Goal: Task Accomplishment & Management: Use online tool/utility

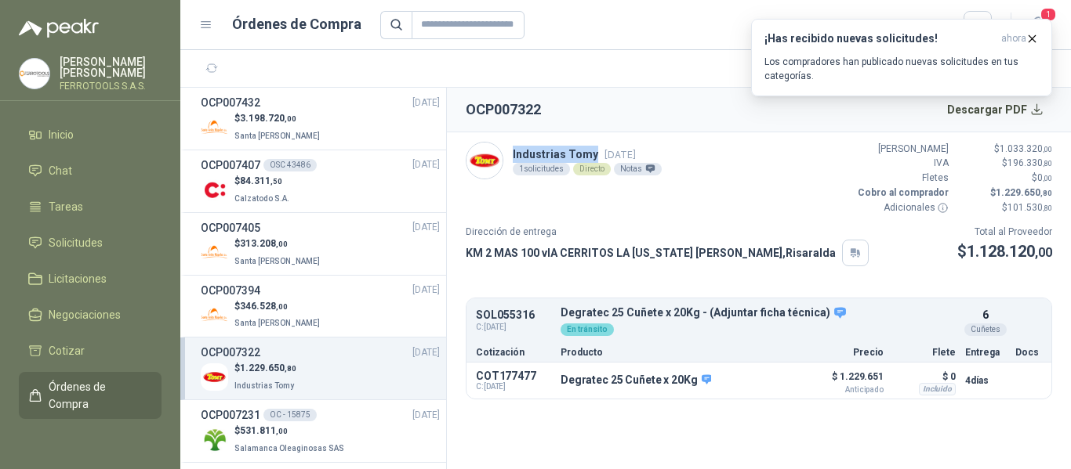
scroll to position [116, 0]
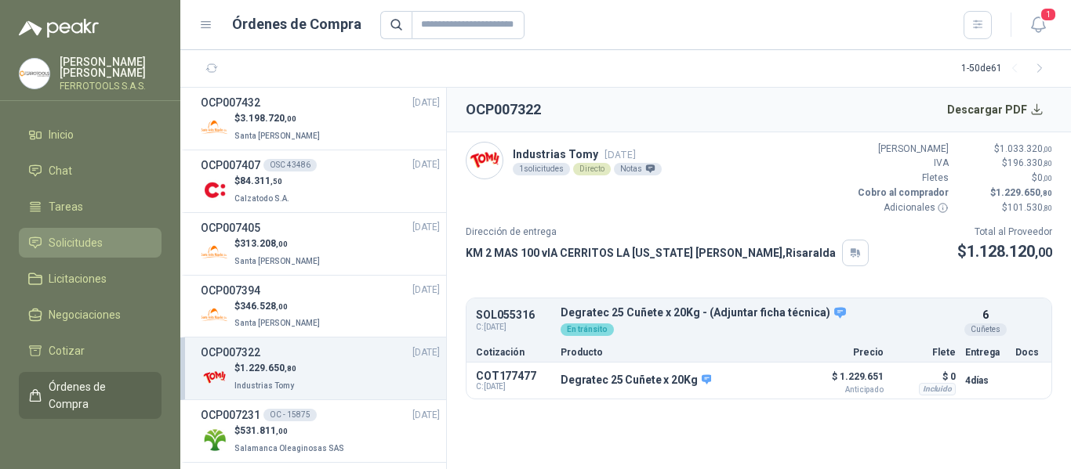
click at [74, 241] on span "Solicitudes" at bounding box center [76, 242] width 54 height 17
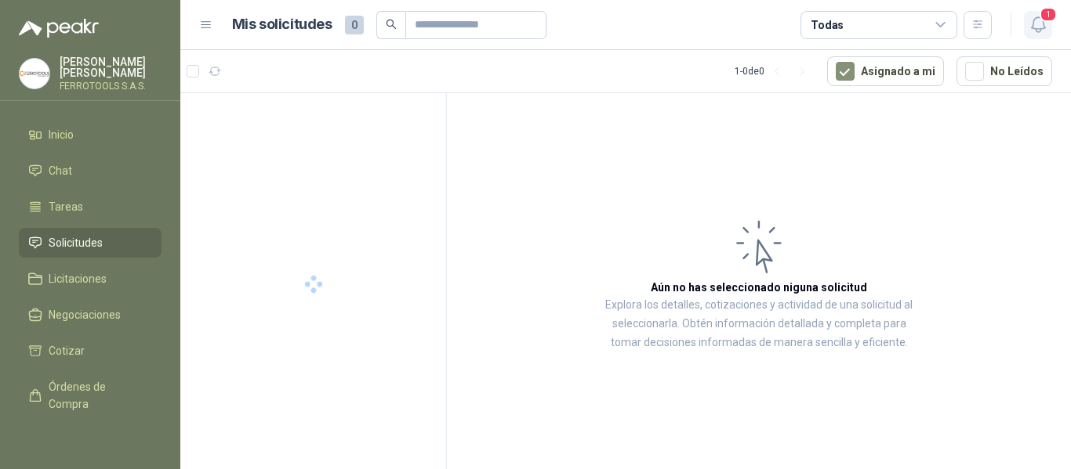
click at [1041, 27] on icon "button" at bounding box center [1038, 25] width 20 height 20
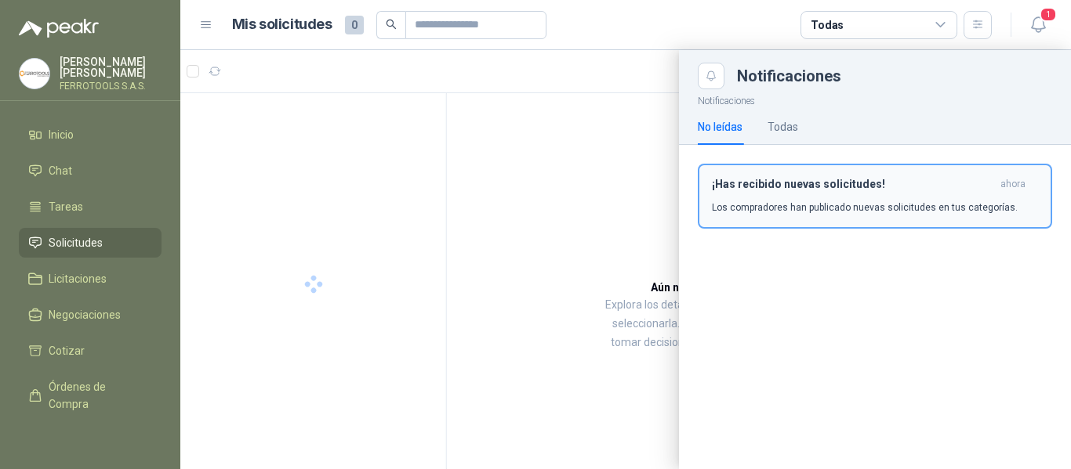
click at [821, 183] on h3 "¡Has recibido nuevas solicitudes!" at bounding box center [853, 184] width 282 height 13
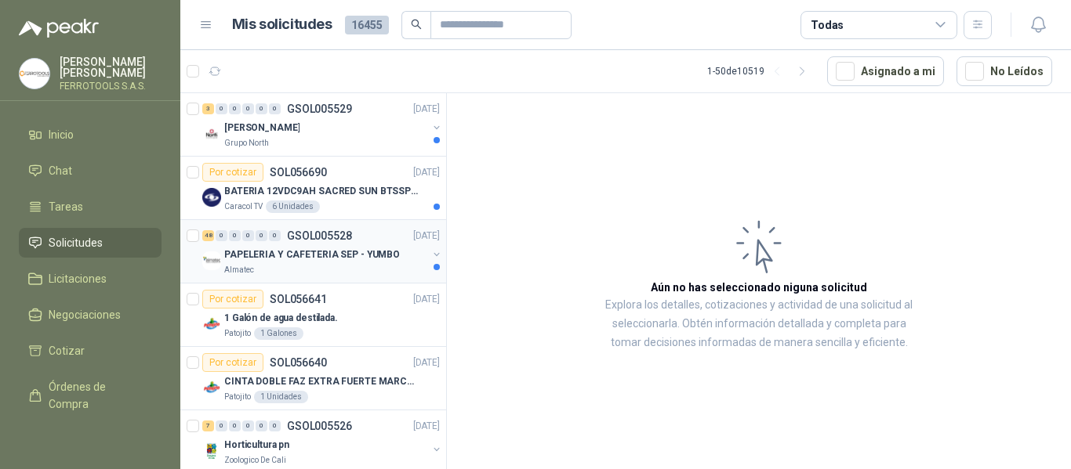
click at [366, 267] on div "Almatec" at bounding box center [325, 270] width 203 height 13
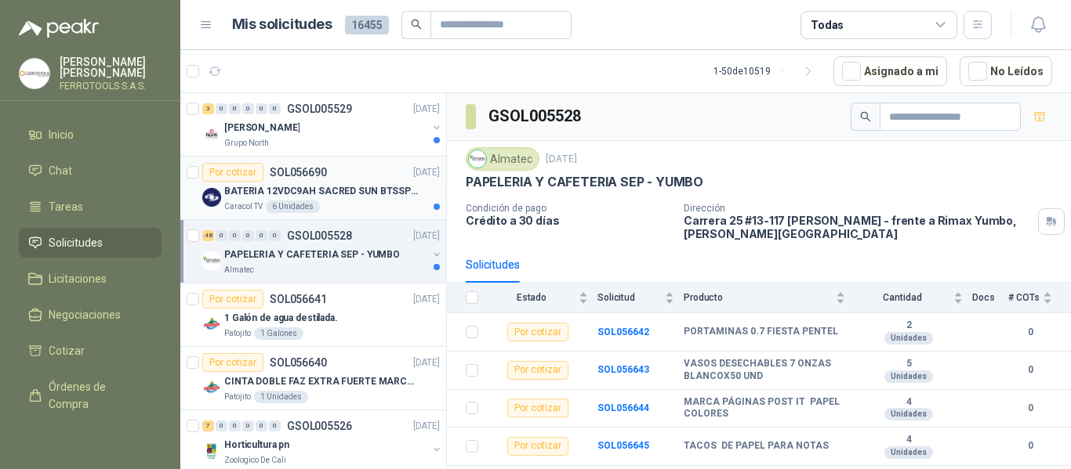
click at [379, 187] on p "BATERIA 12VDC9AH SACRED SUN BTSSP12-9HR" at bounding box center [321, 191] width 195 height 15
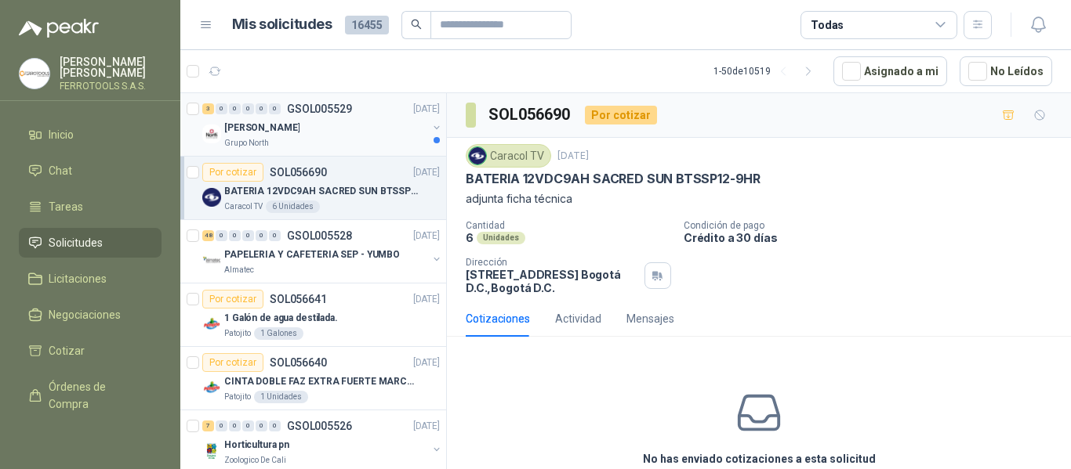
click at [357, 137] on div "Grupo North" at bounding box center [325, 143] width 203 height 13
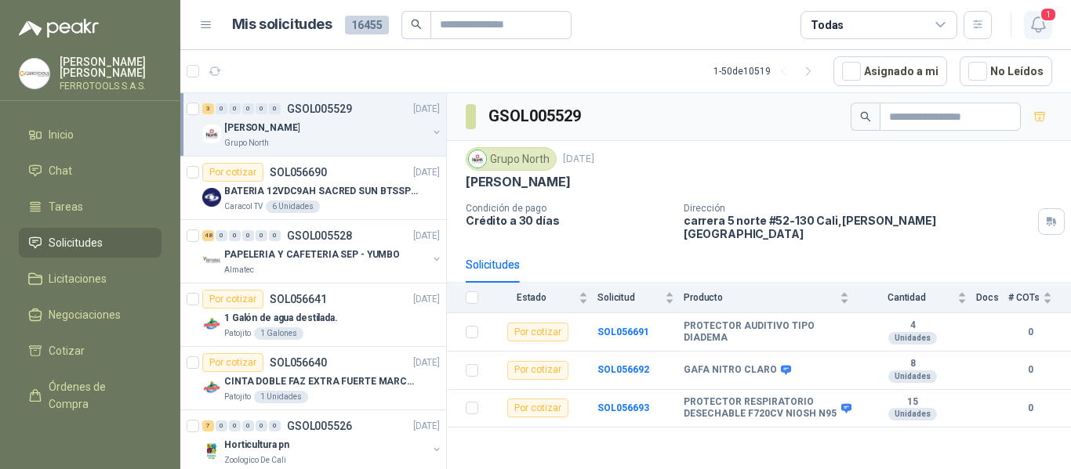
click at [1034, 30] on icon "button" at bounding box center [1038, 25] width 20 height 20
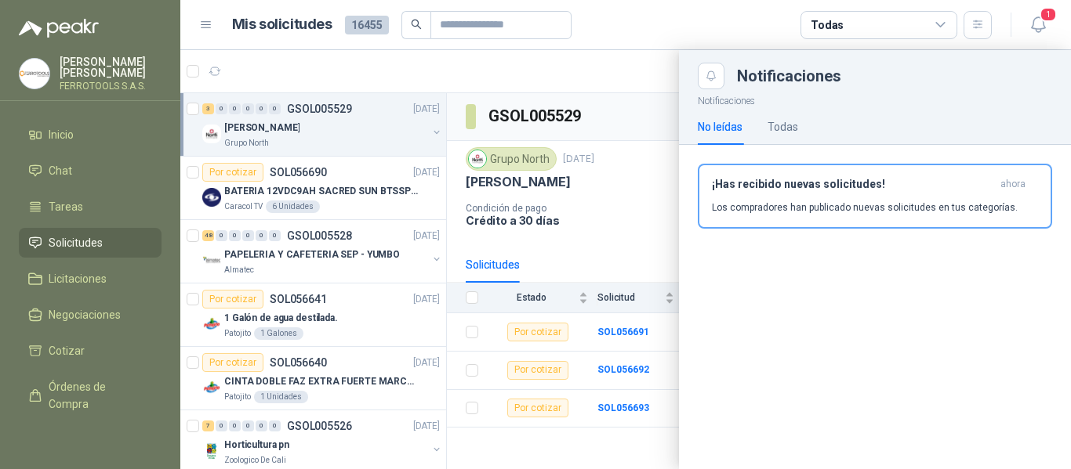
click at [825, 208] on p "Los compradores han publicado nuevas solicitudes en tus categorías." at bounding box center [865, 208] width 306 height 14
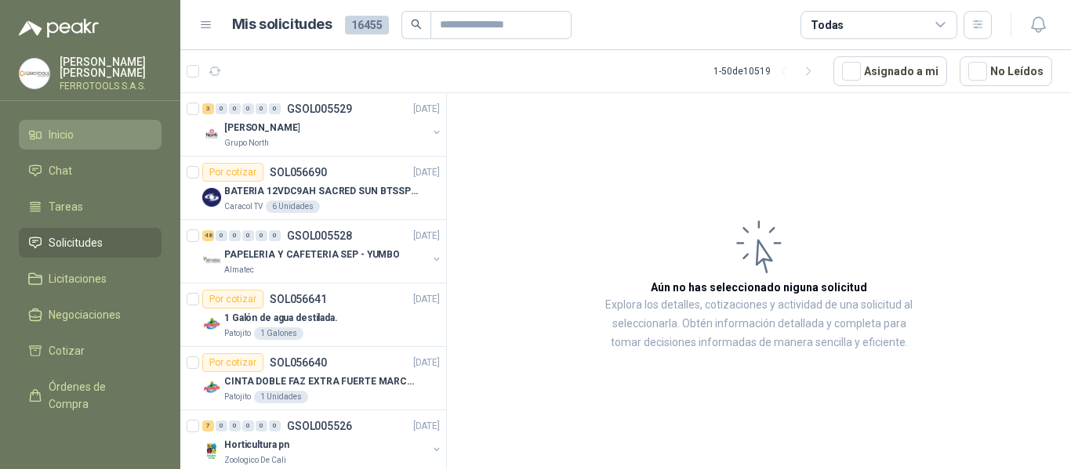
click at [65, 137] on span "Inicio" at bounding box center [61, 134] width 25 height 17
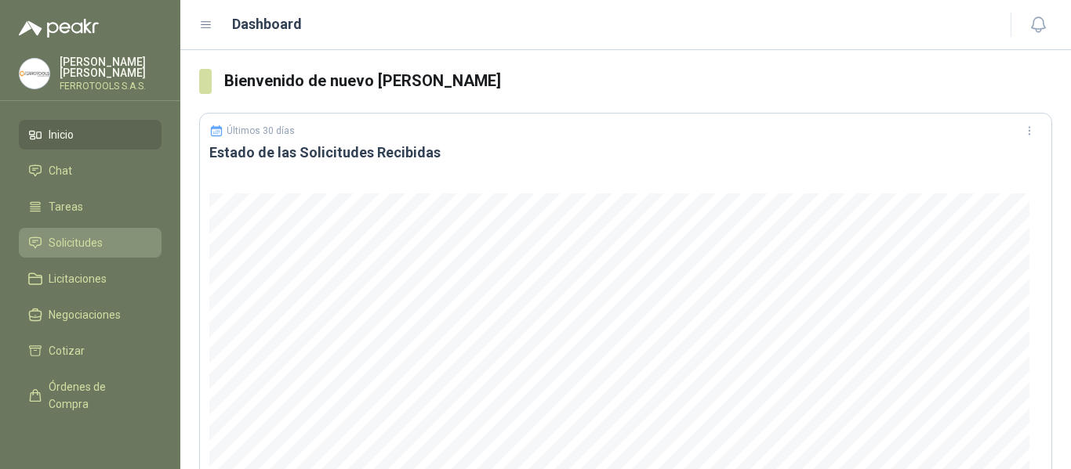
click at [82, 241] on span "Solicitudes" at bounding box center [76, 242] width 54 height 17
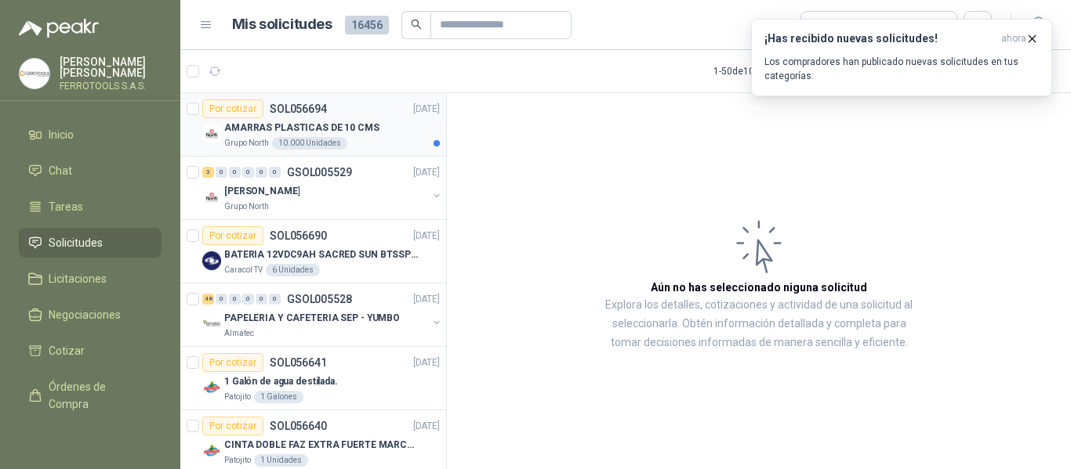
click at [354, 125] on p "AMARRAS PLASTICAS DE 10 CMS" at bounding box center [301, 128] width 155 height 15
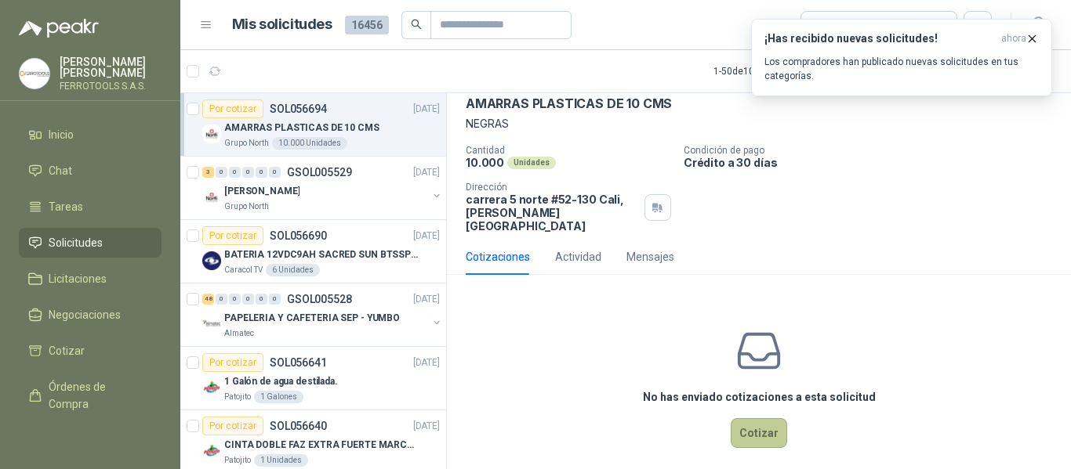
click at [748, 418] on button "Cotizar" at bounding box center [758, 433] width 56 height 30
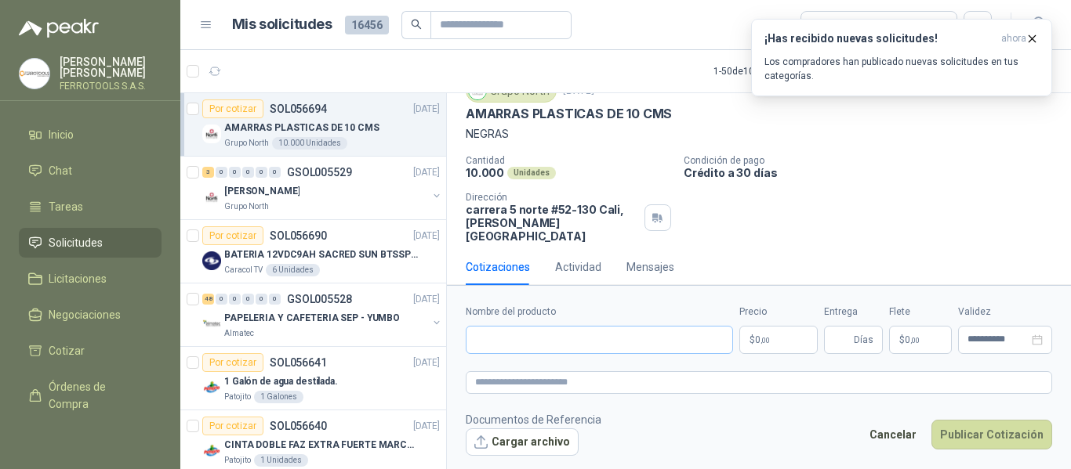
scroll to position [64, 0]
click at [538, 333] on input "Nombre del producto" at bounding box center [599, 340] width 267 height 28
paste input "**********"
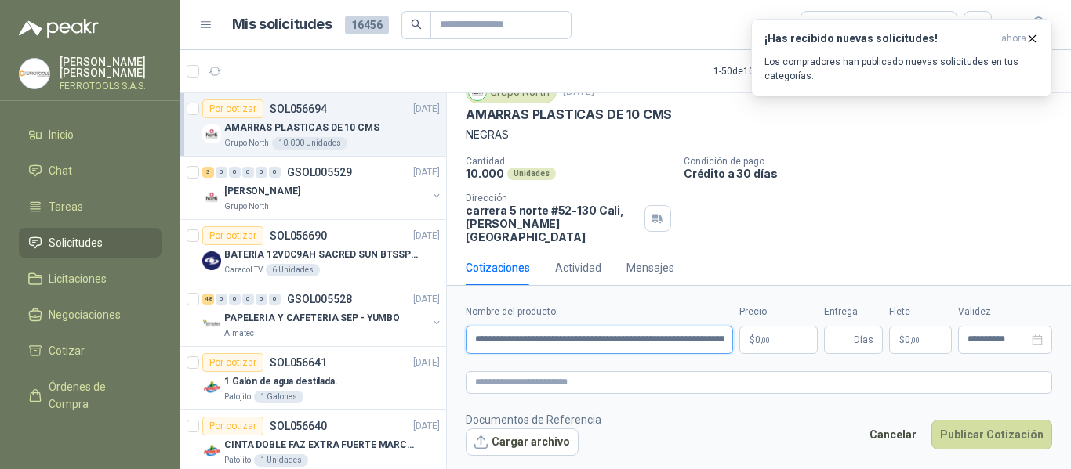
scroll to position [0, 94]
type input "**********"
click at [558, 378] on textarea at bounding box center [759, 382] width 586 height 23
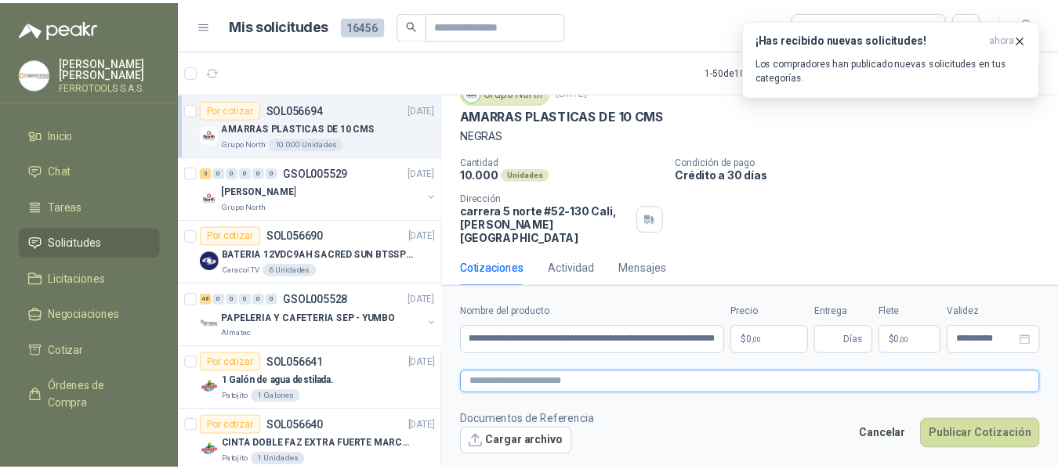
scroll to position [0, 0]
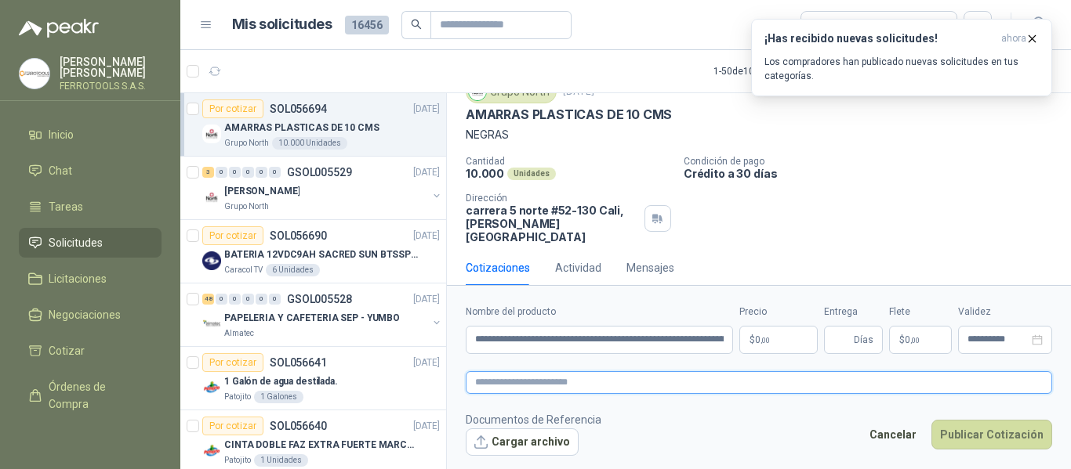
paste textarea "**********"
type textarea "**********"
click at [788, 334] on body "HERNAN RUALES FERROTOOLS S.A.S. Inicio Chat Tareas Solicitudes Licitaciones Neg…" at bounding box center [535, 234] width 1071 height 469
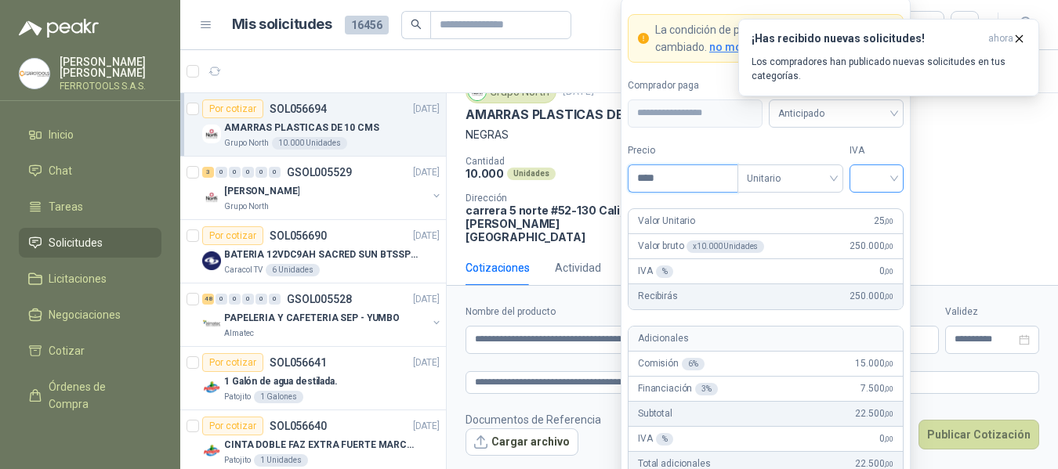
type input "****"
click at [875, 179] on input "search" at bounding box center [876, 177] width 35 height 24
click at [875, 208] on div "19%" at bounding box center [876, 210] width 29 height 17
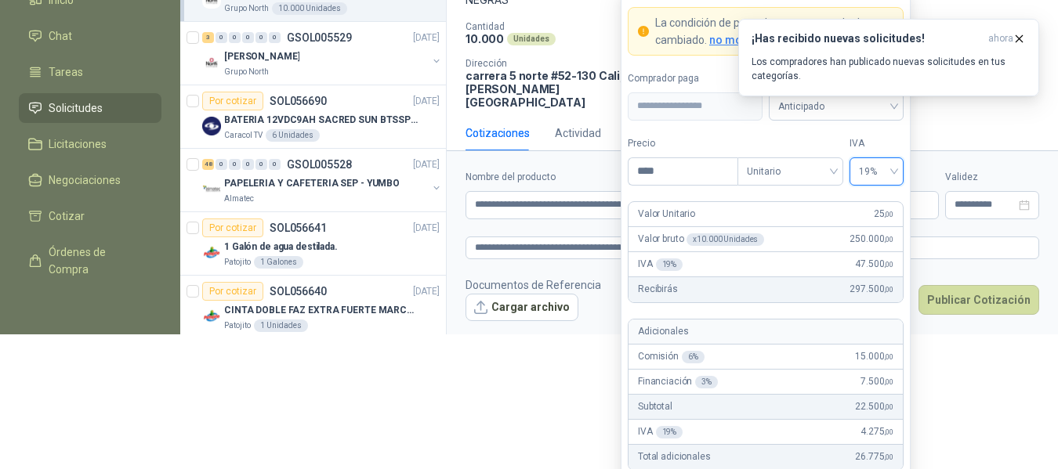
scroll to position [136, 0]
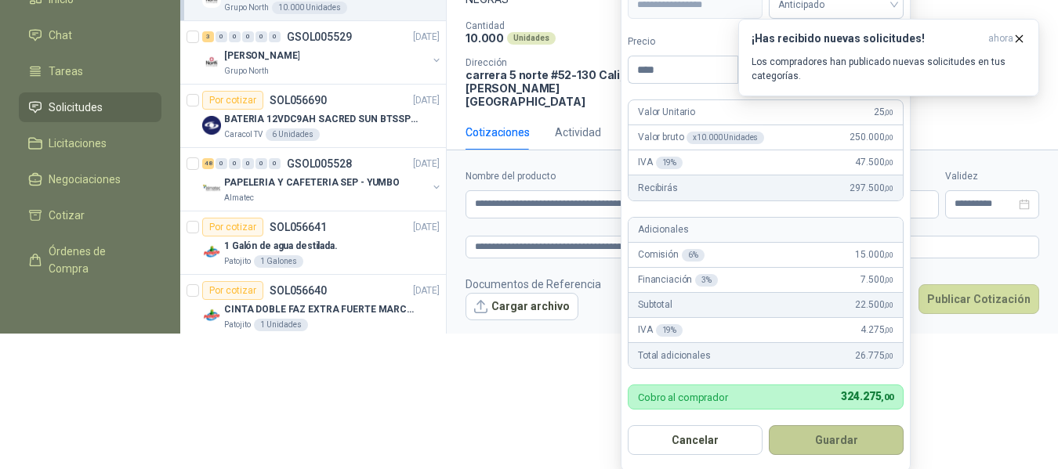
click at [836, 436] on button "Guardar" at bounding box center [836, 441] width 135 height 30
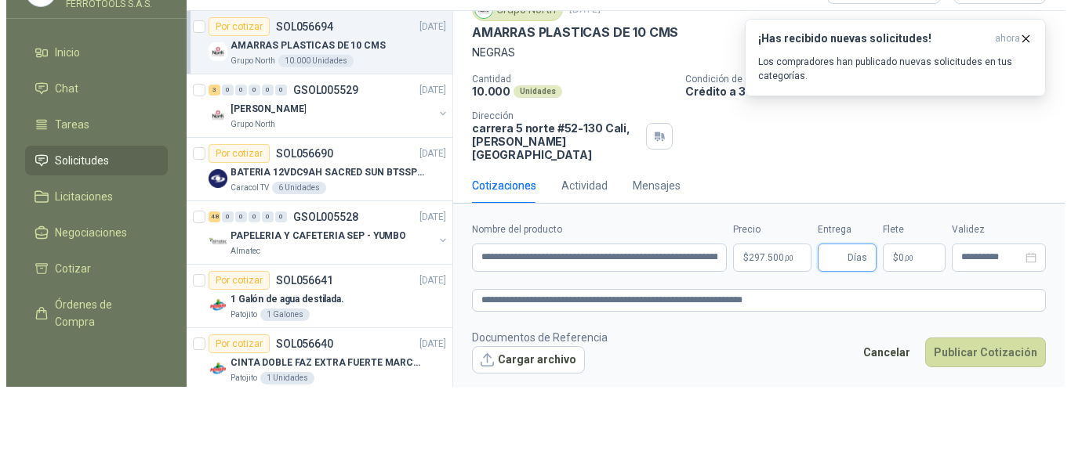
scroll to position [0, 0]
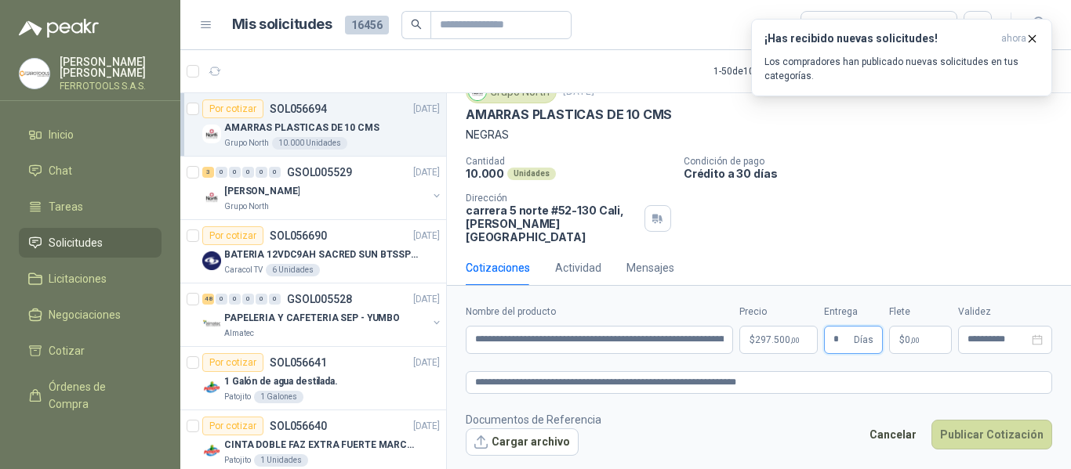
type input "*"
click at [755, 437] on footer "Documentos de Referencia Cargar archivo Cancelar Publicar Cotización" at bounding box center [759, 433] width 586 height 45
click at [982, 437] on button "Publicar Cotización" at bounding box center [991, 435] width 121 height 30
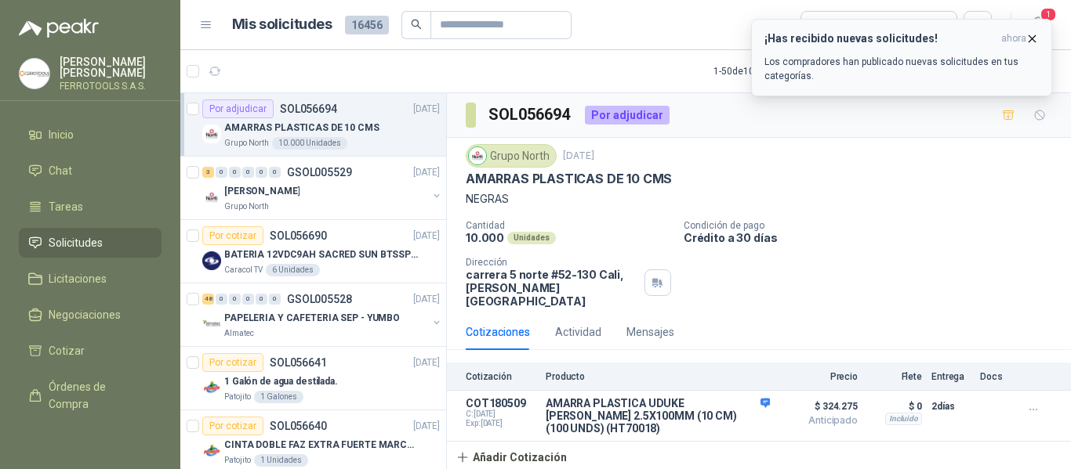
click at [921, 61] on p "Los compradores han publicado nuevas solicitudes en tus categorías." at bounding box center [901, 69] width 274 height 28
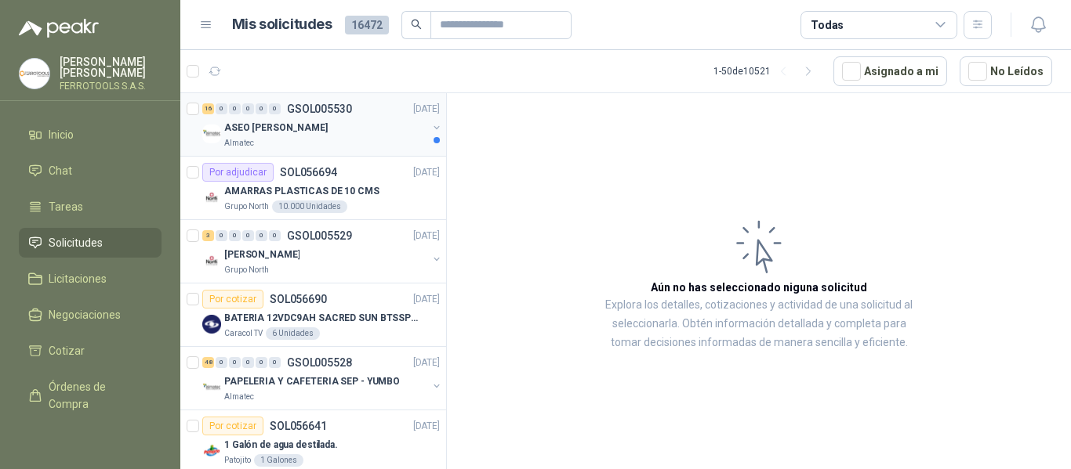
click at [376, 128] on div "ASEO [PERSON_NAME]" at bounding box center [325, 127] width 203 height 19
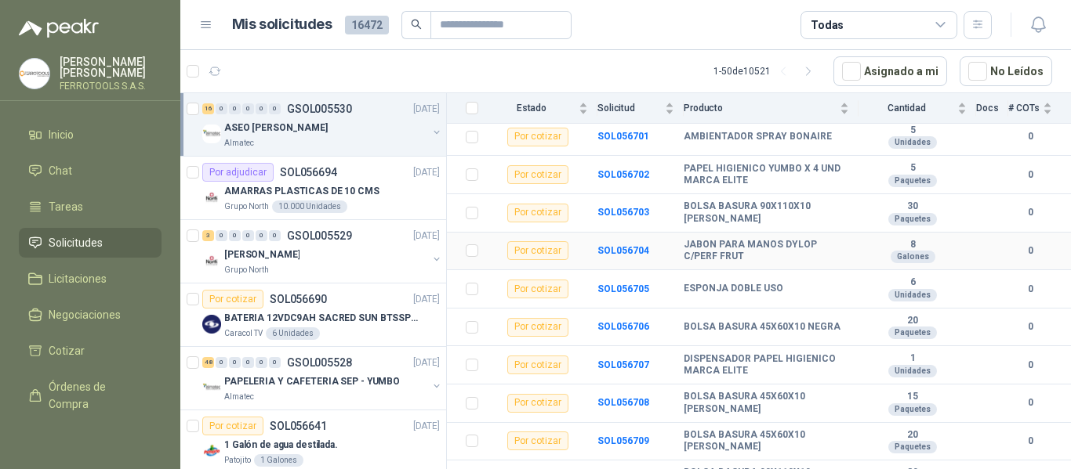
scroll to position [448, 0]
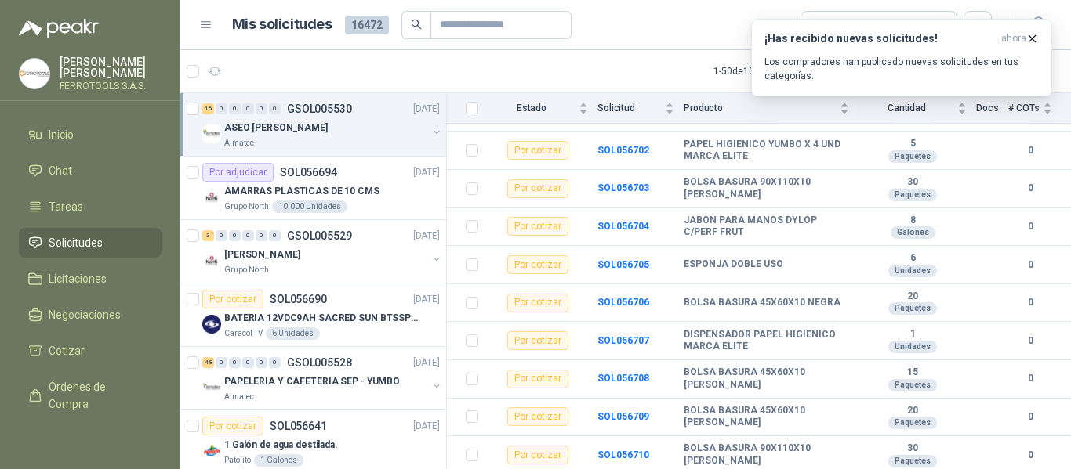
click at [385, 127] on div "ASEO [PERSON_NAME]" at bounding box center [325, 127] width 203 height 19
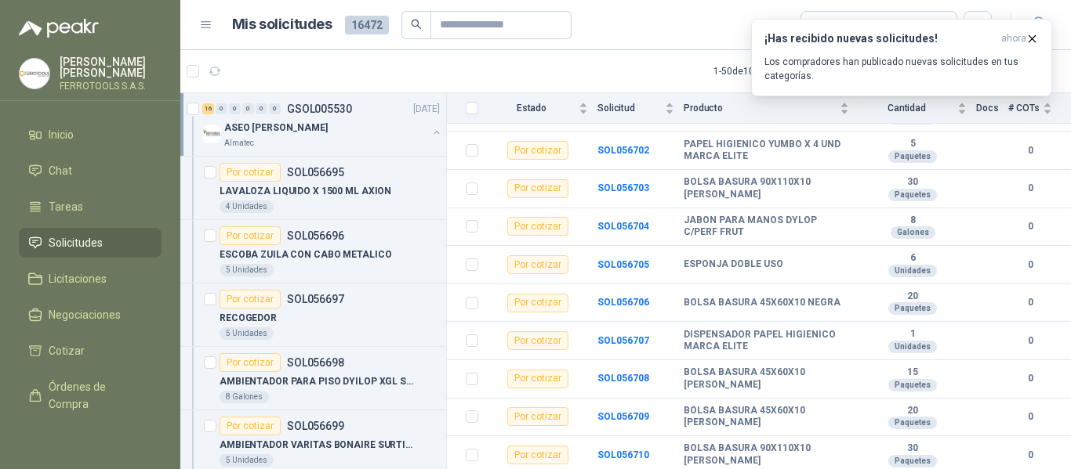
scroll to position [5, 0]
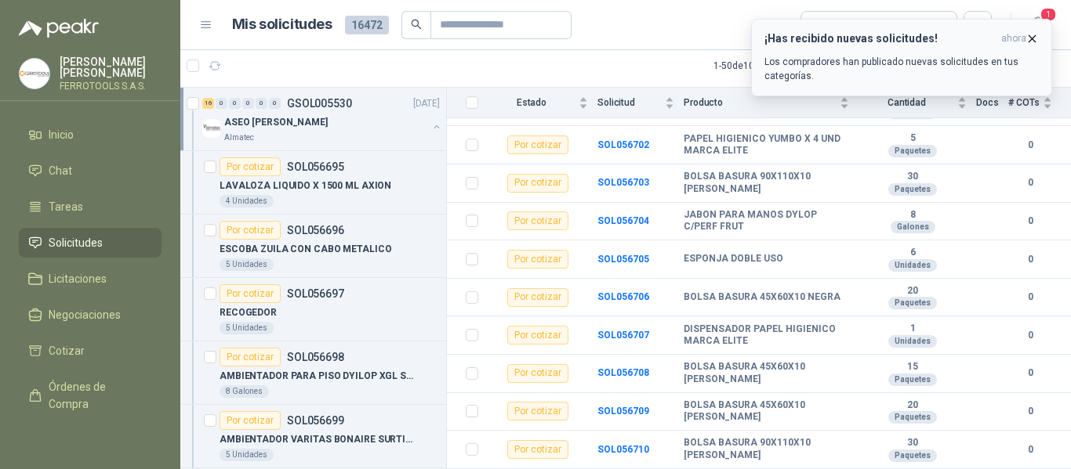
click at [969, 51] on div "¡Has recibido nuevas solicitudes! ahora Los compradores han publicado nuevas so…" at bounding box center [901, 57] width 274 height 51
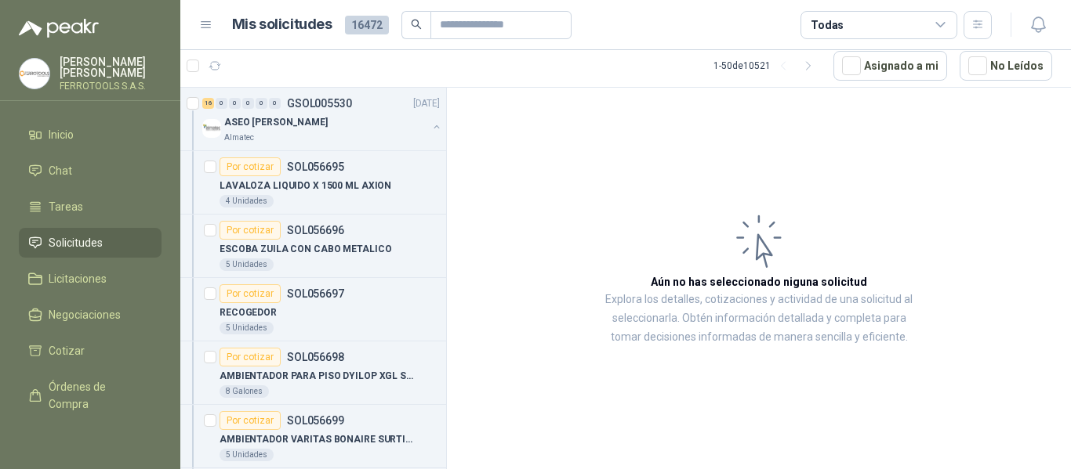
click at [56, 293] on ul "Inicio Chat Tareas Solicitudes Licitaciones Negociaciones Cotizar Órdenes de Co…" at bounding box center [90, 276] width 180 height 312
click at [68, 284] on span "Licitaciones" at bounding box center [78, 278] width 58 height 17
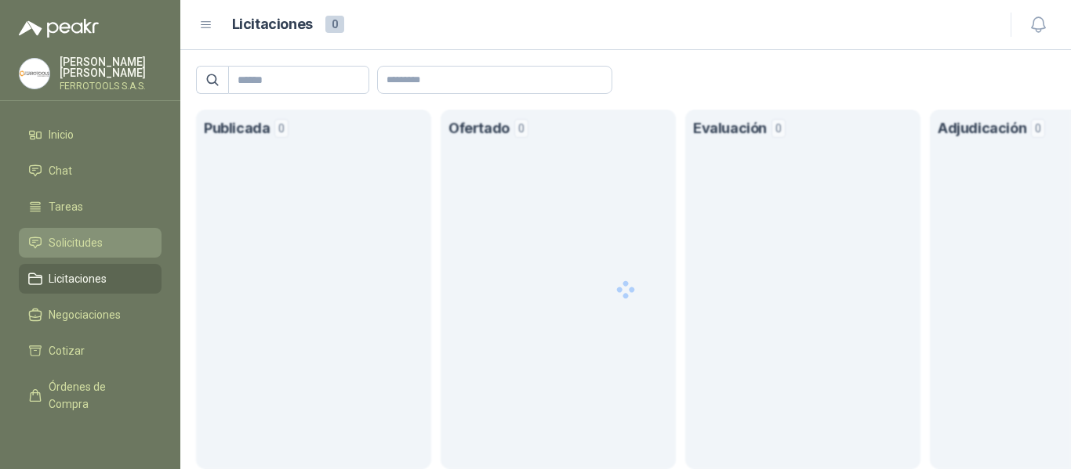
click at [78, 248] on span "Solicitudes" at bounding box center [76, 242] width 54 height 17
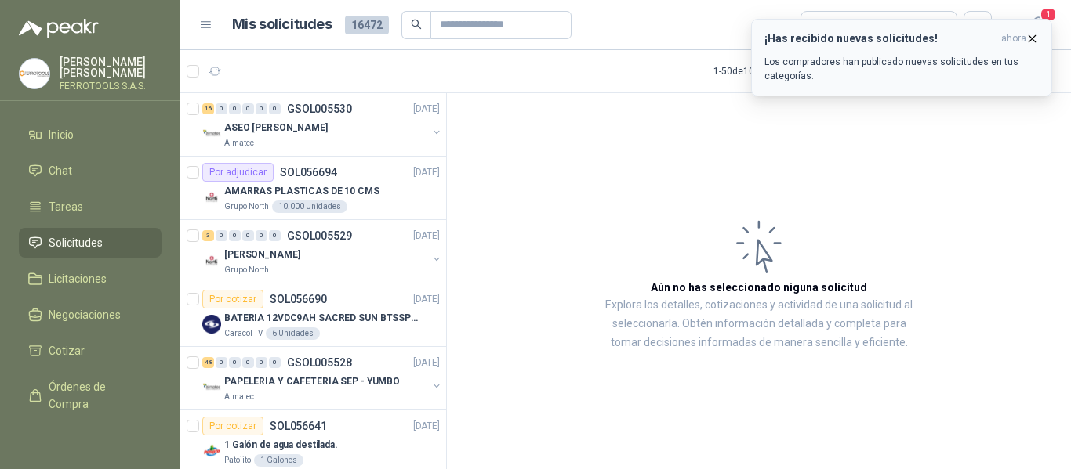
click at [911, 59] on p "Los compradores han publicado nuevas solicitudes en tus categorías." at bounding box center [901, 69] width 274 height 28
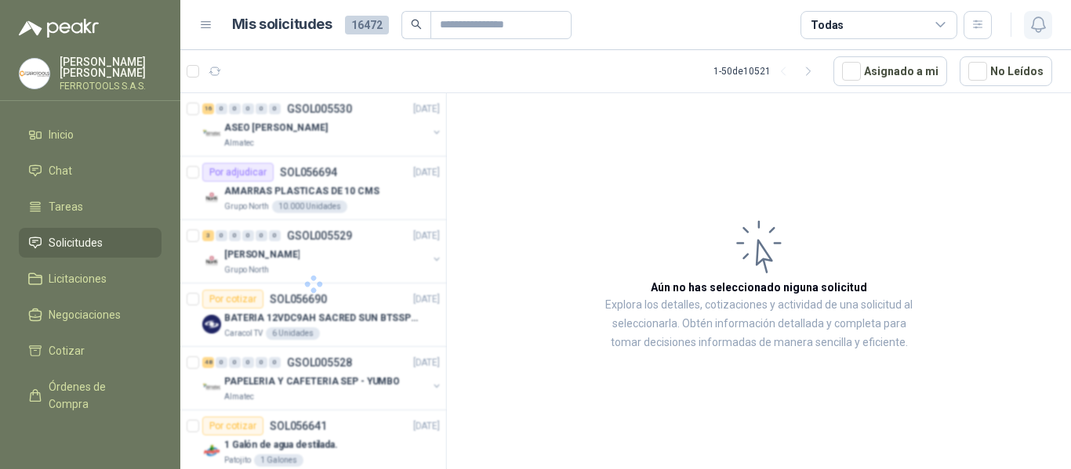
click at [1038, 28] on icon "button" at bounding box center [1038, 25] width 20 height 20
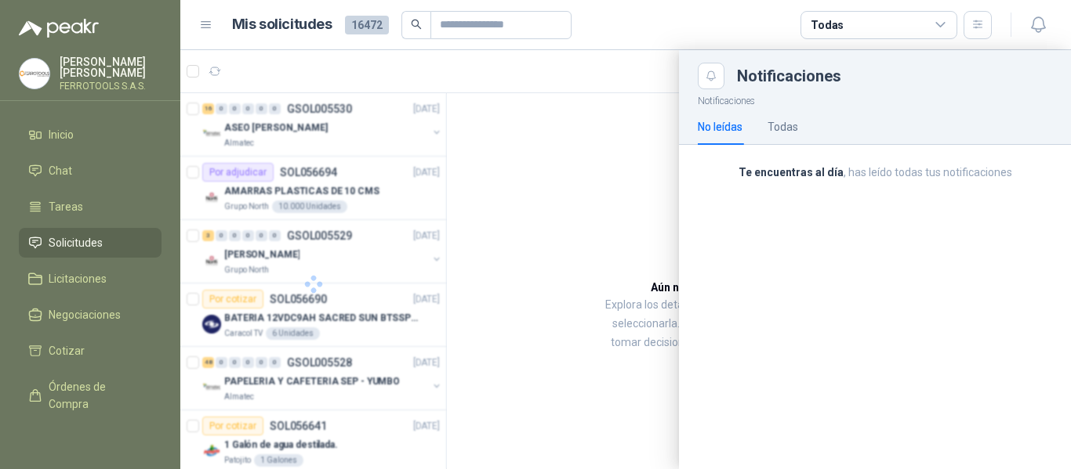
click at [625, 190] on div at bounding box center [625, 259] width 890 height 419
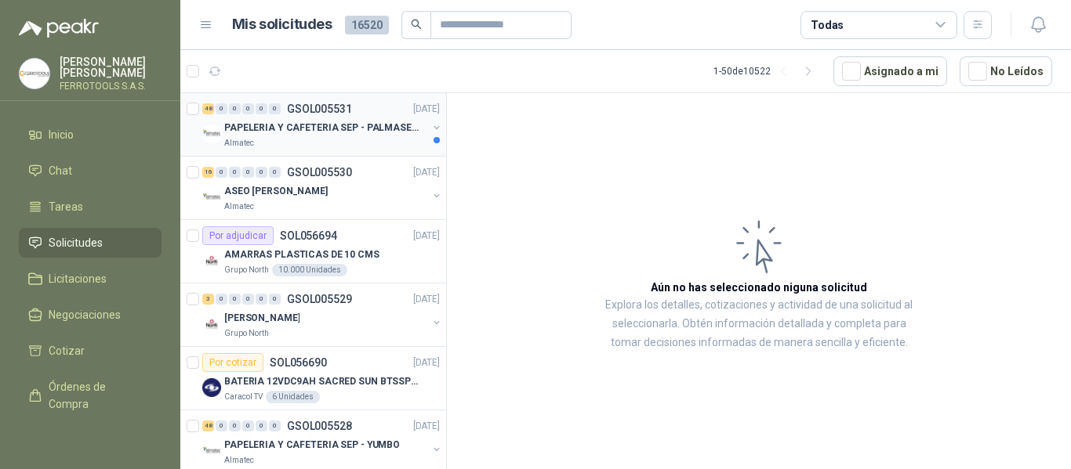
click at [337, 136] on div "PAPELERIA Y CAFETERIA SEP - PALMASECA" at bounding box center [325, 127] width 203 height 19
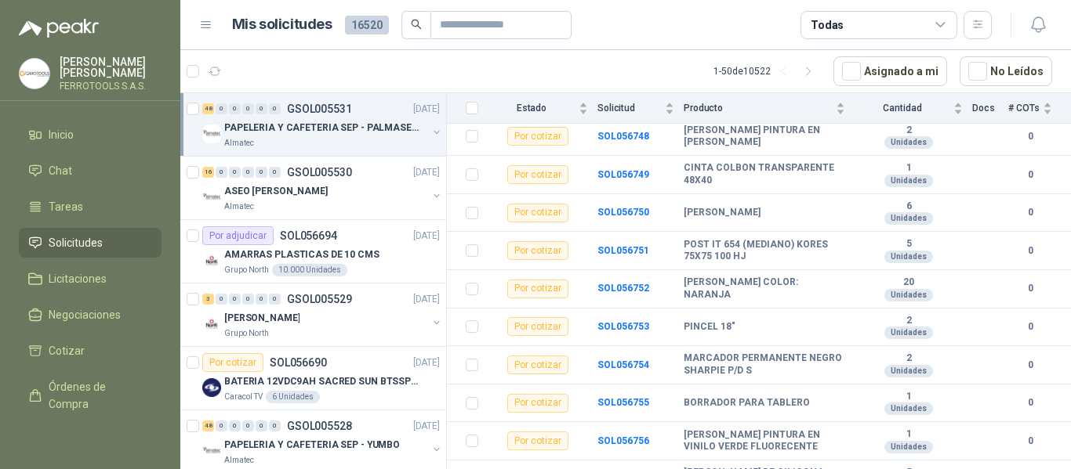
scroll to position [1668, 0]
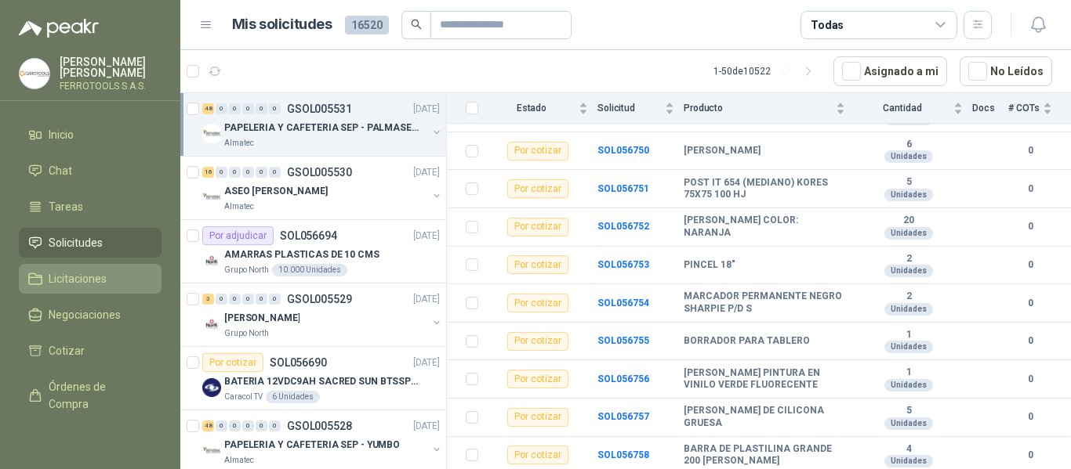
click at [65, 272] on span "Licitaciones" at bounding box center [78, 278] width 58 height 17
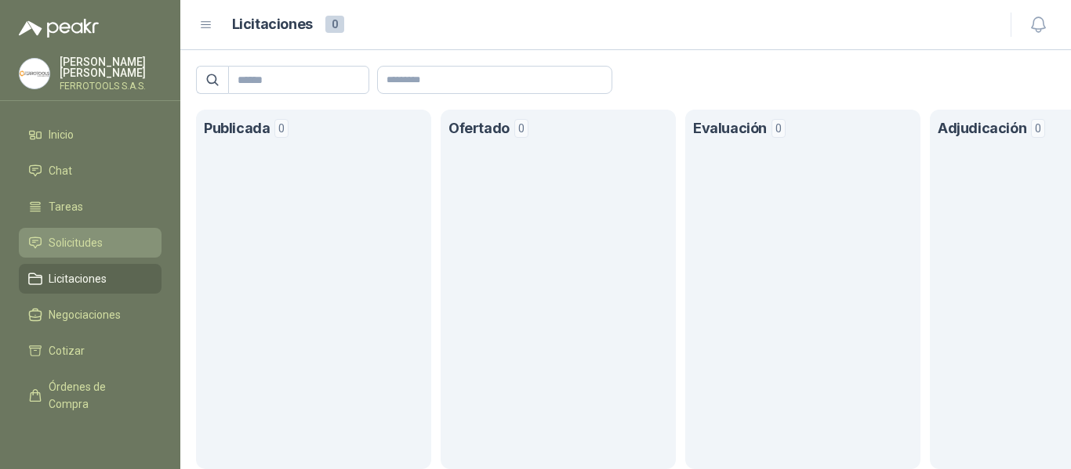
click at [78, 239] on span "Solicitudes" at bounding box center [76, 242] width 54 height 17
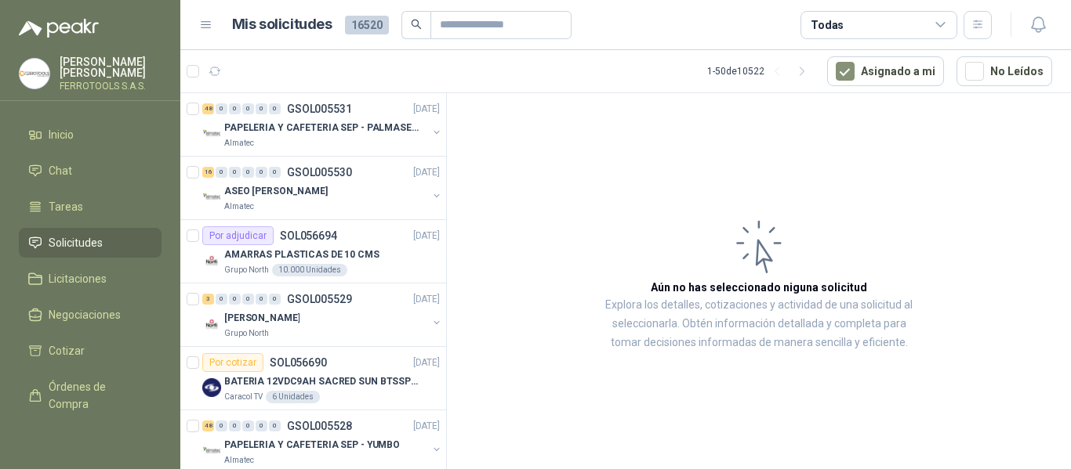
click at [548, 245] on article "Aún no has seleccionado niguna solicitud Explora los detalles, cotizaciones y a…" at bounding box center [759, 284] width 624 height 382
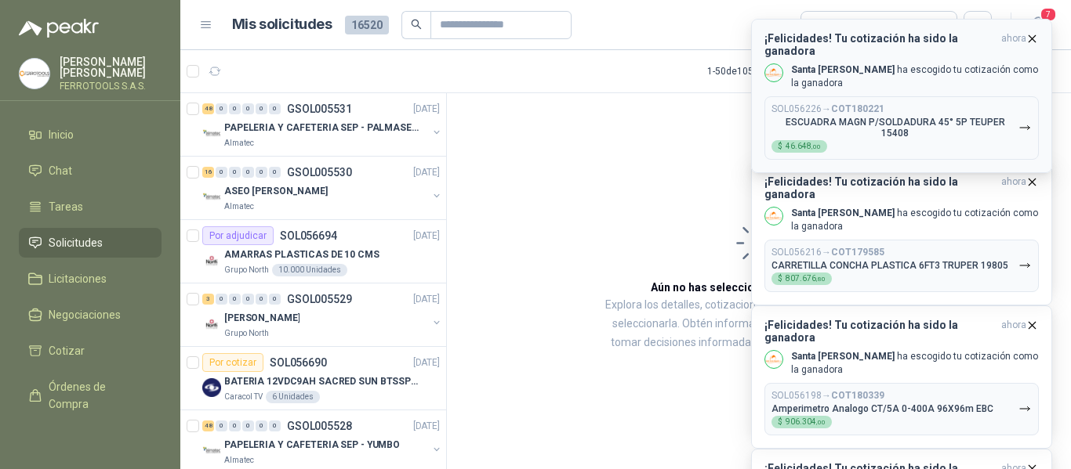
click at [950, 46] on div "¡Felicidades! Tu cotización ha sido la ganadora ahora Santa Anita Napoles ha es…" at bounding box center [901, 96] width 274 height 128
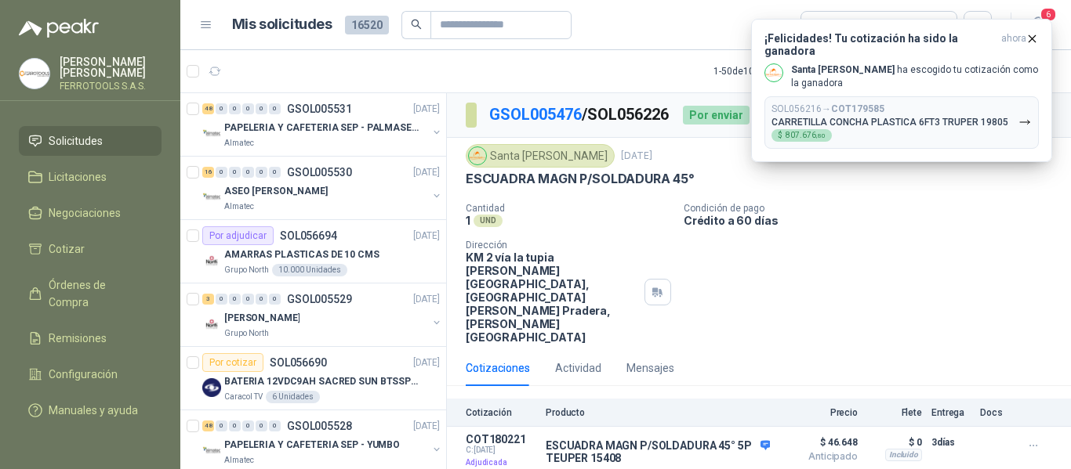
scroll to position [116, 0]
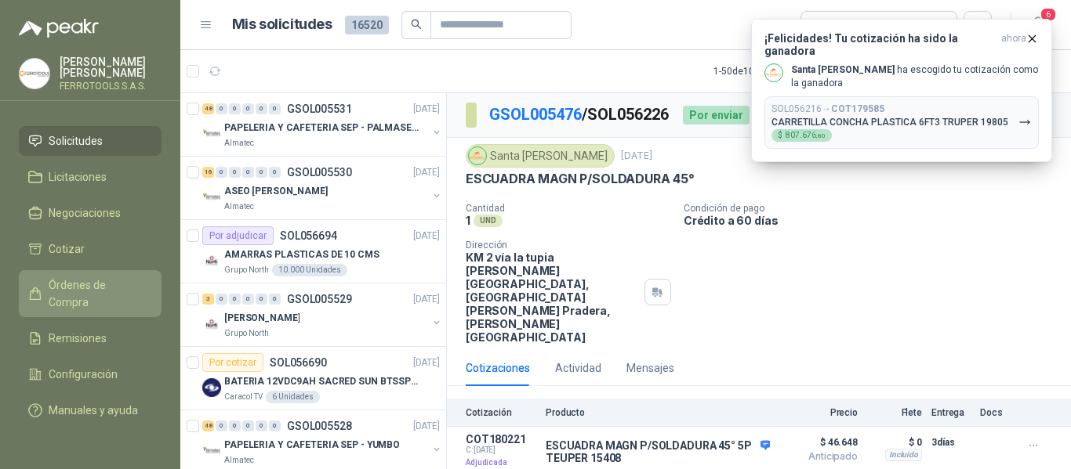
click at [82, 281] on span "Órdenes de Compra" at bounding box center [98, 294] width 98 height 34
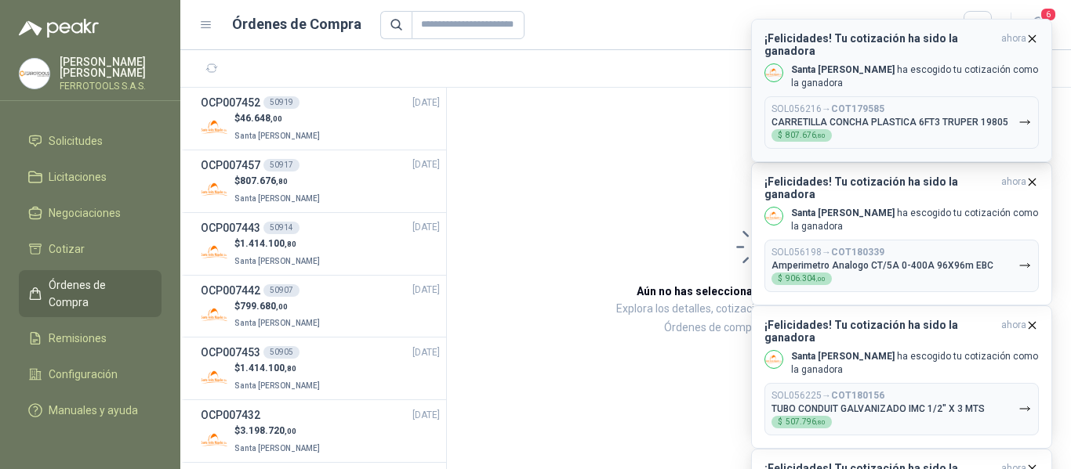
click at [951, 103] on div "SOL056216 → COT179585 CARRETILLA CONCHA PLASTICA 6FT3 TRUPER 19805 $ 807.676 ,80" at bounding box center [889, 122] width 237 height 38
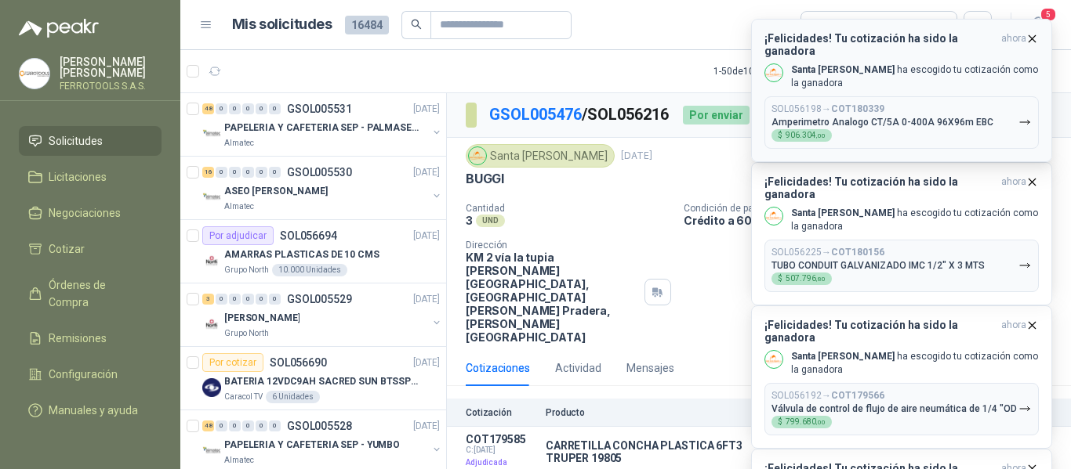
click at [950, 116] on div "SOL056198 → COT180339 Amperimetro Analogo CT/5A 0-400A 96X96m EBC $ 906.304 ,00" at bounding box center [882, 122] width 222 height 38
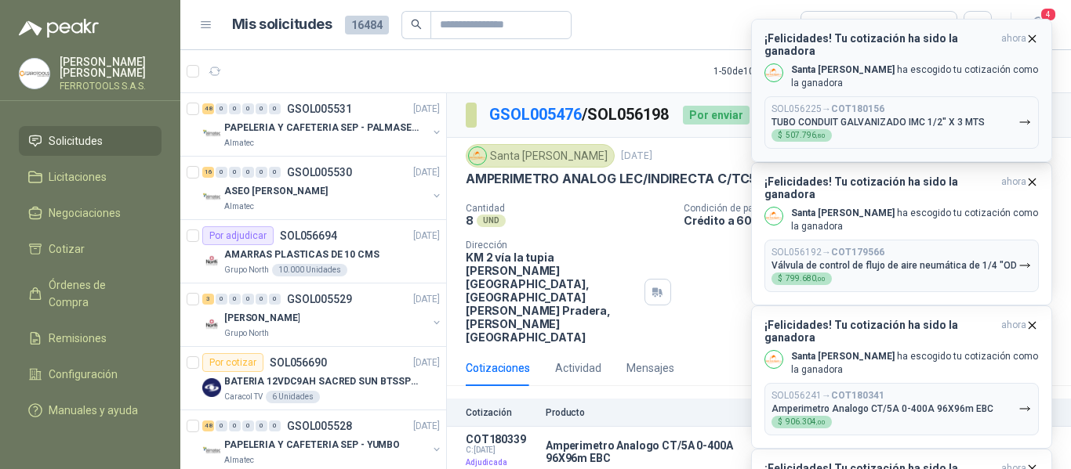
click at [952, 117] on p "TUBO CONDUIT GALVANIZADO IMC 1/2" X 3 MTS" at bounding box center [877, 122] width 213 height 11
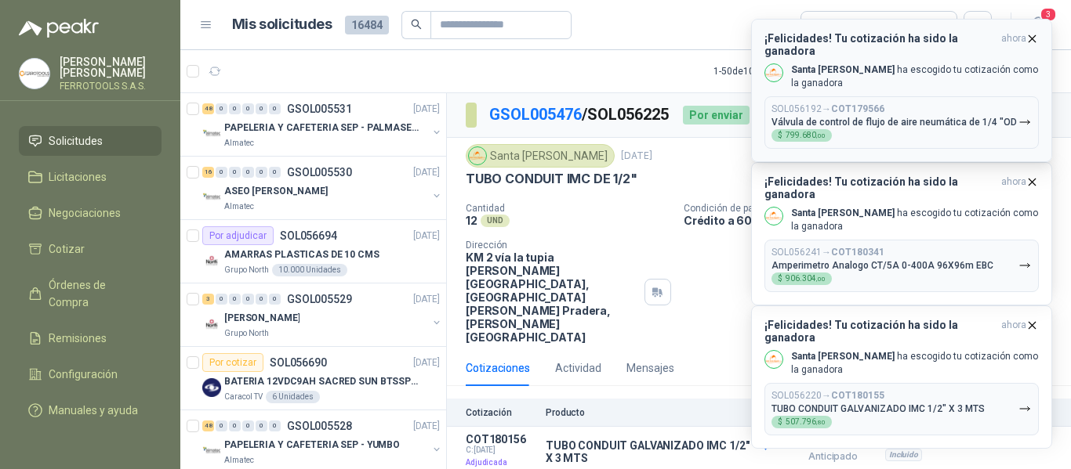
click at [941, 117] on p "Válvula de control de flujo de aire neumática de 1/4 "OD" at bounding box center [893, 122] width 245 height 11
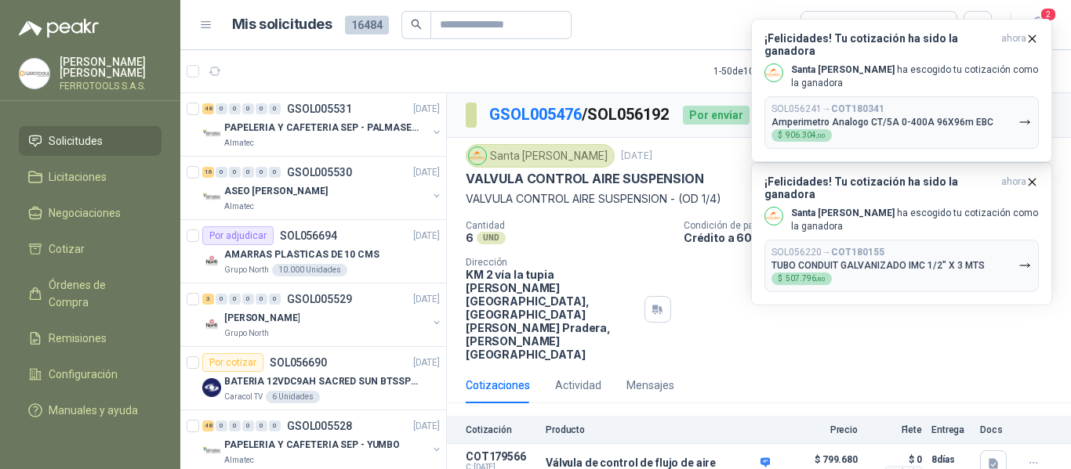
click at [941, 117] on p "Amperimetro Analogo CT/5A 0-400A 96X96m EBC" at bounding box center [882, 122] width 222 height 11
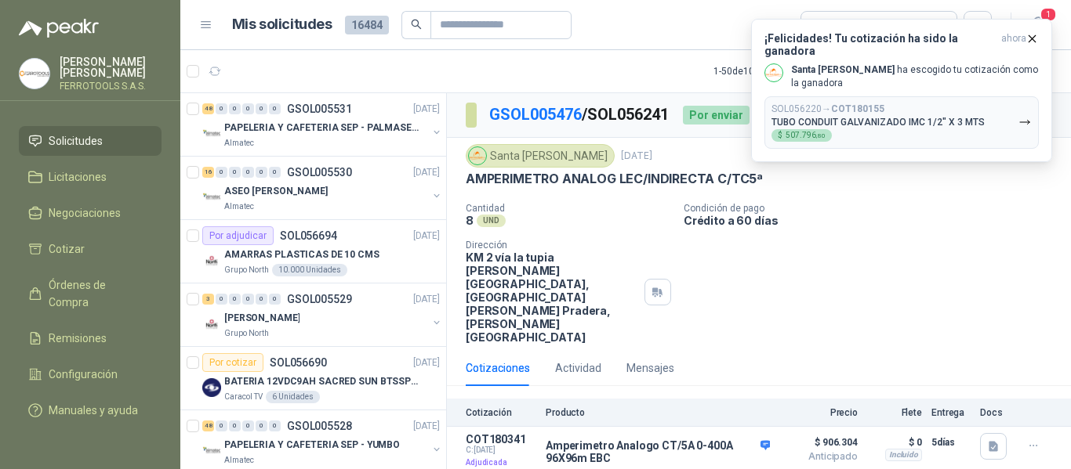
click at [941, 117] on p "TUBO CONDUIT GALVANIZADO IMC 1/2" X 3 MTS" at bounding box center [877, 122] width 213 height 11
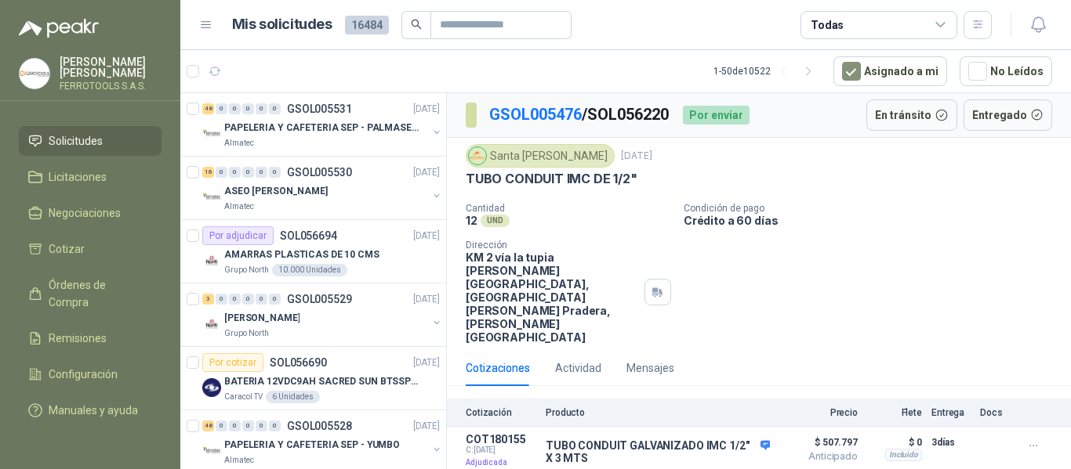
click at [83, 132] on span "Solicitudes" at bounding box center [76, 140] width 54 height 17
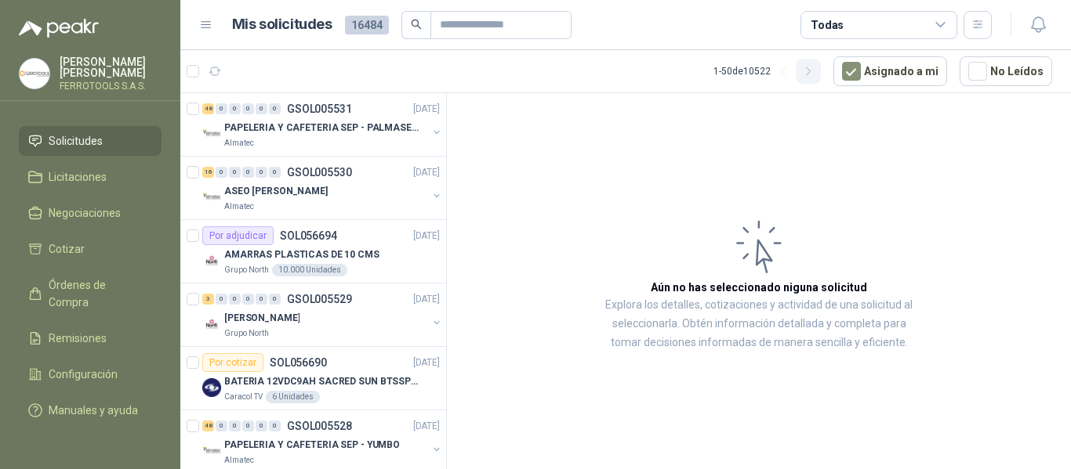
click at [815, 77] on icon "button" at bounding box center [808, 71] width 13 height 13
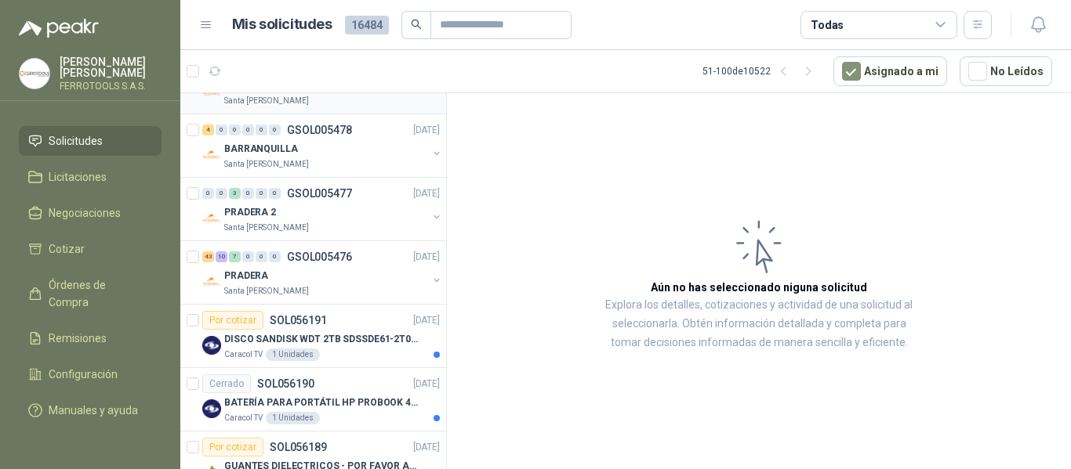
scroll to position [627, 0]
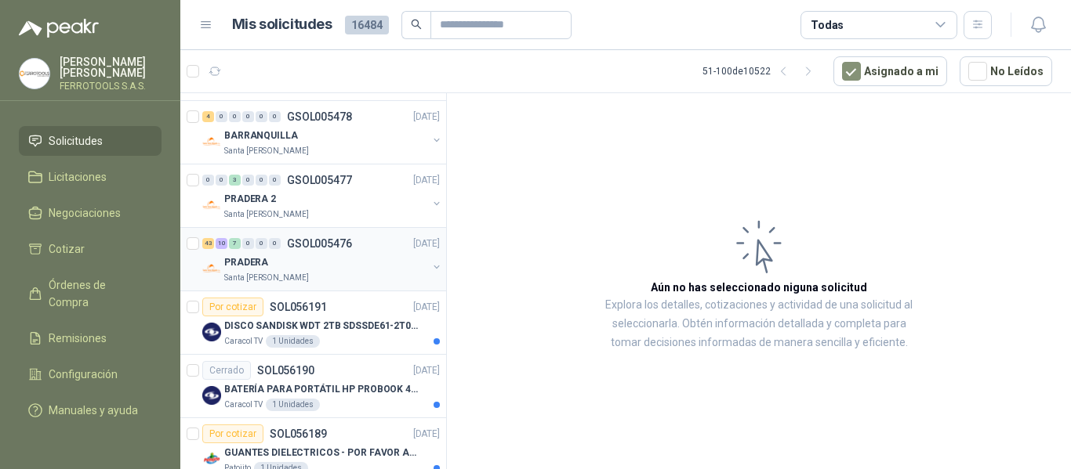
click at [347, 263] on div "PRADERA" at bounding box center [325, 262] width 203 height 19
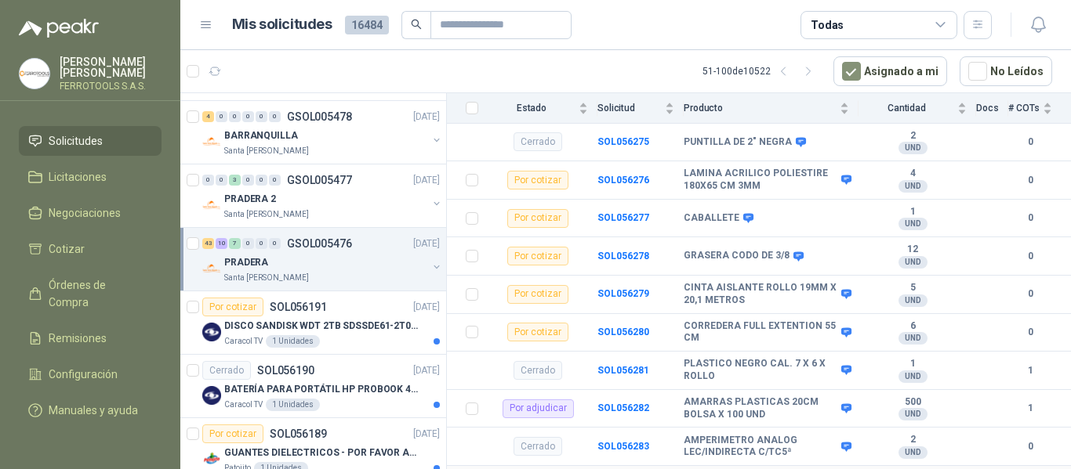
scroll to position [3494, 0]
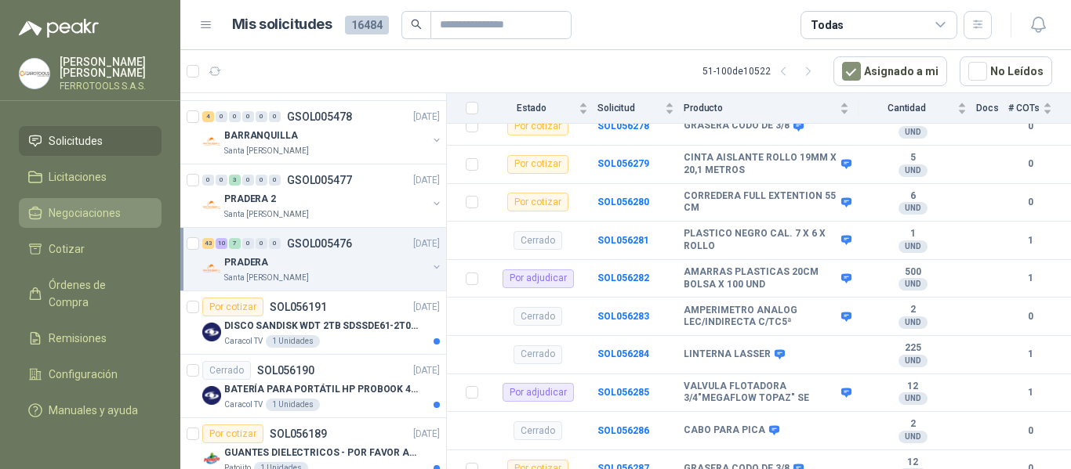
click at [85, 205] on span "Negociaciones" at bounding box center [85, 213] width 72 height 17
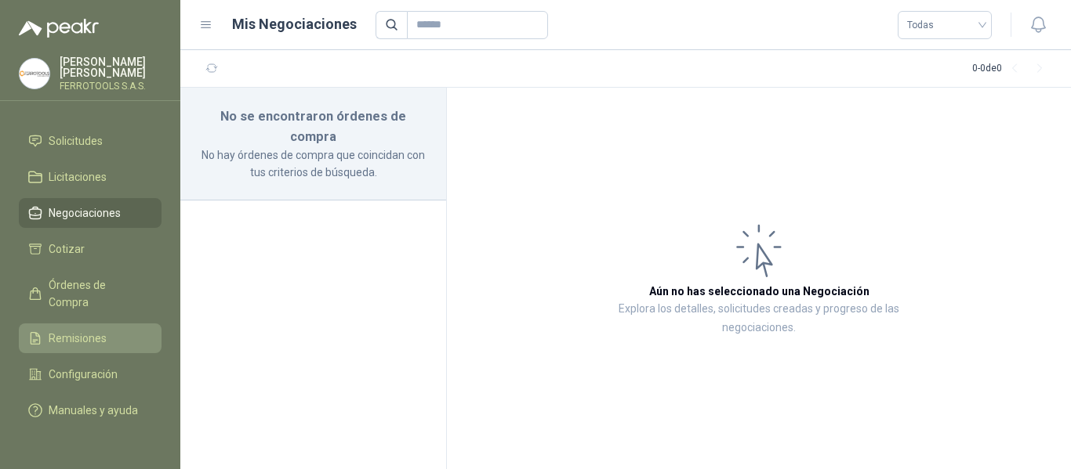
click at [79, 330] on span "Remisiones" at bounding box center [78, 338] width 58 height 17
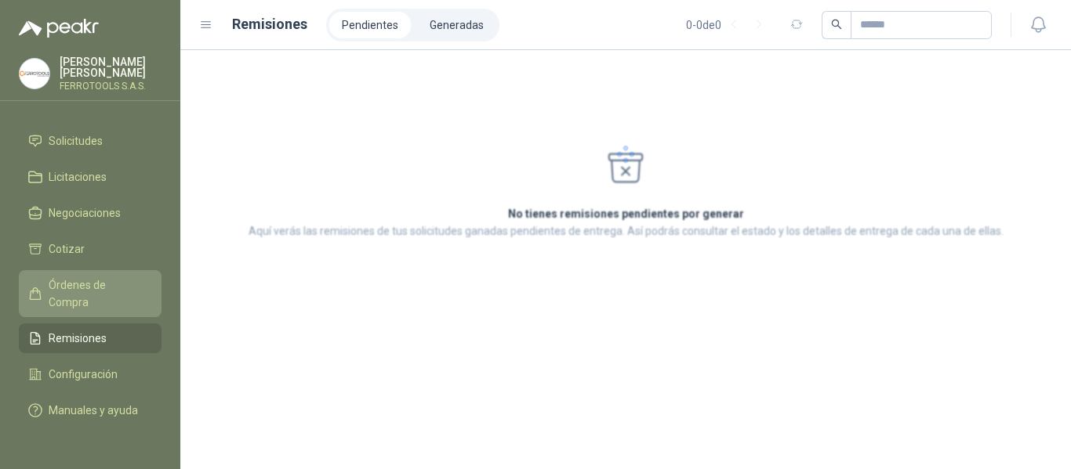
click at [79, 277] on span "Órdenes de Compra" at bounding box center [98, 294] width 98 height 34
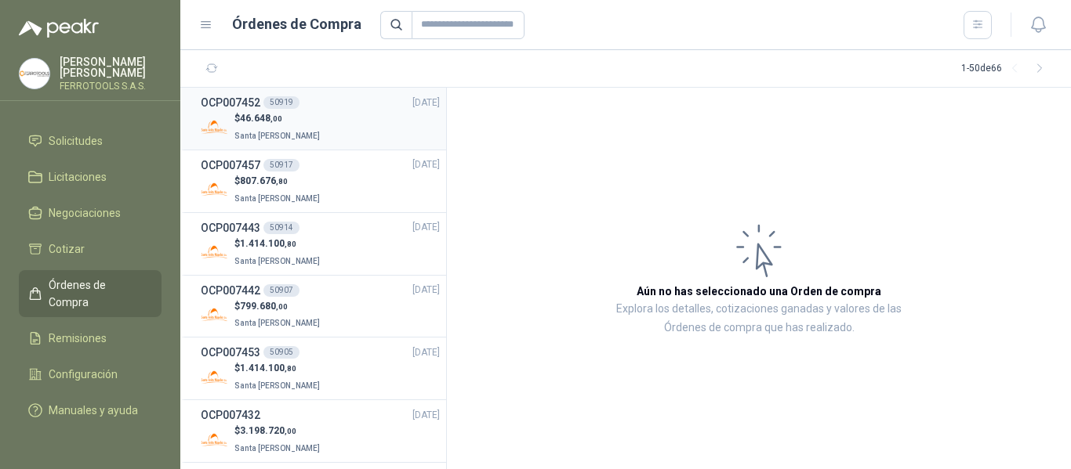
click at [387, 113] on div "$ 46.648 ,00 Santa Anita Napoles" at bounding box center [320, 127] width 239 height 32
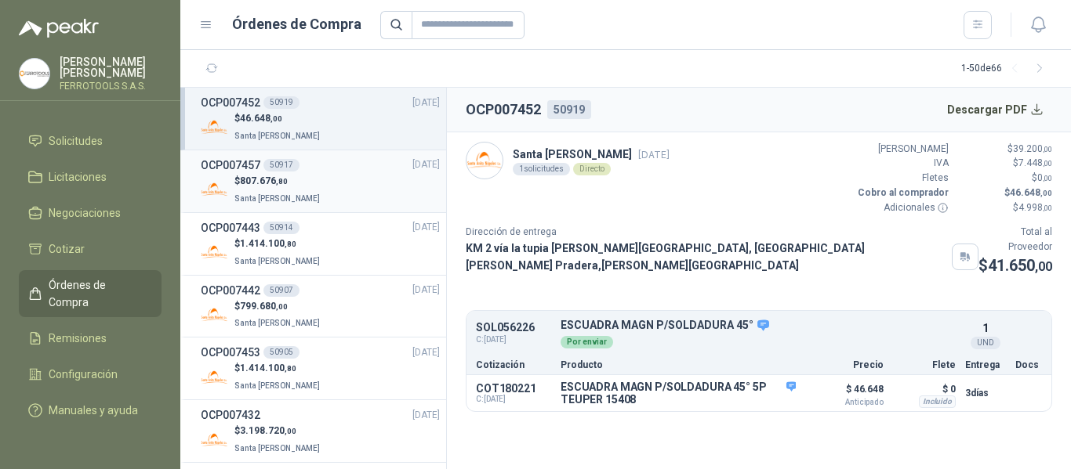
click at [352, 189] on div "$ 807.676 ,80 Santa Anita Napoles" at bounding box center [320, 190] width 239 height 32
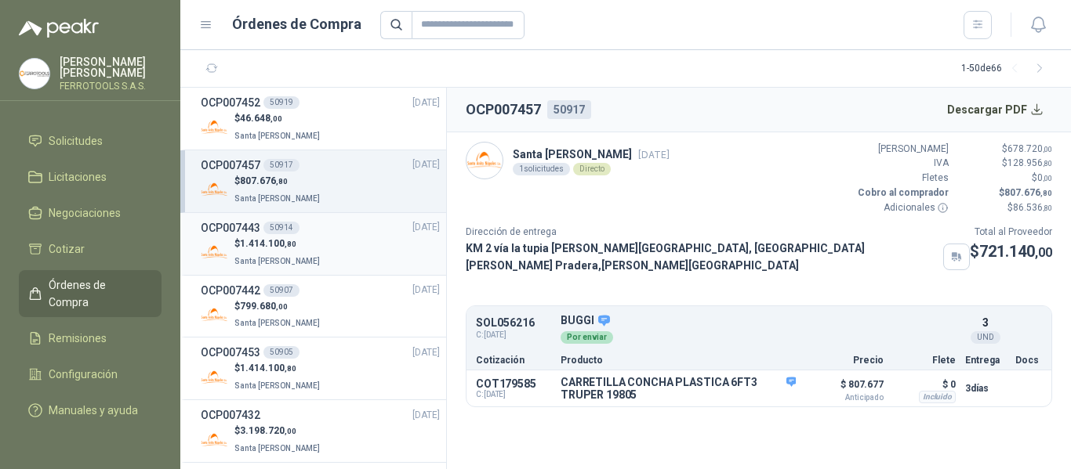
click at [345, 229] on div "OCP007443 50914 18/09/25" at bounding box center [320, 227] width 239 height 17
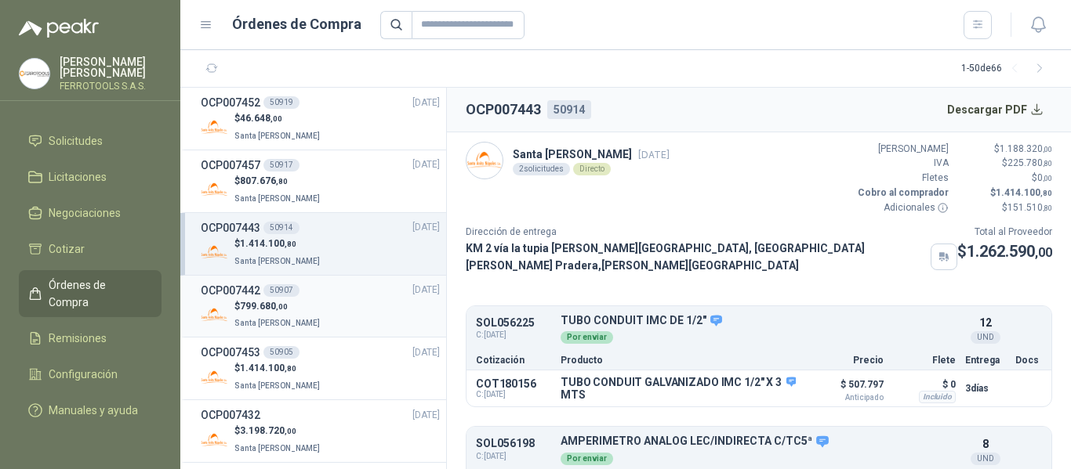
click at [343, 317] on div "$ 799.680 ,00 Santa Anita Napoles" at bounding box center [320, 315] width 239 height 32
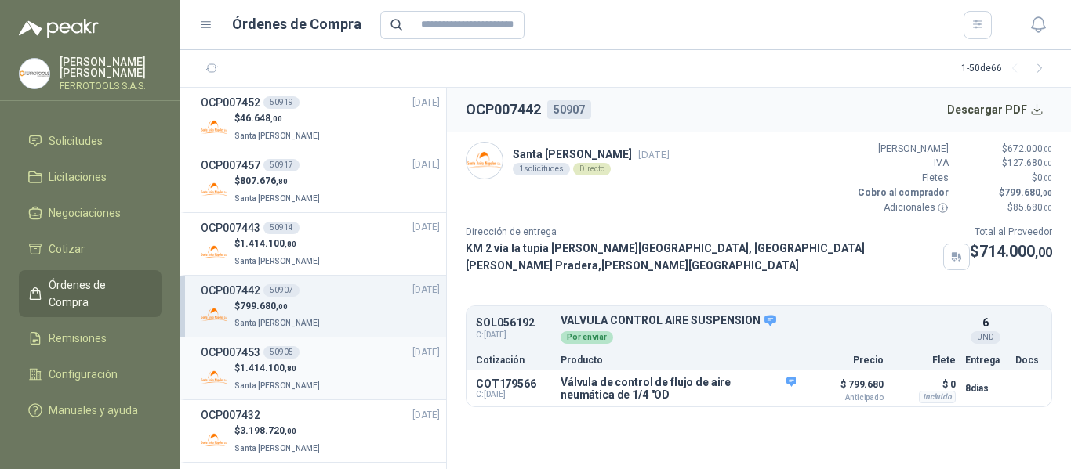
click at [351, 372] on div "$ 1.414.100 ,80 Santa Anita Napoles" at bounding box center [320, 377] width 239 height 32
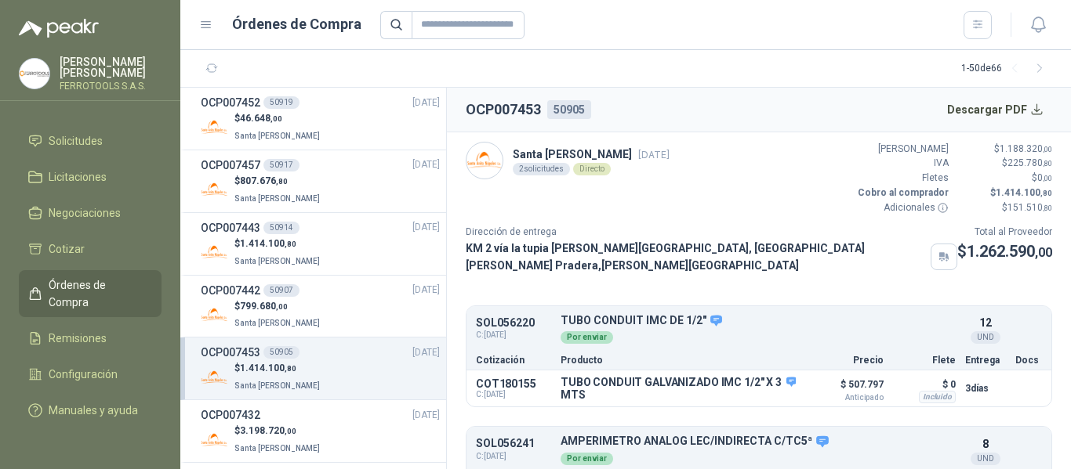
scroll to position [78, 0]
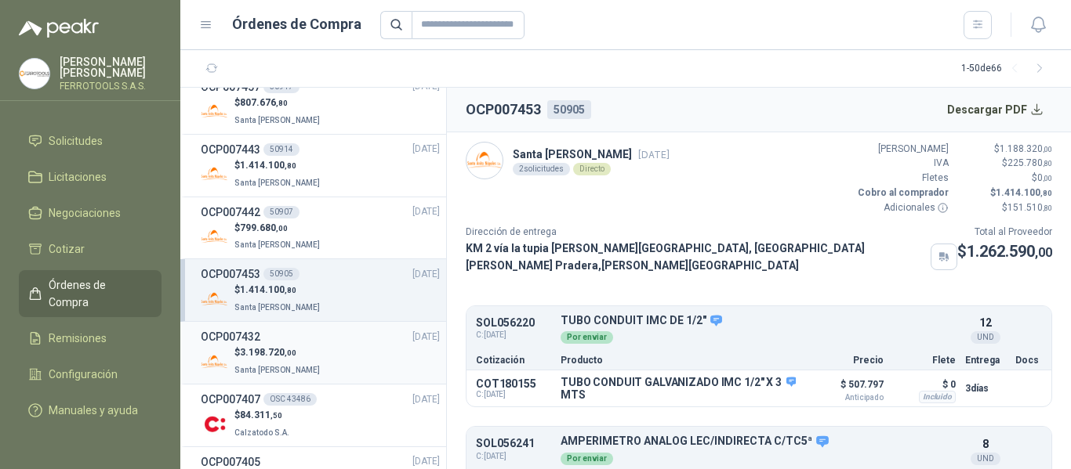
click at [375, 345] on div "OCP007432 17/09/25" at bounding box center [320, 336] width 239 height 17
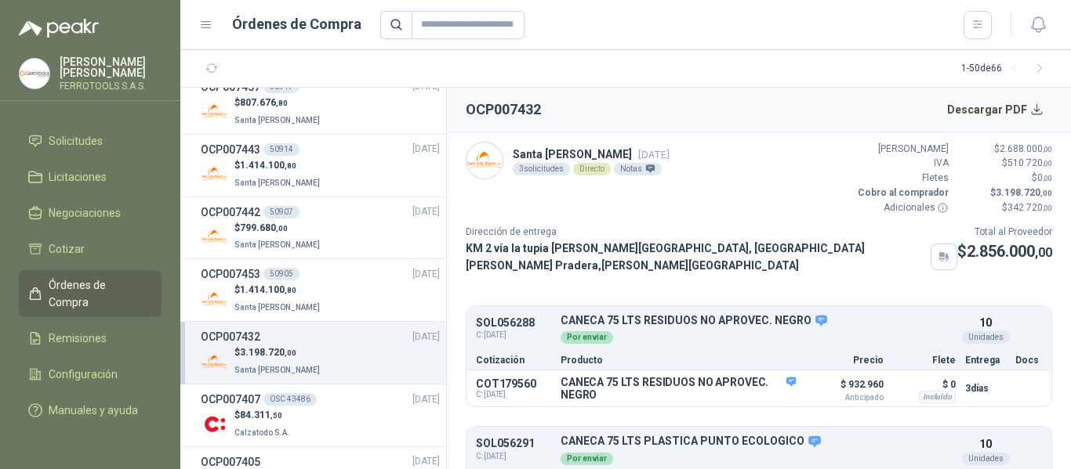
scroll to position [157, 0]
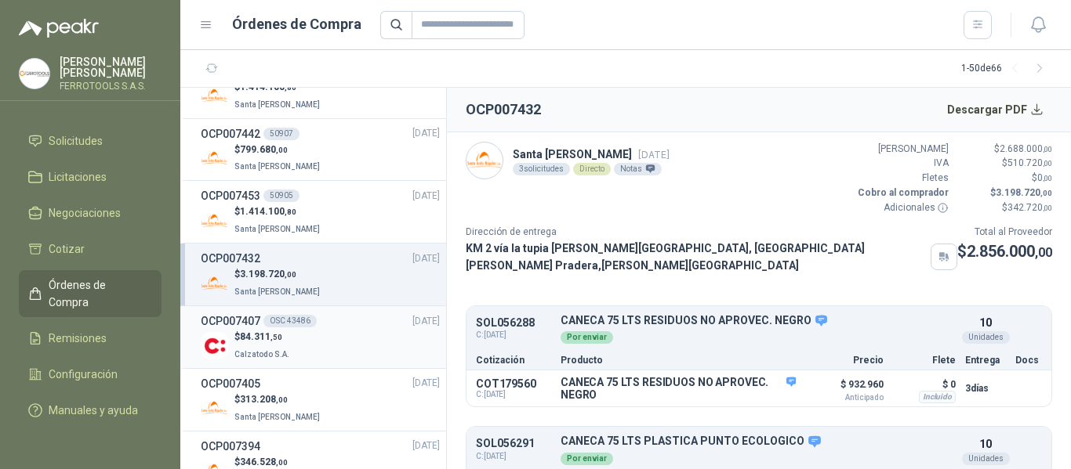
click at [374, 341] on div "$ 84.311 ,50 Calzatodo S.A." at bounding box center [320, 346] width 239 height 32
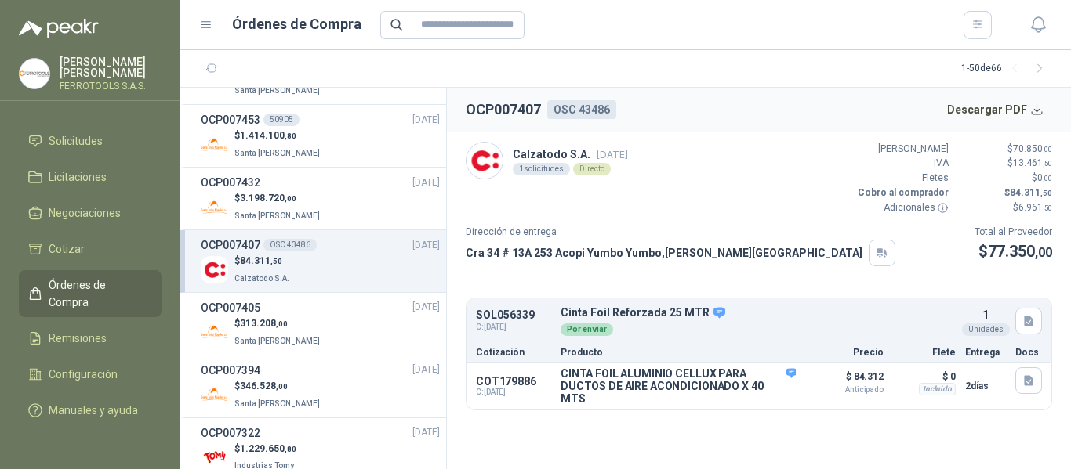
scroll to position [235, 0]
click at [315, 328] on div "$ 313.208 ,00 Santa Anita Napoles" at bounding box center [320, 330] width 239 height 32
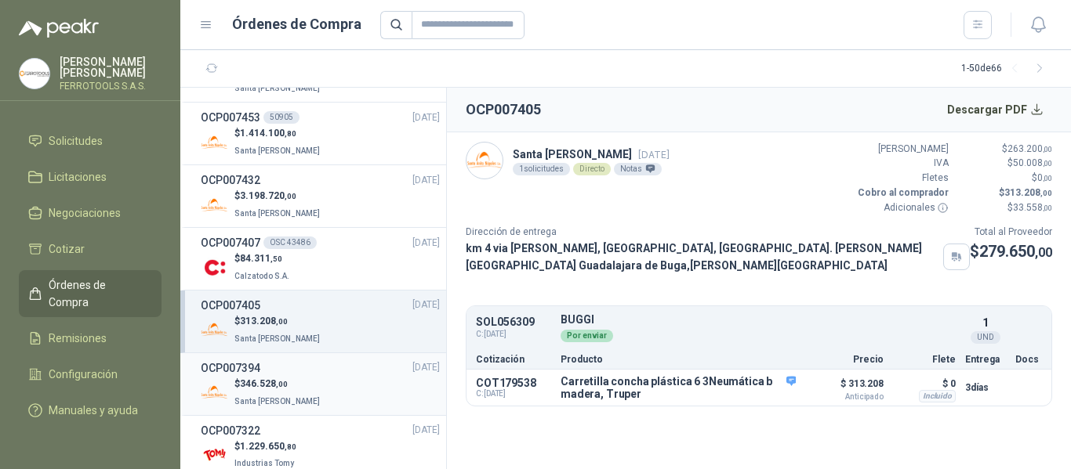
click at [314, 379] on div "$ 346.528 ,00 Santa Anita Napoles" at bounding box center [320, 393] width 239 height 32
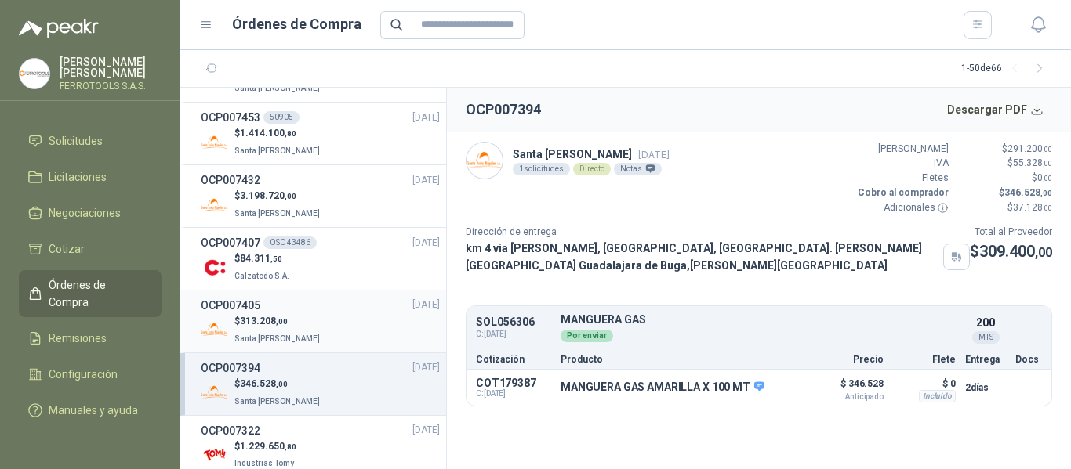
click at [350, 321] on div "$ 313.208 ,00 Santa Anita Napoles" at bounding box center [320, 330] width 239 height 32
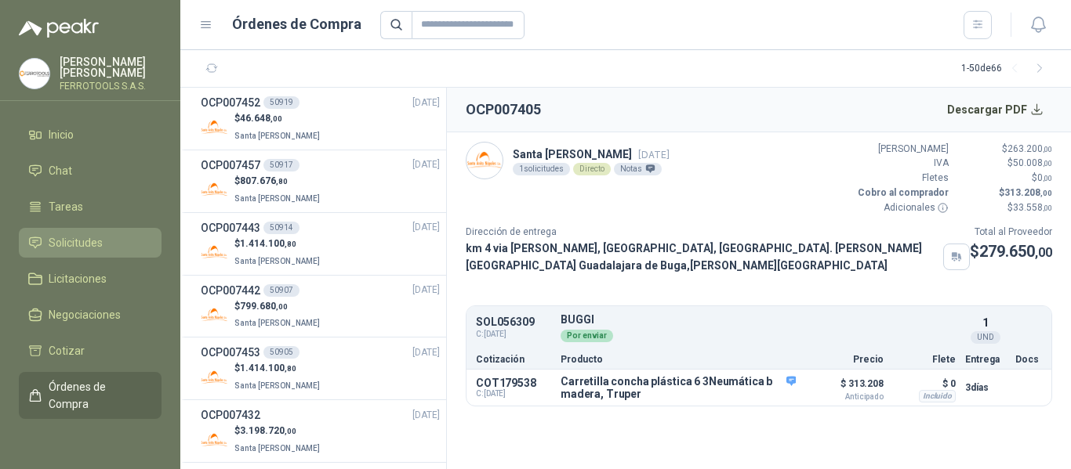
click at [76, 245] on span "Solicitudes" at bounding box center [76, 242] width 54 height 17
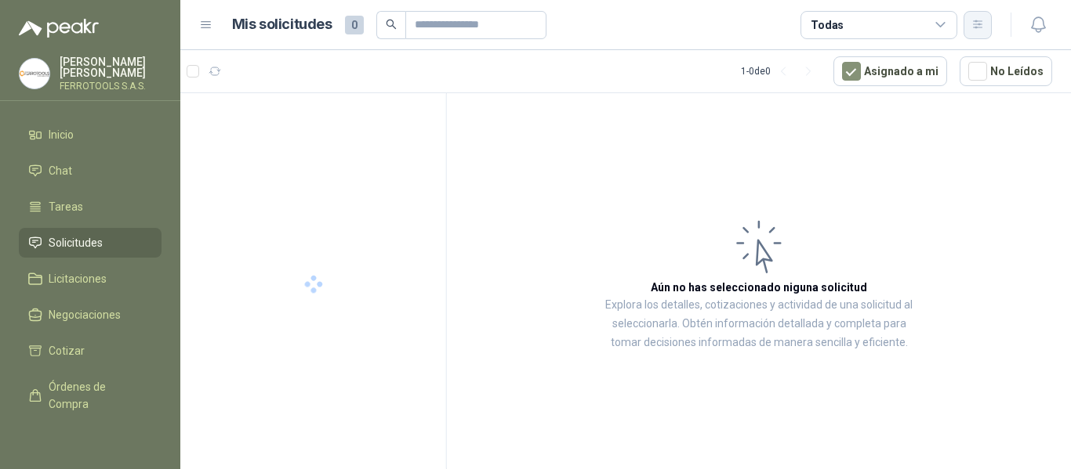
click at [980, 27] on icon "button" at bounding box center [977, 24] width 13 height 13
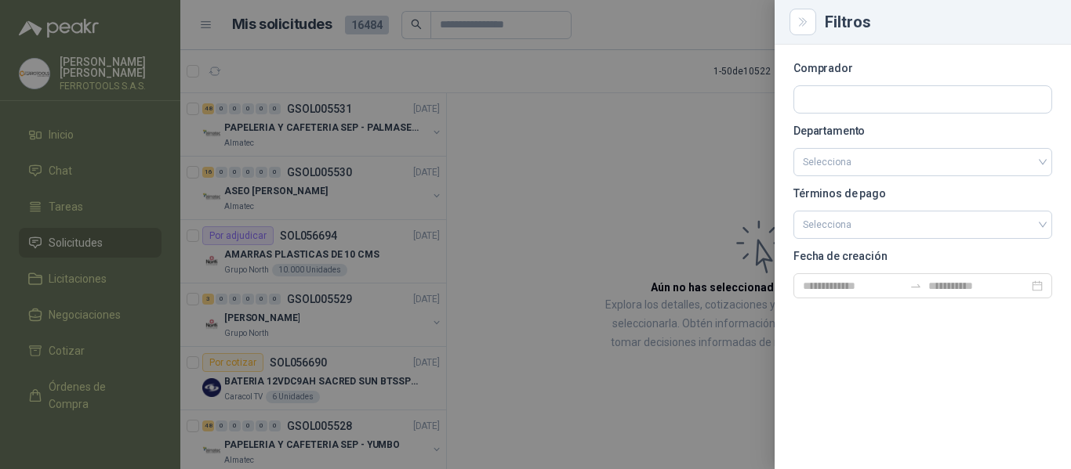
click at [717, 25] on div at bounding box center [535, 234] width 1071 height 469
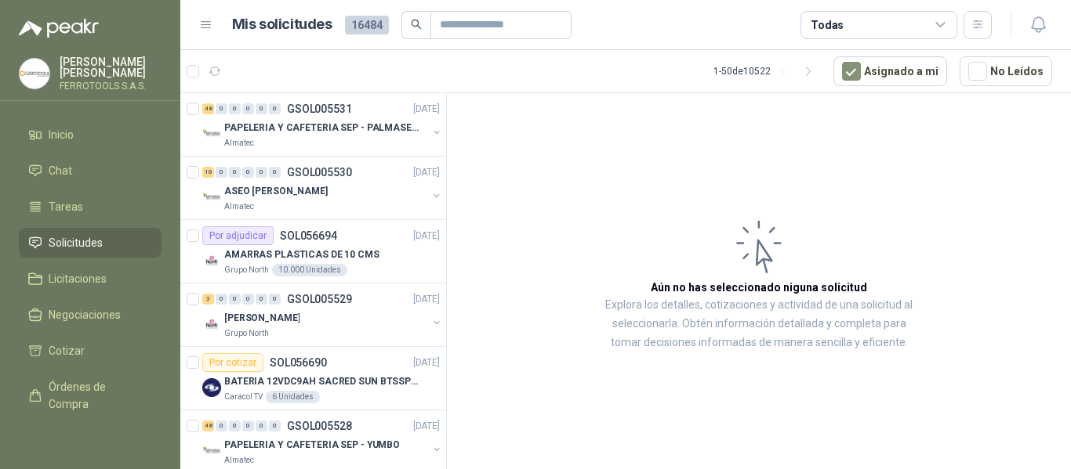
click at [936, 16] on div "Todas" at bounding box center [878, 25] width 157 height 28
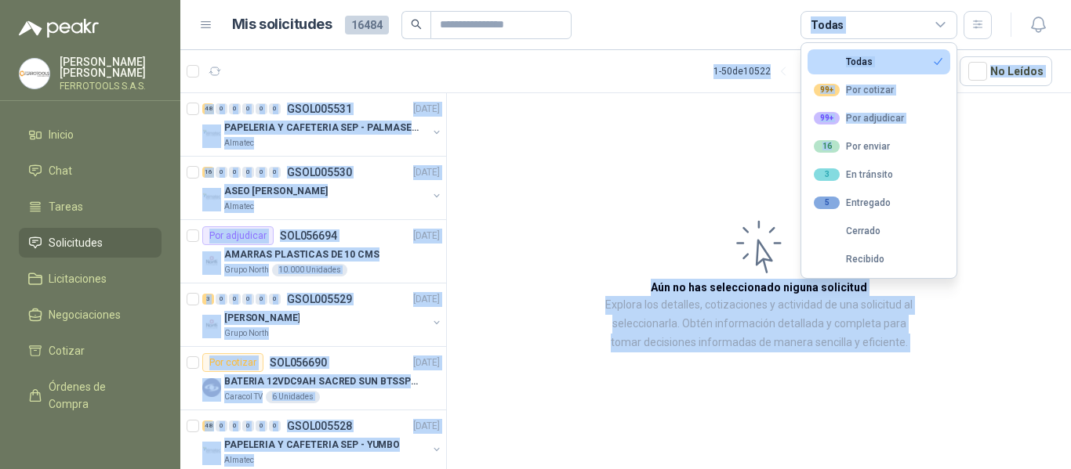
drag, startPoint x: 888, startPoint y: 142, endPoint x: 775, endPoint y: 48, distance: 146.9
click at [775, 48] on body "HERNAN RUALES FERROTOOLS S.A.S. Inicio Chat Tareas Solicitudes Licitaciones Neg…" at bounding box center [535, 234] width 1071 height 469
click at [656, 68] on article "1 - 50 de 10522 Asignado a mi No Leídos" at bounding box center [625, 71] width 890 height 42
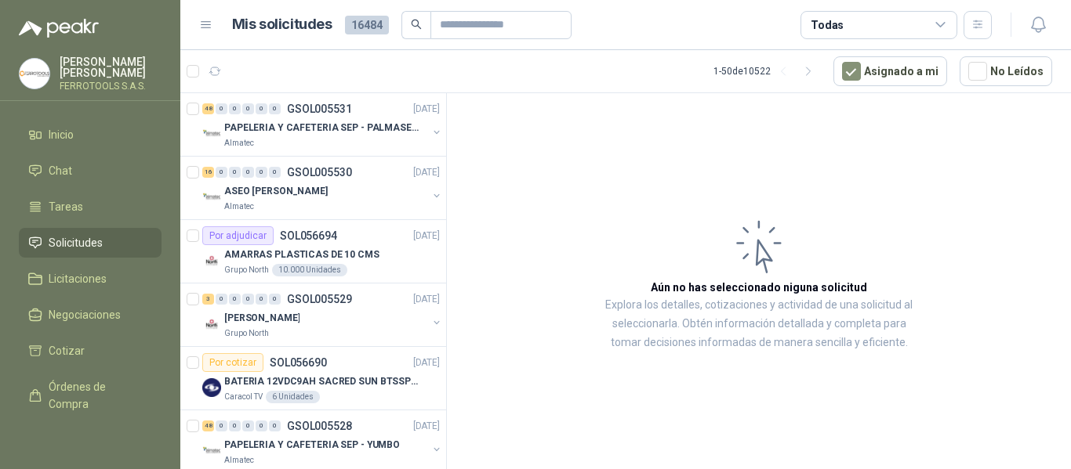
click at [939, 26] on icon at bounding box center [940, 25] width 9 height 4
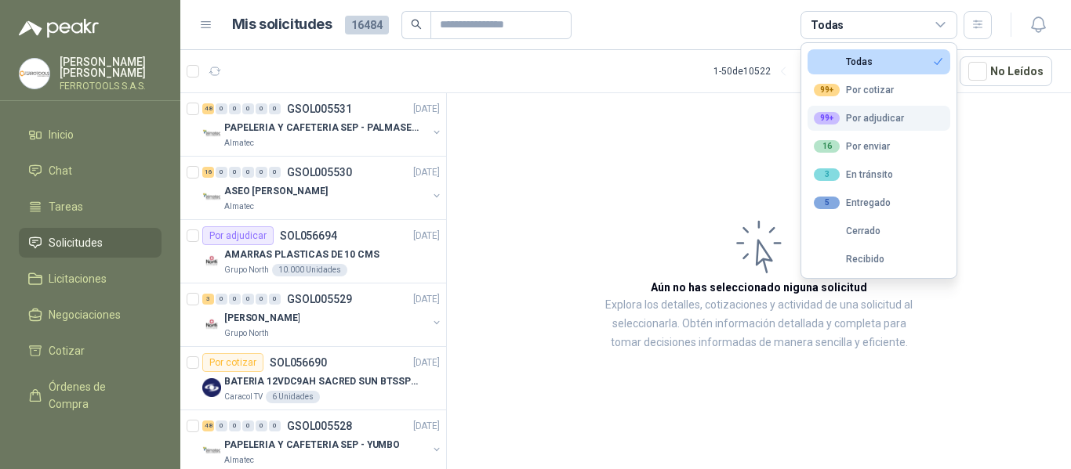
click at [897, 119] on div "99+ Por adjudicar" at bounding box center [858, 118] width 90 height 13
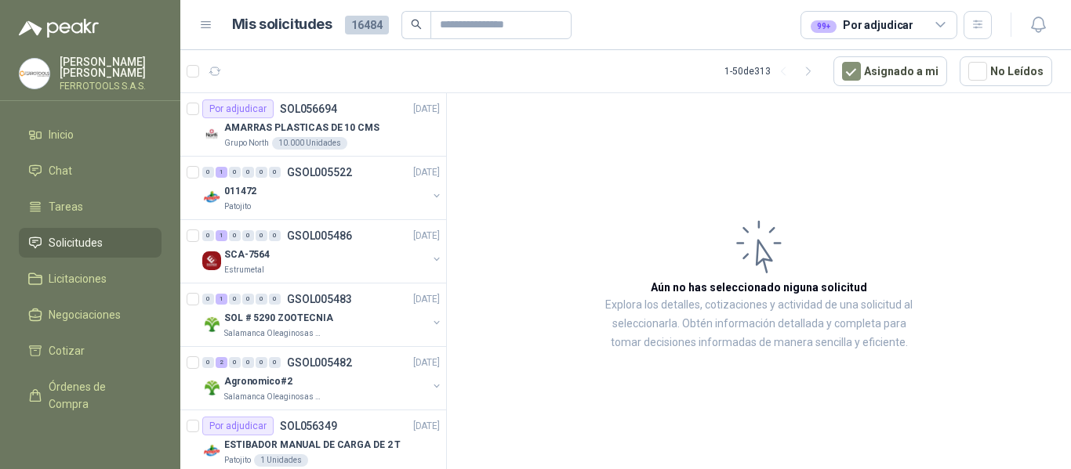
click at [531, 74] on article "1 - 50 de 313 Asignado a mi No Leídos" at bounding box center [625, 71] width 890 height 42
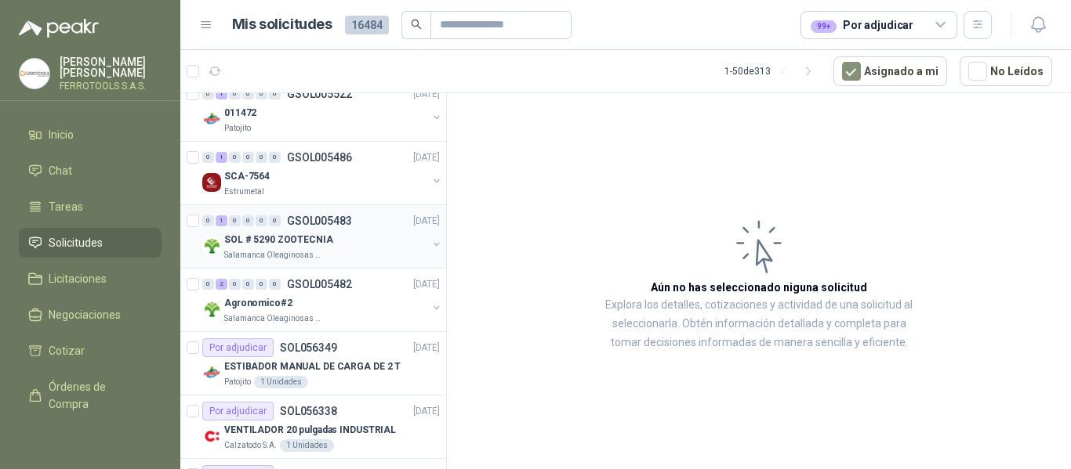
click at [386, 226] on div "0 1 0 0 0 0 GSOL005483 17/09/25" at bounding box center [322, 221] width 241 height 19
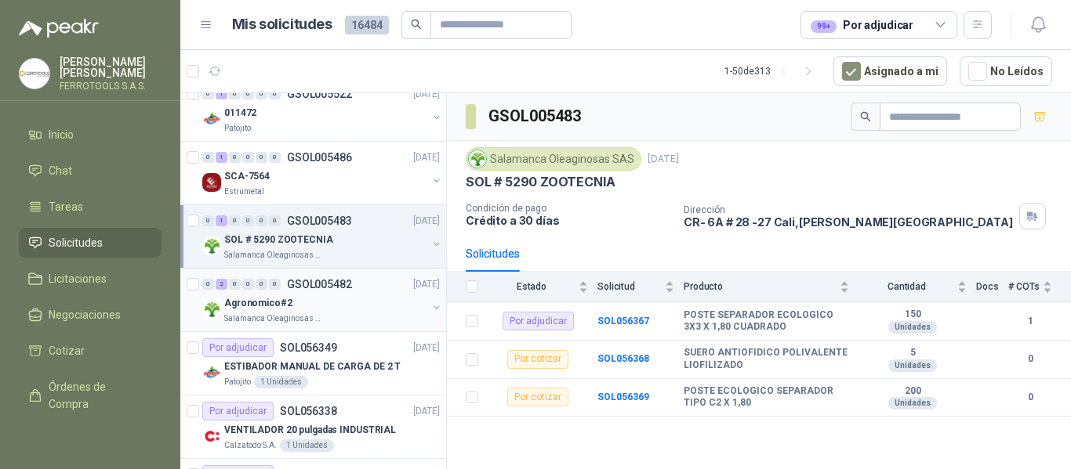
click at [331, 303] on div "Agronomico#2" at bounding box center [325, 303] width 203 height 19
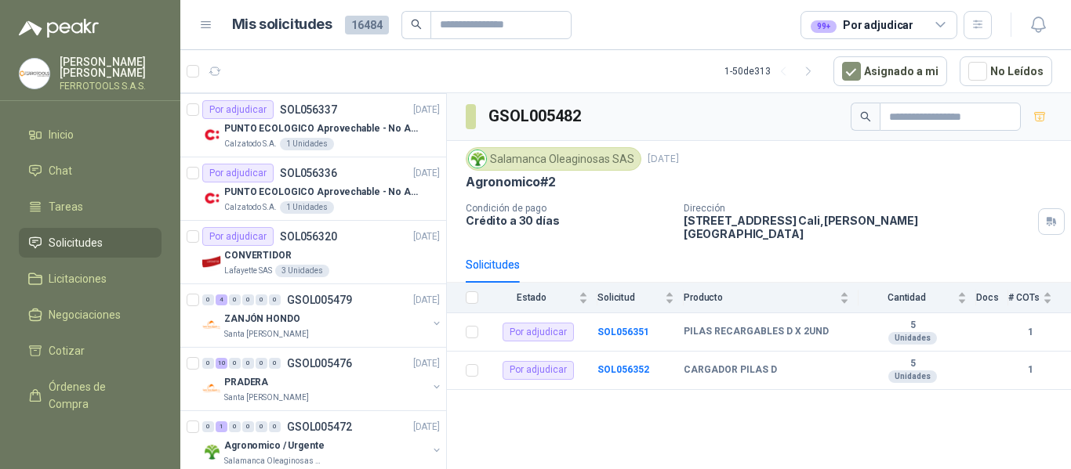
scroll to position [470, 0]
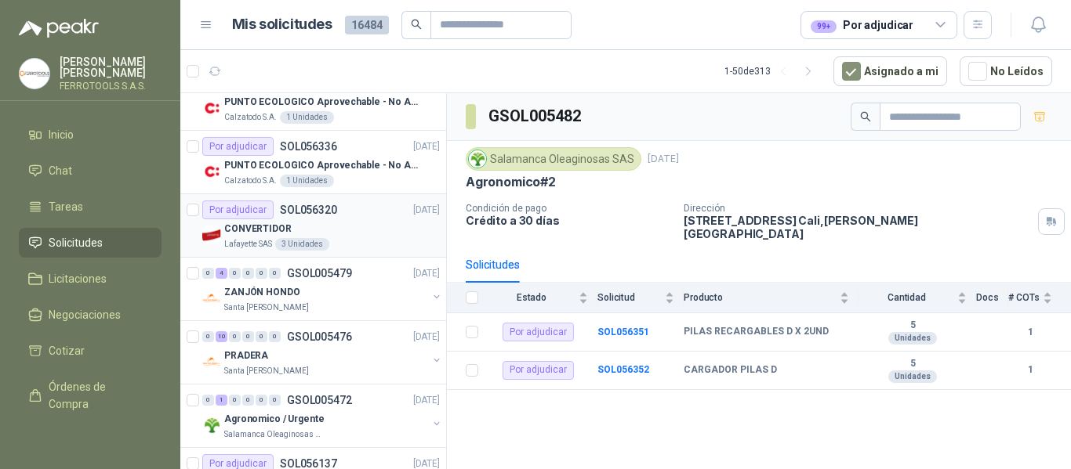
click at [390, 218] on div "Por adjudicar SOL056320 16/09/25" at bounding box center [320, 210] width 237 height 19
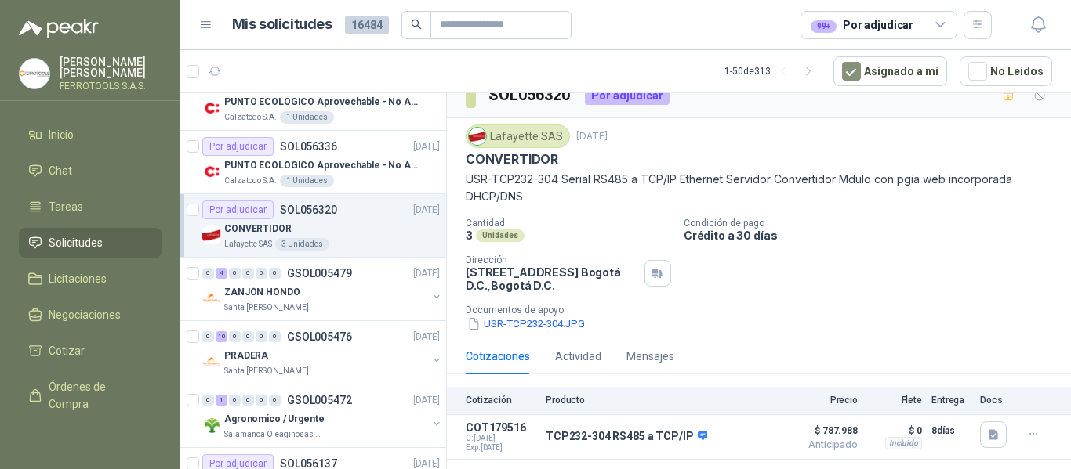
scroll to position [36, 0]
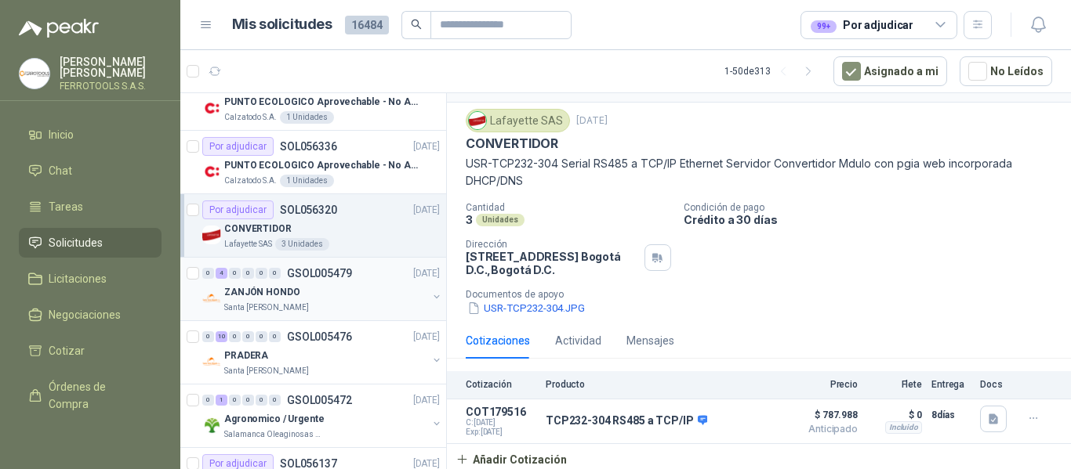
click at [397, 289] on div "ZANJÓN HONDO" at bounding box center [325, 292] width 203 height 19
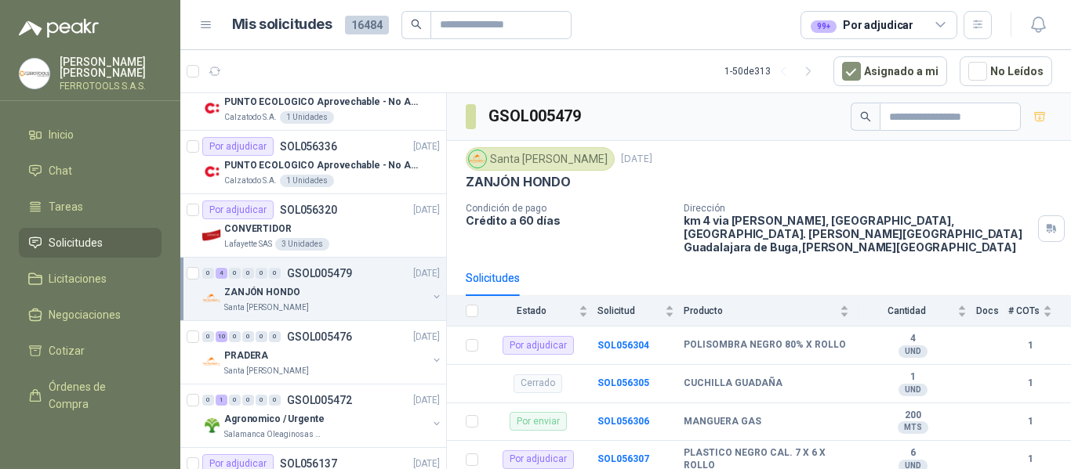
click at [430, 295] on button "button" at bounding box center [436, 297] width 13 height 13
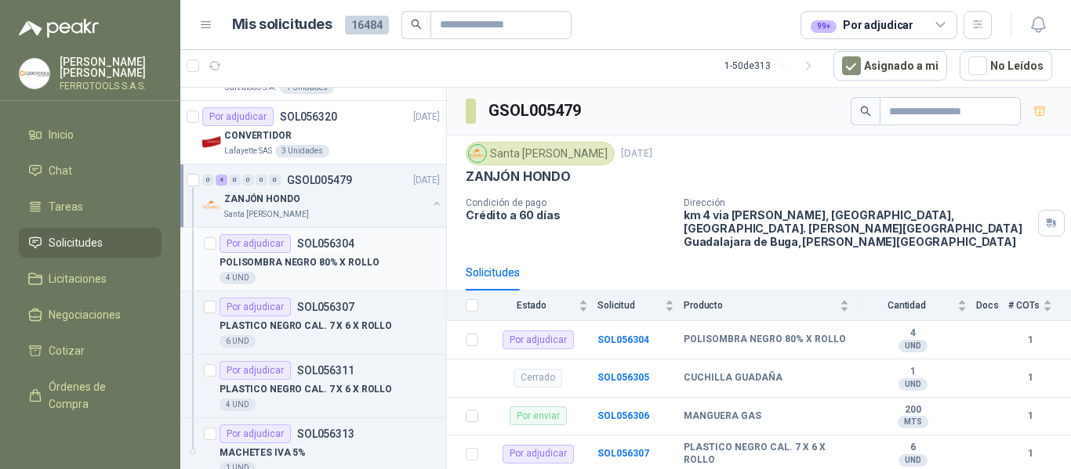
scroll to position [549, 0]
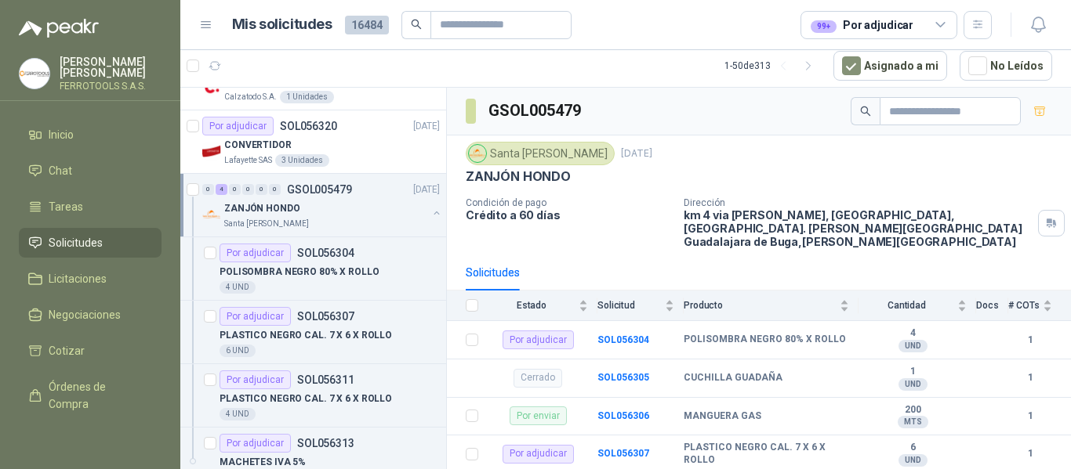
click at [430, 212] on button "button" at bounding box center [436, 213] width 13 height 13
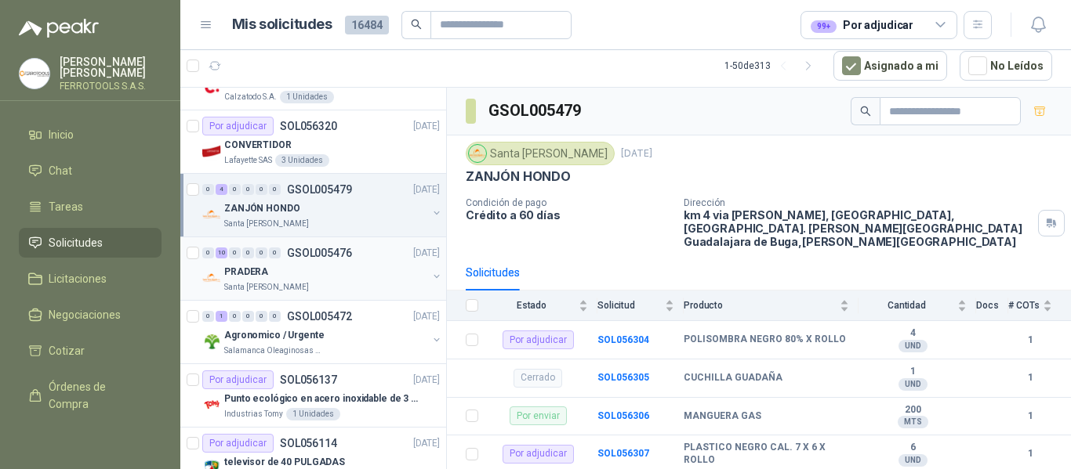
click at [430, 273] on button "button" at bounding box center [436, 276] width 13 height 13
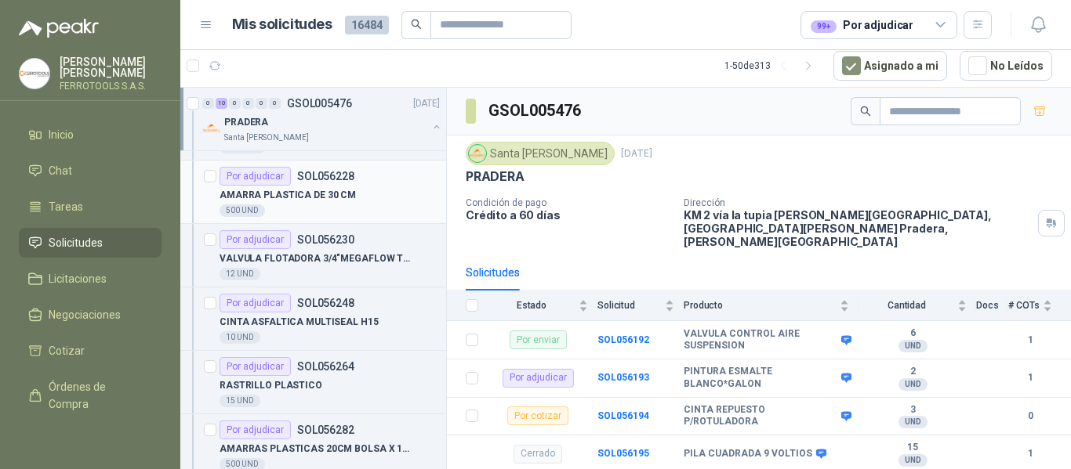
scroll to position [940, 0]
click at [430, 127] on button "button" at bounding box center [436, 127] width 13 height 13
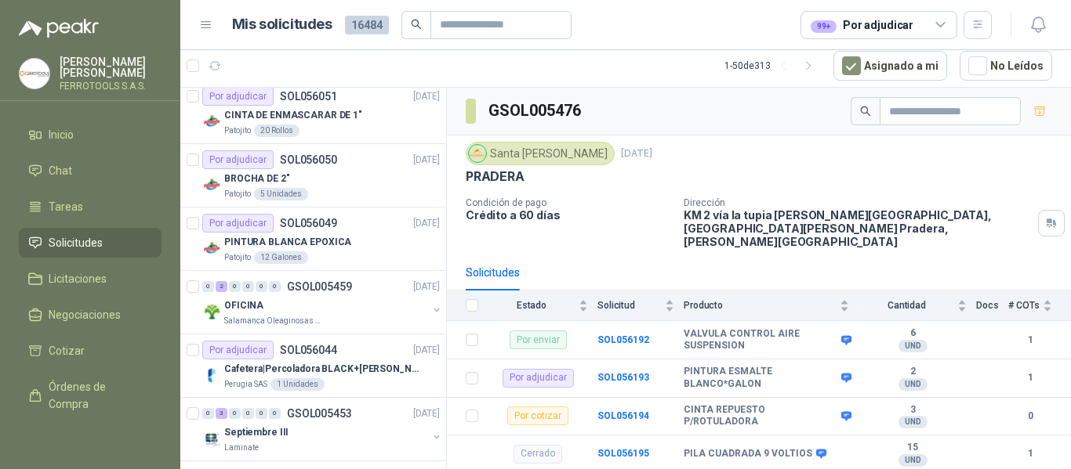
scroll to position [1646, 0]
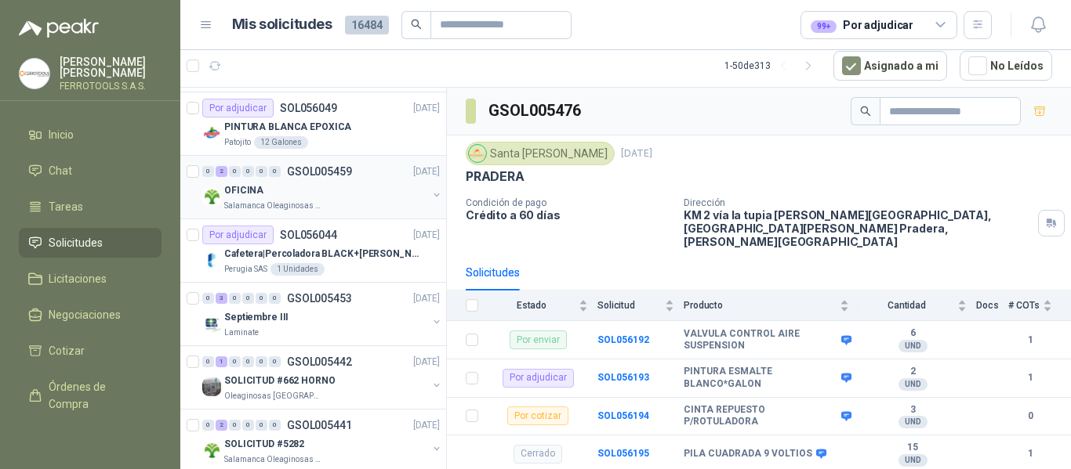
click at [411, 190] on div "OFICINA" at bounding box center [325, 190] width 203 height 19
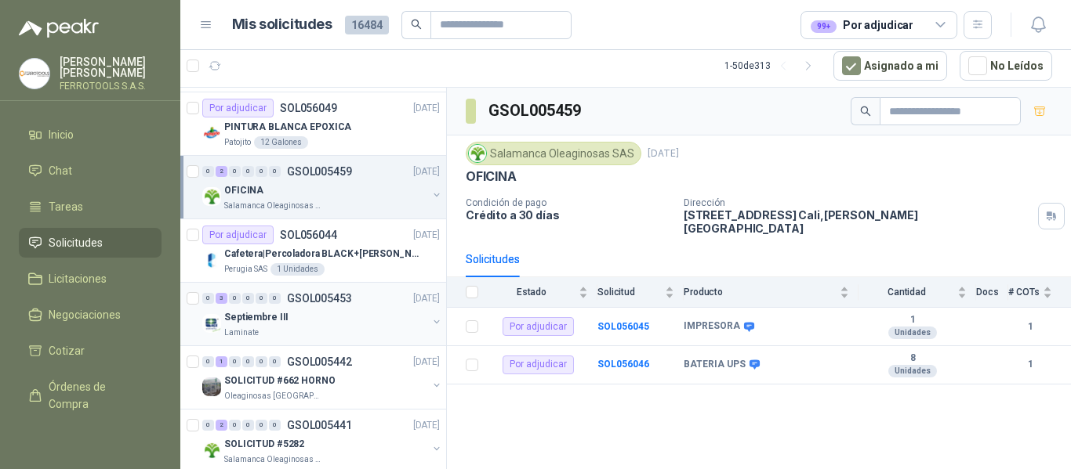
click at [375, 317] on div "Septiembre III" at bounding box center [325, 317] width 203 height 19
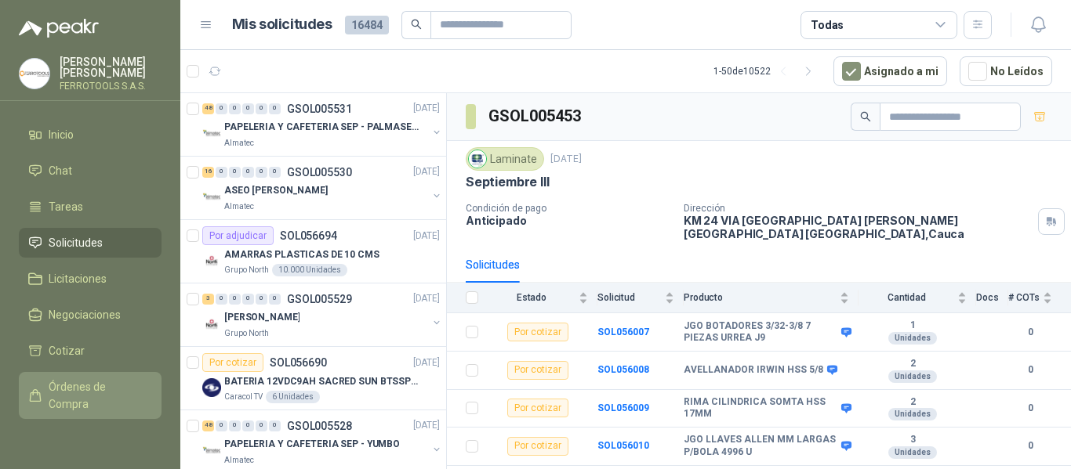
click at [89, 390] on span "Órdenes de Compra" at bounding box center [98, 396] width 98 height 34
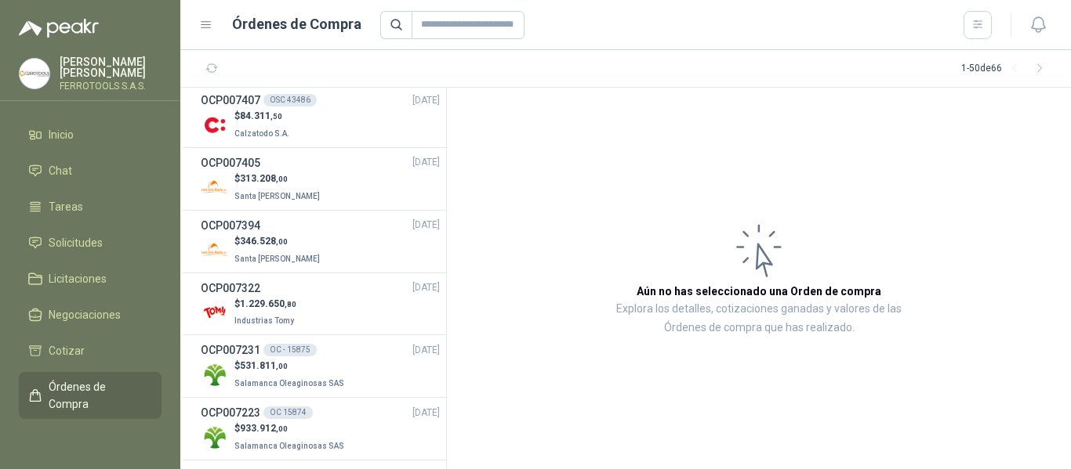
scroll to position [470, 0]
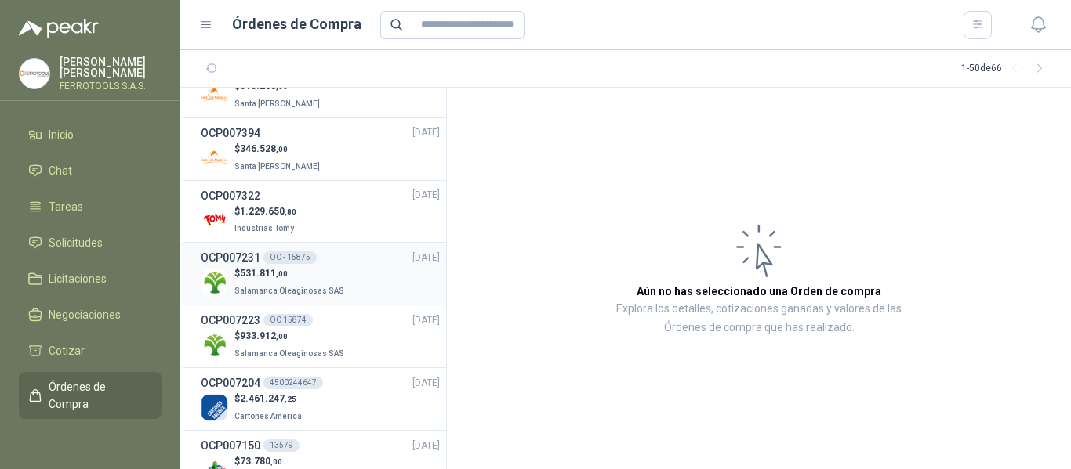
click at [371, 275] on div "$ 531.811 ,00 Salamanca Oleaginosas SAS" at bounding box center [320, 282] width 239 height 32
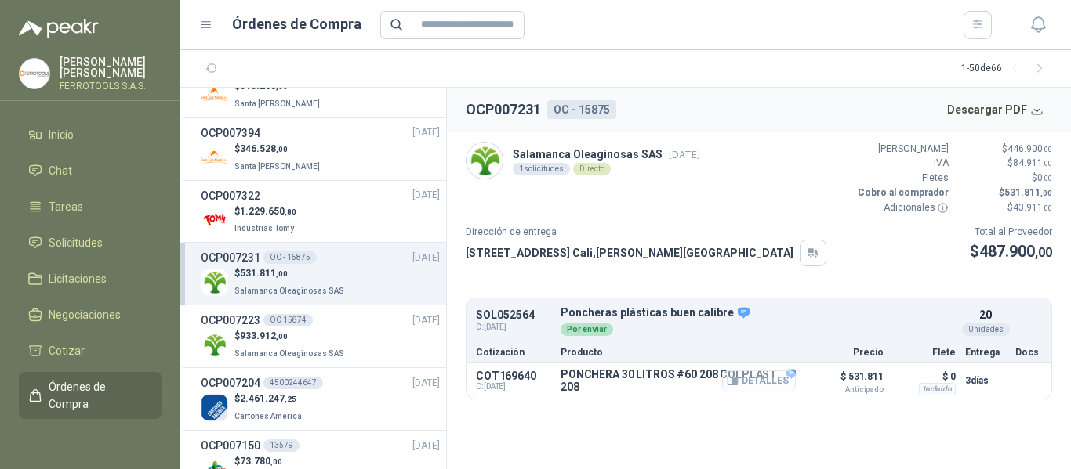
click at [777, 384] on button "Detalles" at bounding box center [759, 381] width 74 height 21
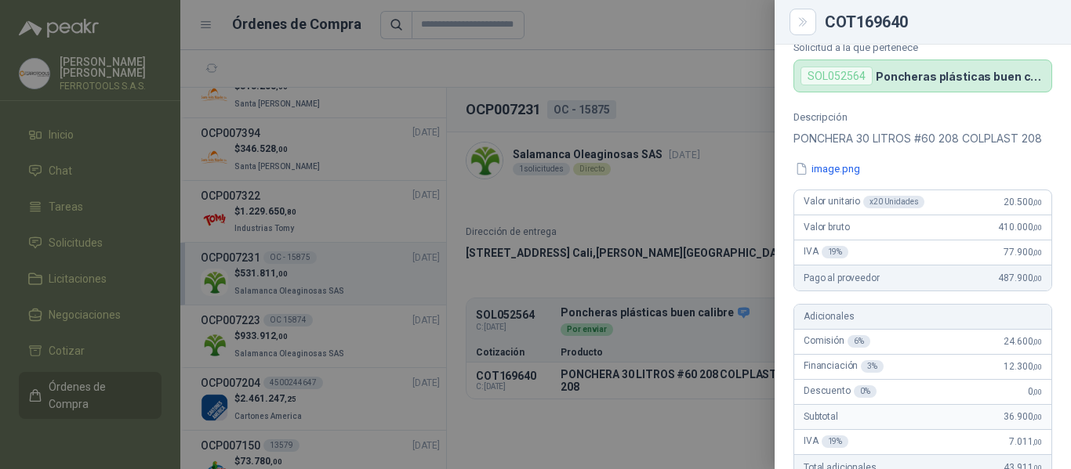
scroll to position [157, 0]
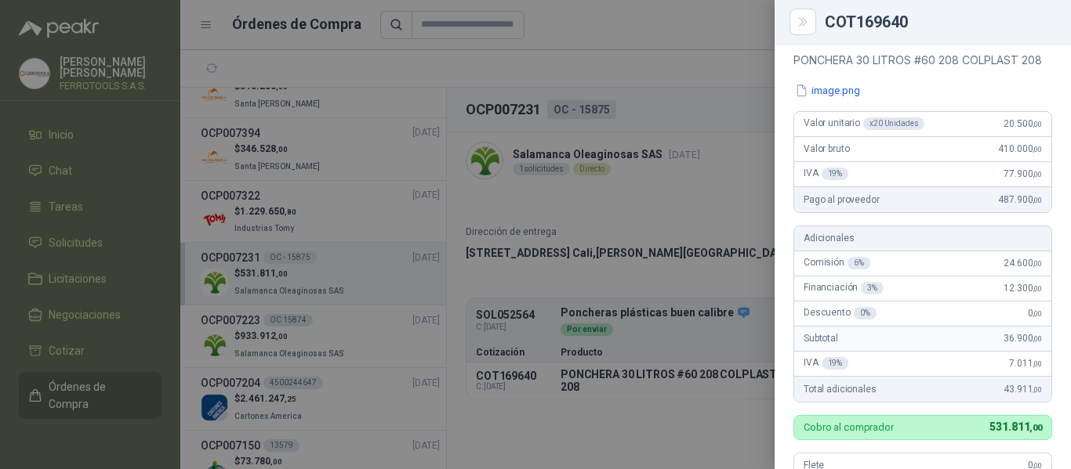
click at [744, 67] on div at bounding box center [535, 234] width 1071 height 469
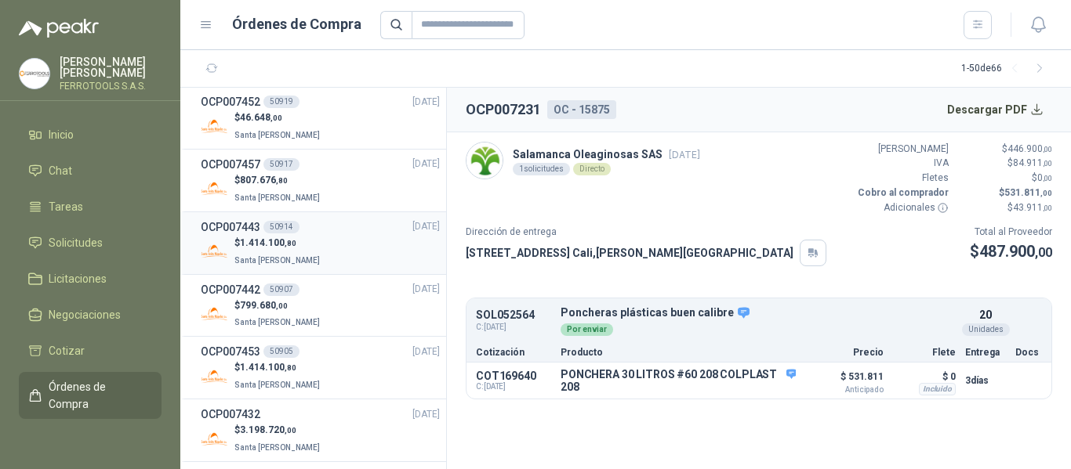
scroll to position [0, 0]
drag, startPoint x: 392, startPoint y: 212, endPoint x: 82, endPoint y: 242, distance: 311.1
click at [82, 242] on span "Solicitudes" at bounding box center [76, 242] width 54 height 17
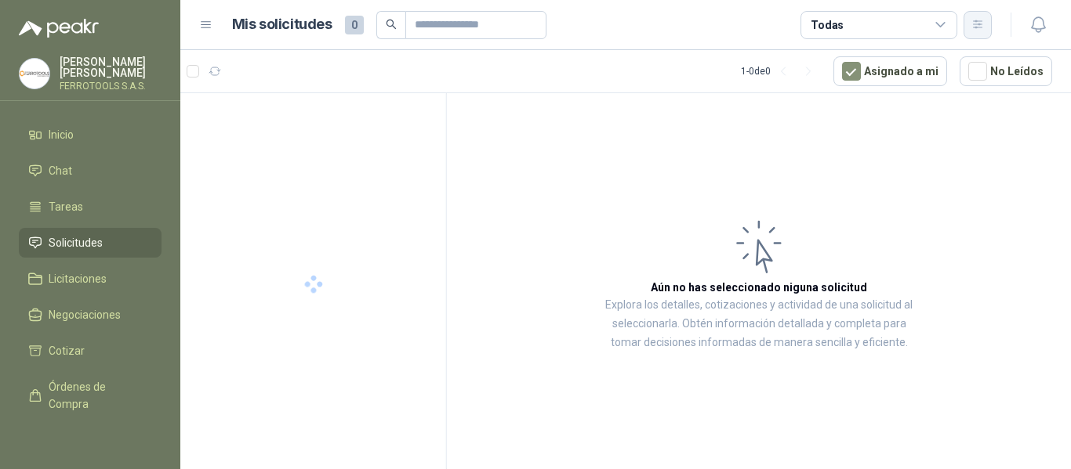
click at [984, 33] on button "button" at bounding box center [977, 25] width 28 height 28
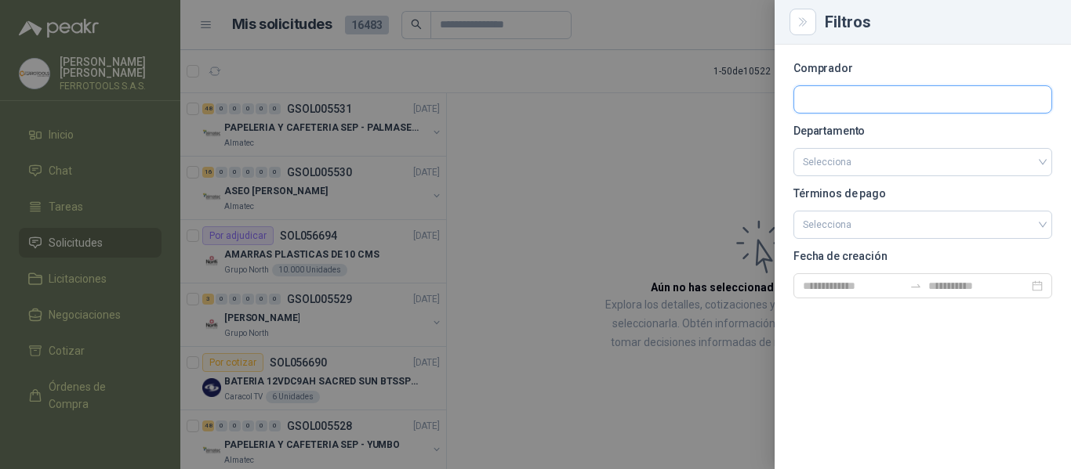
click at [875, 97] on input "text" at bounding box center [922, 99] width 257 height 27
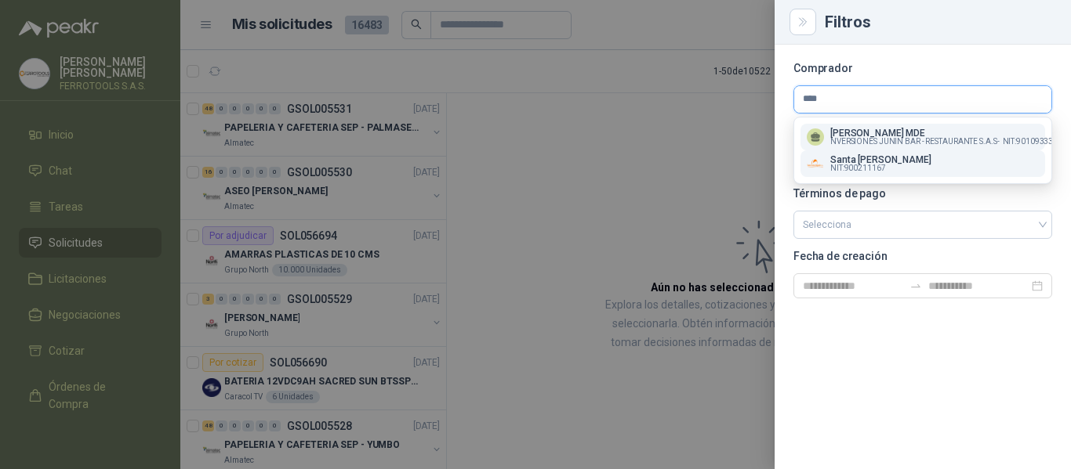
type input "****"
click at [866, 165] on span "NIT : 900211167" at bounding box center [858, 169] width 56 height 8
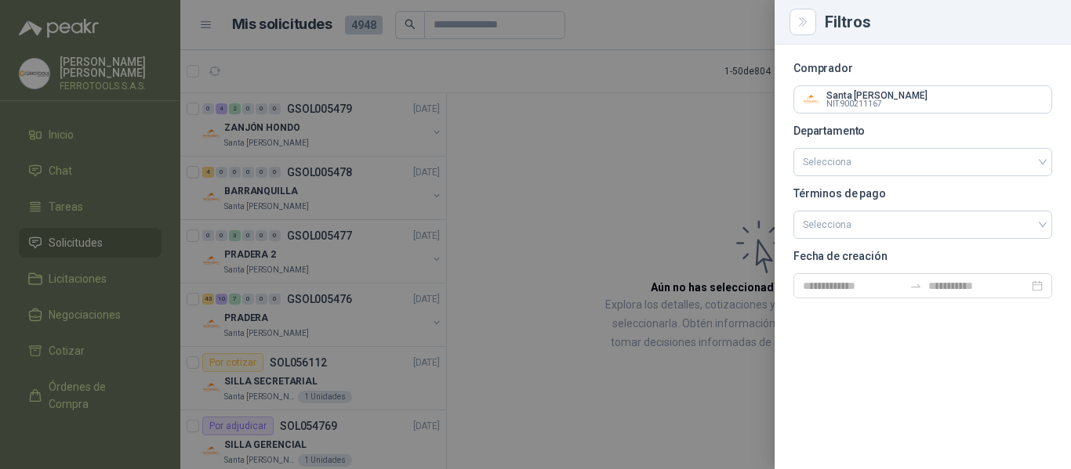
click at [703, 157] on div at bounding box center [535, 234] width 1071 height 469
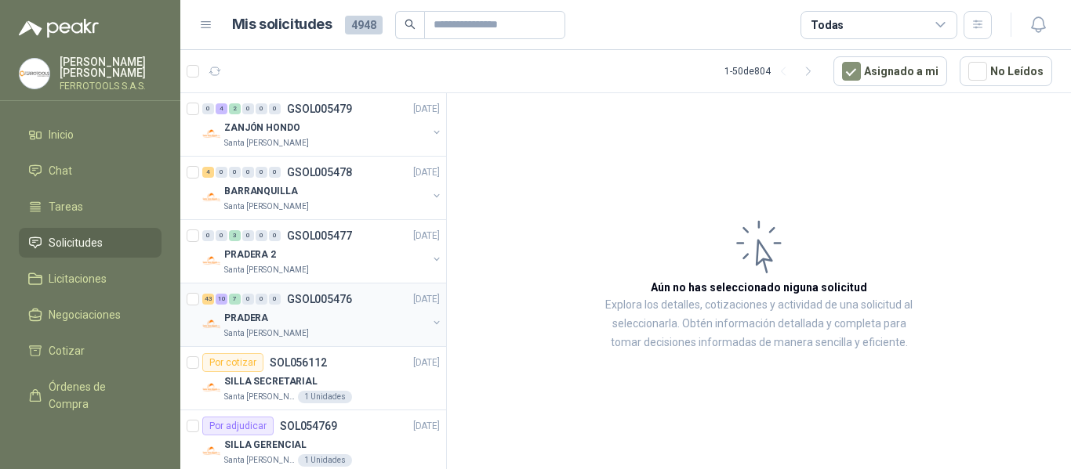
click at [364, 327] on div "PRADERA" at bounding box center [325, 318] width 203 height 19
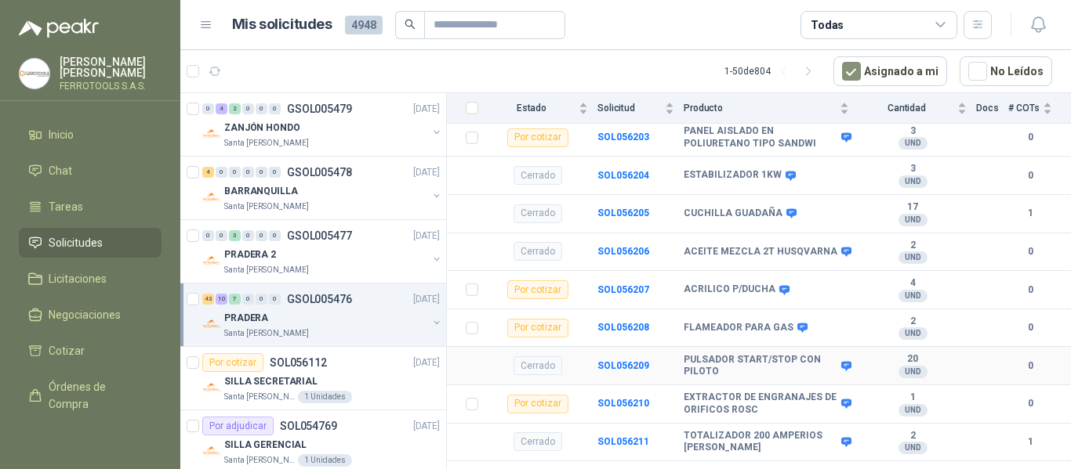
scroll to position [705, 0]
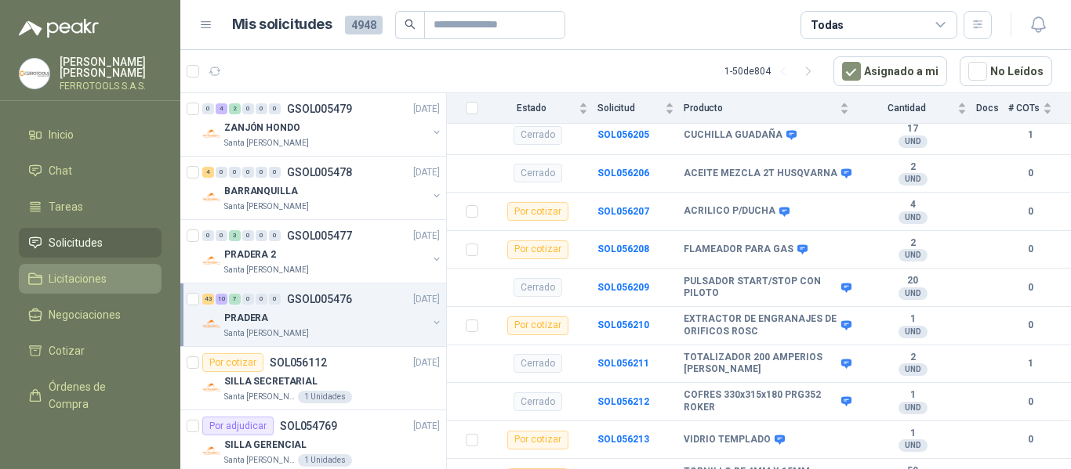
click at [38, 272] on icon at bounding box center [35, 279] width 14 height 14
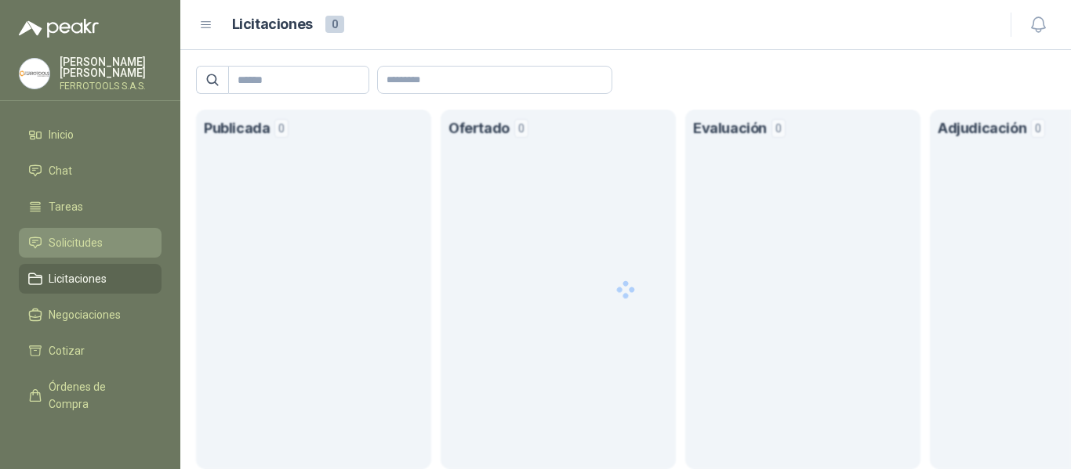
click at [63, 228] on link "Solicitudes" at bounding box center [90, 243] width 143 height 30
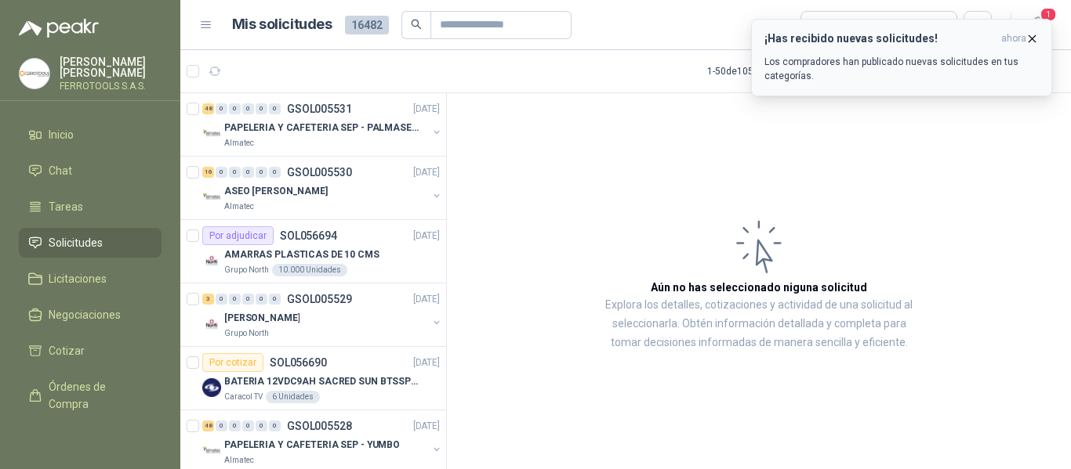
click at [1033, 37] on icon "button" at bounding box center [1031, 38] width 13 height 13
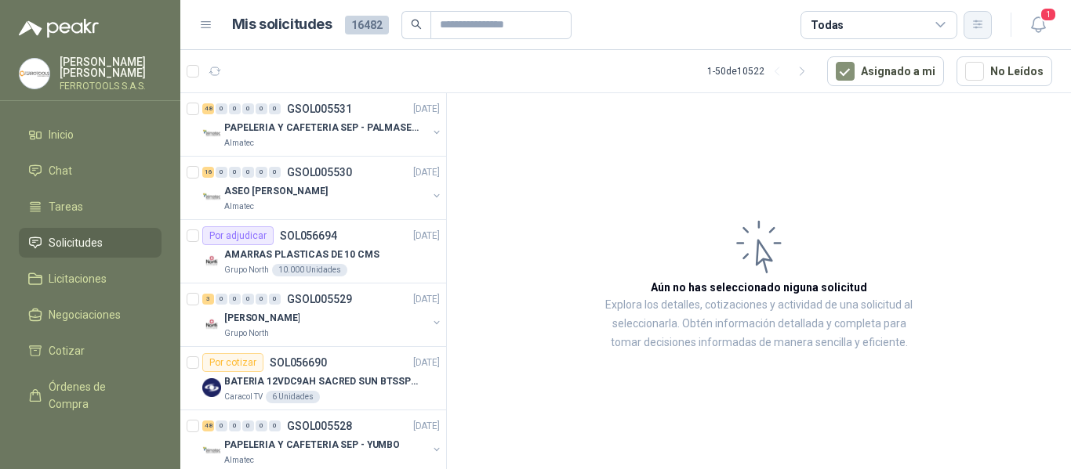
click at [979, 25] on icon "button" at bounding box center [977, 24] width 13 height 13
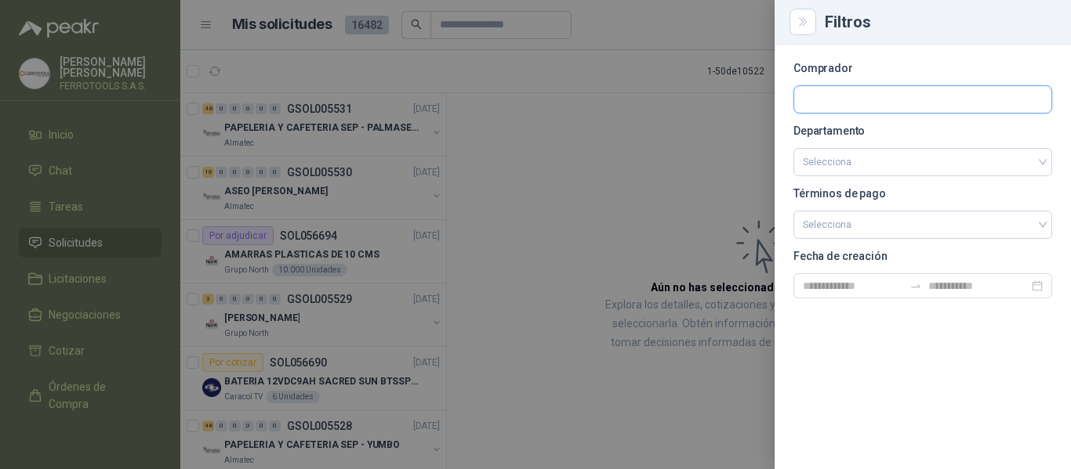
click at [860, 98] on input "text" at bounding box center [922, 99] width 257 height 27
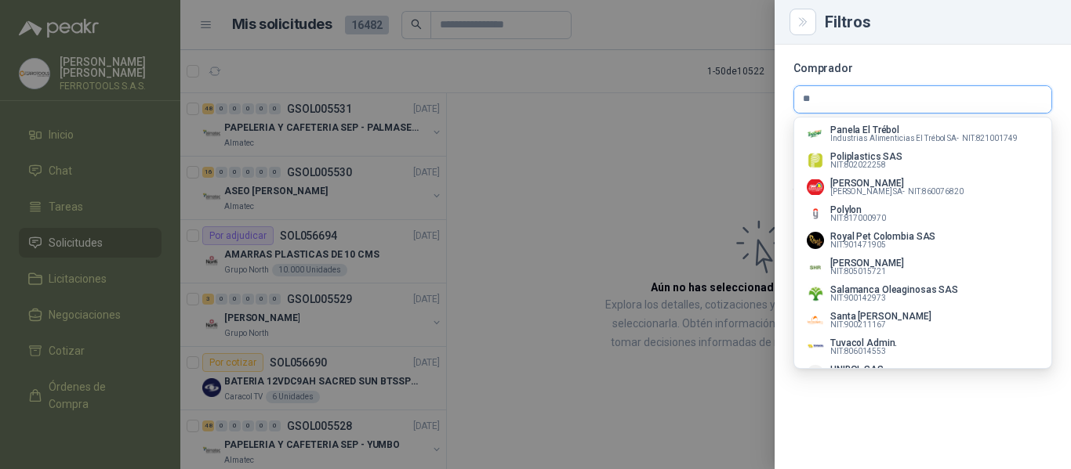
scroll to position [705, 0]
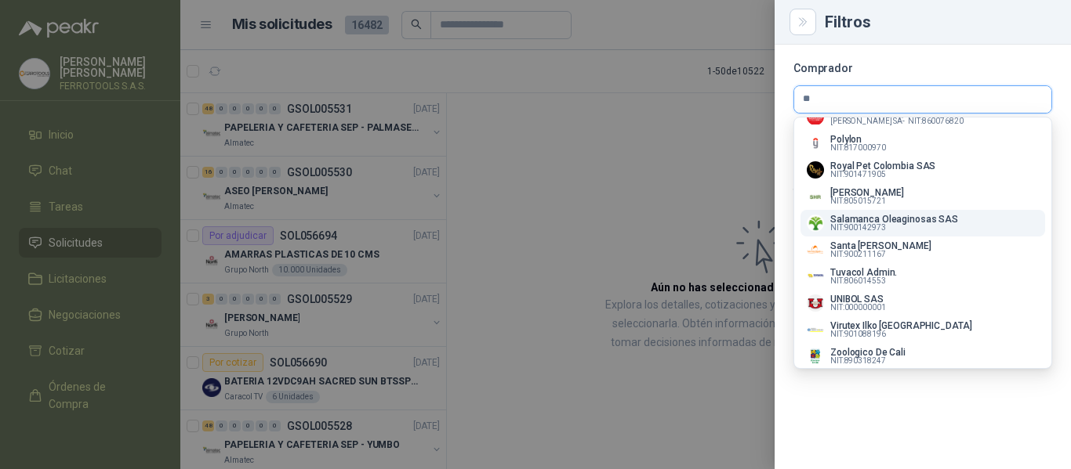
type input "**"
click at [923, 224] on p "Salamanca Oleaginosas SAS" at bounding box center [894, 219] width 128 height 9
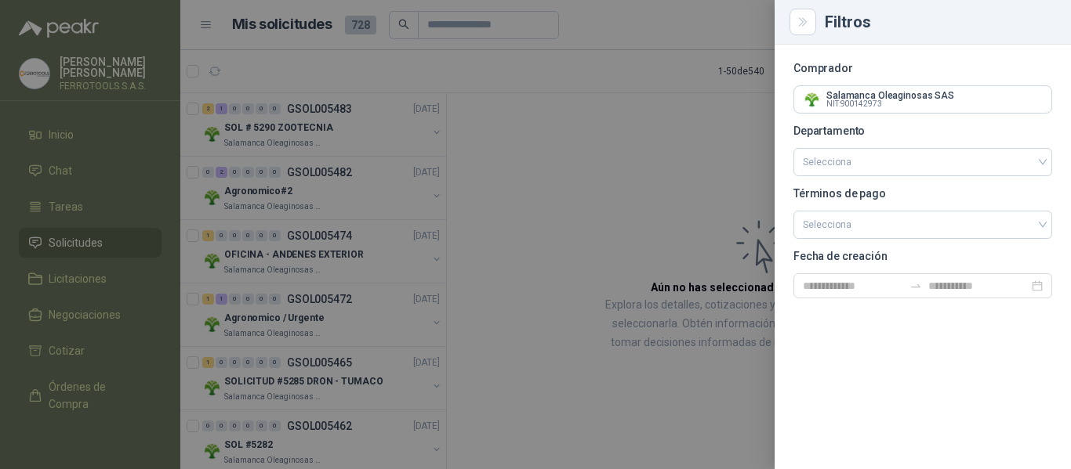
click at [397, 134] on div at bounding box center [535, 234] width 1071 height 469
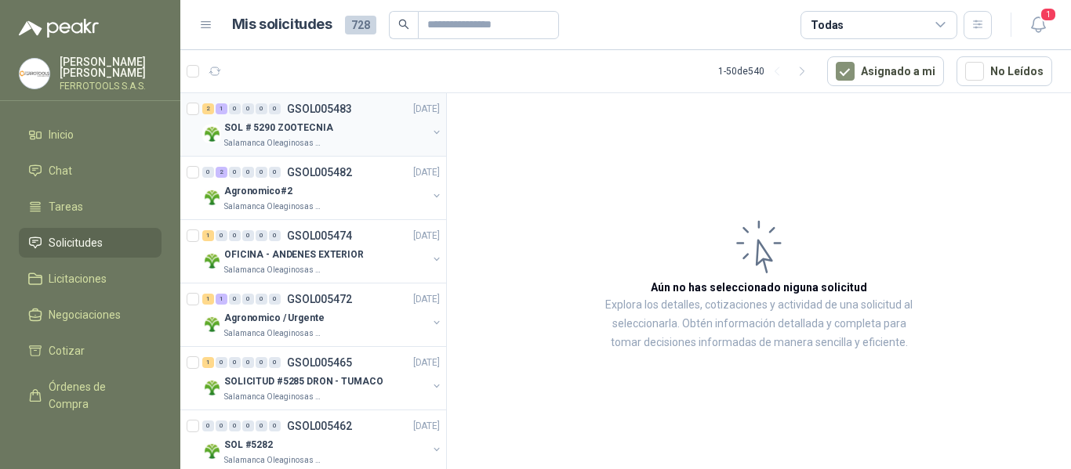
click at [397, 134] on div "SOL # 5290 ZOOTECNIA" at bounding box center [325, 127] width 203 height 19
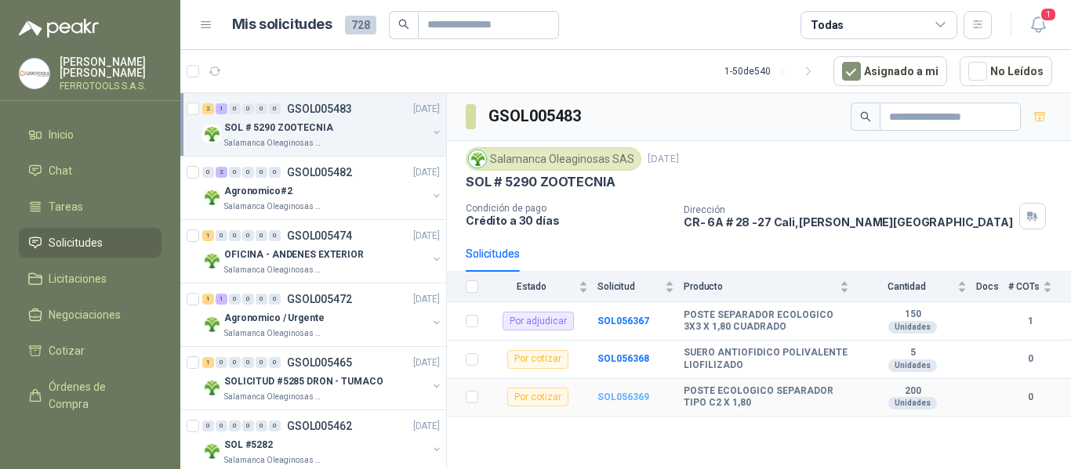
click at [621, 395] on b "SOL056369" at bounding box center [623, 397] width 52 height 11
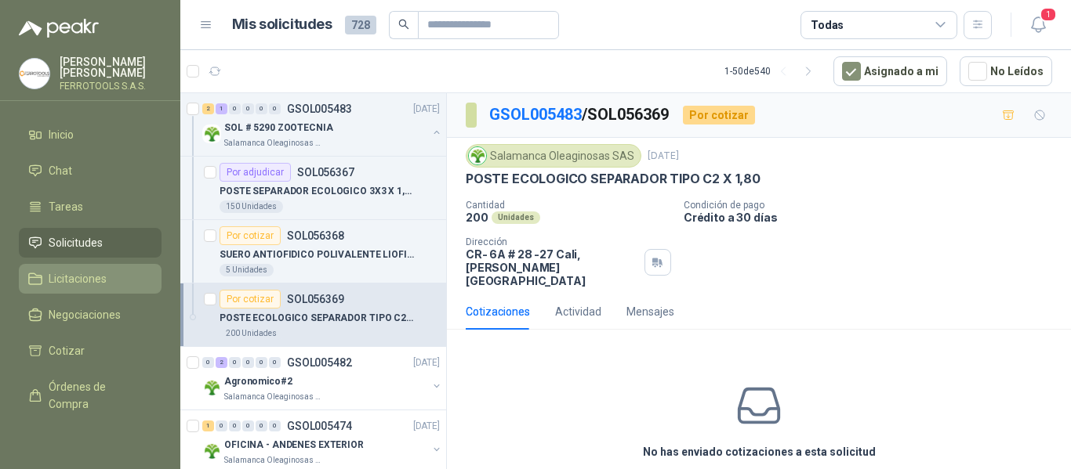
click at [82, 279] on span "Licitaciones" at bounding box center [78, 278] width 58 height 17
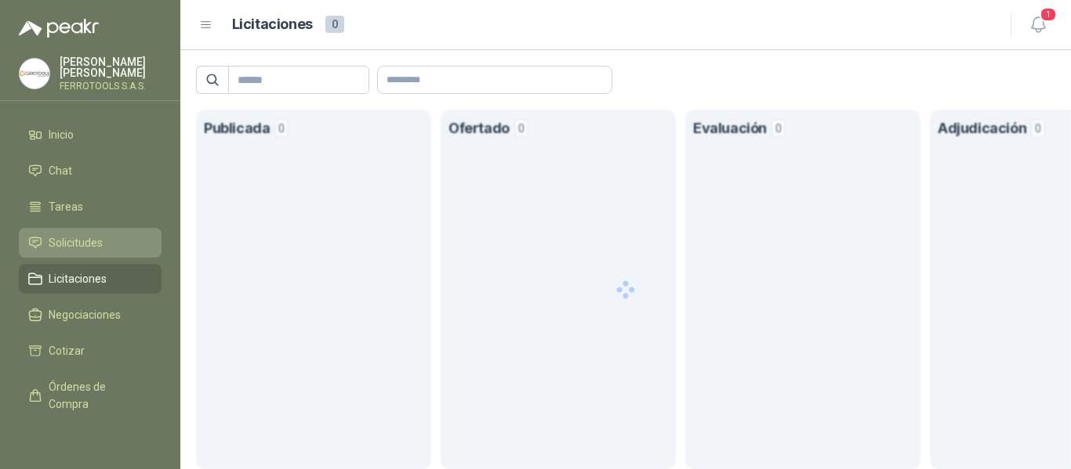
click at [82, 240] on span "Solicitudes" at bounding box center [76, 242] width 54 height 17
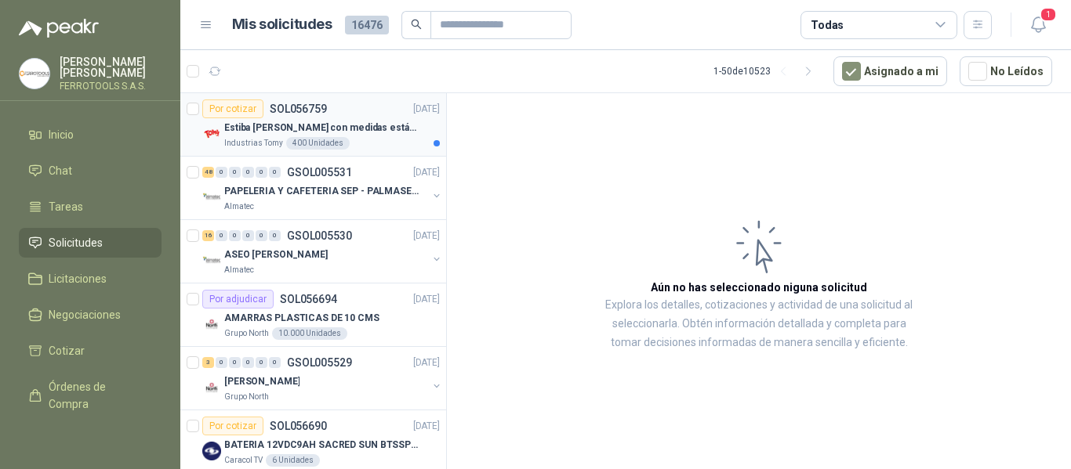
click at [266, 139] on p "Industrias Tomy" at bounding box center [253, 143] width 59 height 13
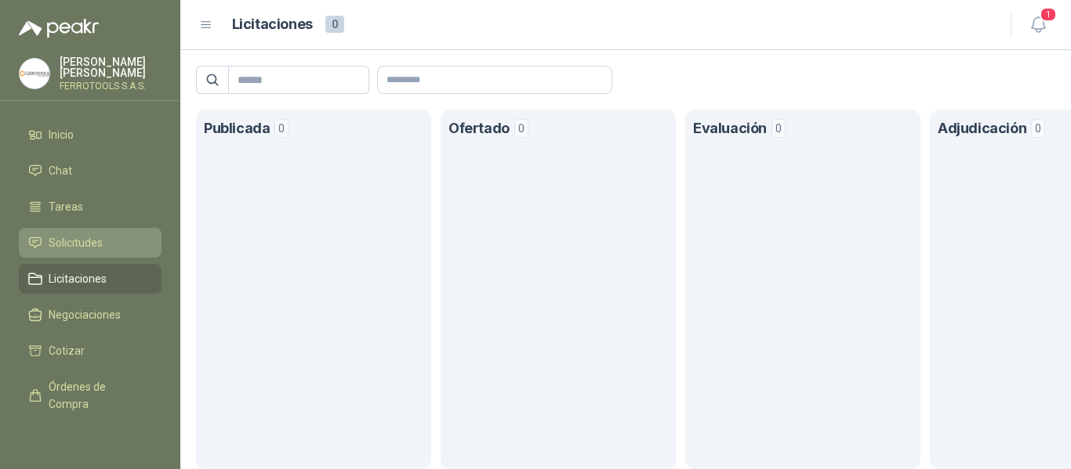
click at [72, 239] on span "Solicitudes" at bounding box center [76, 242] width 54 height 17
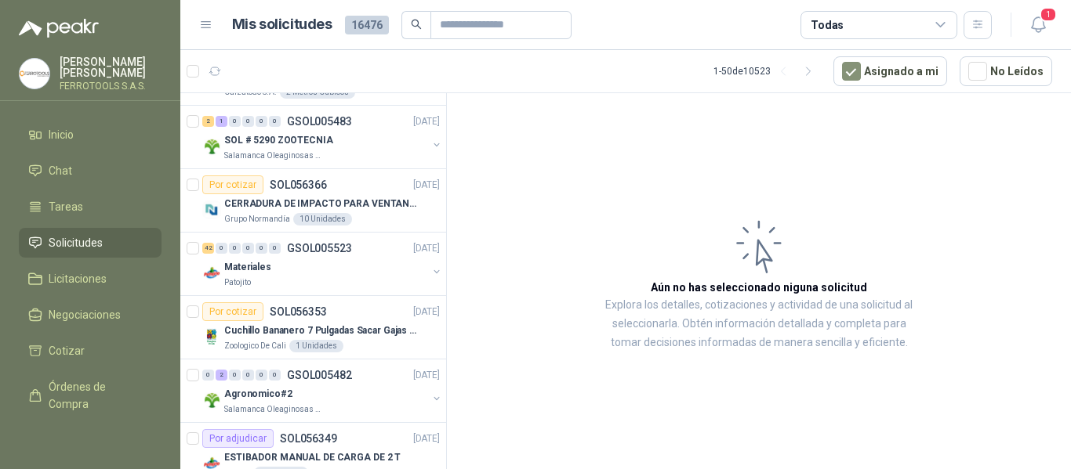
scroll to position [2351, 0]
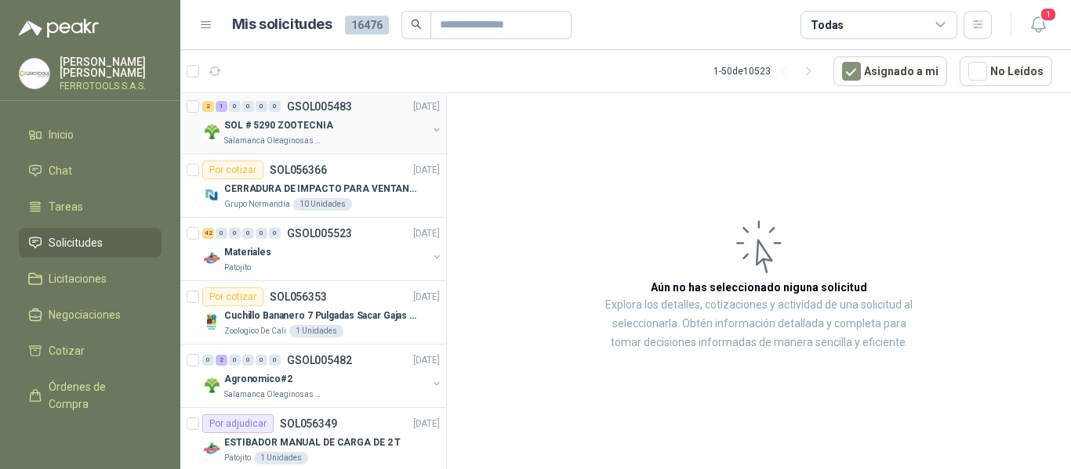
click at [382, 125] on div "SOL # 5290 ZOOTECNIA" at bounding box center [325, 125] width 203 height 19
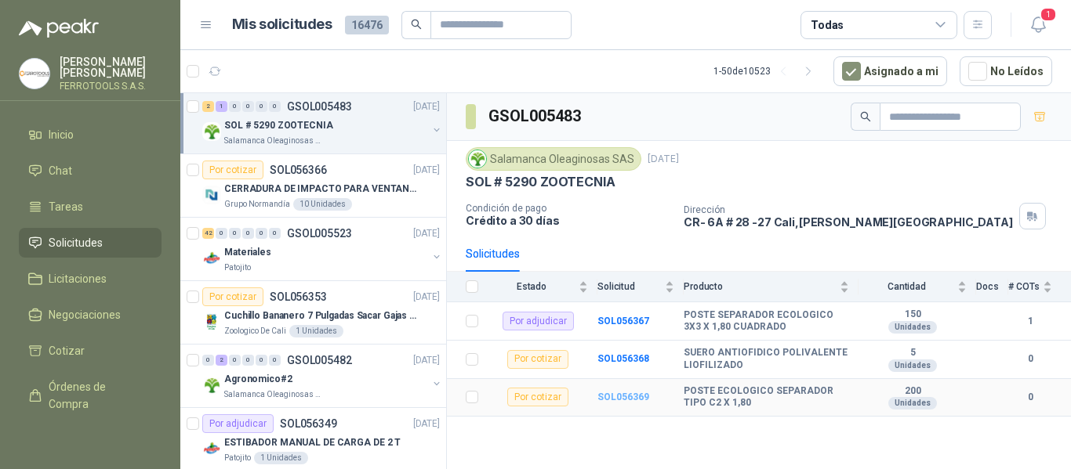
click at [621, 398] on b "SOL056369" at bounding box center [623, 397] width 52 height 11
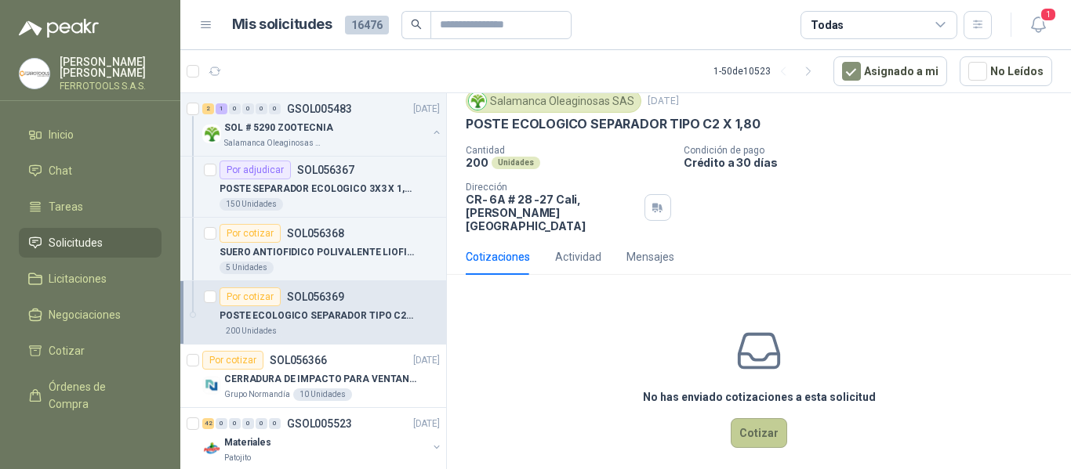
click at [760, 418] on button "Cotizar" at bounding box center [758, 433] width 56 height 30
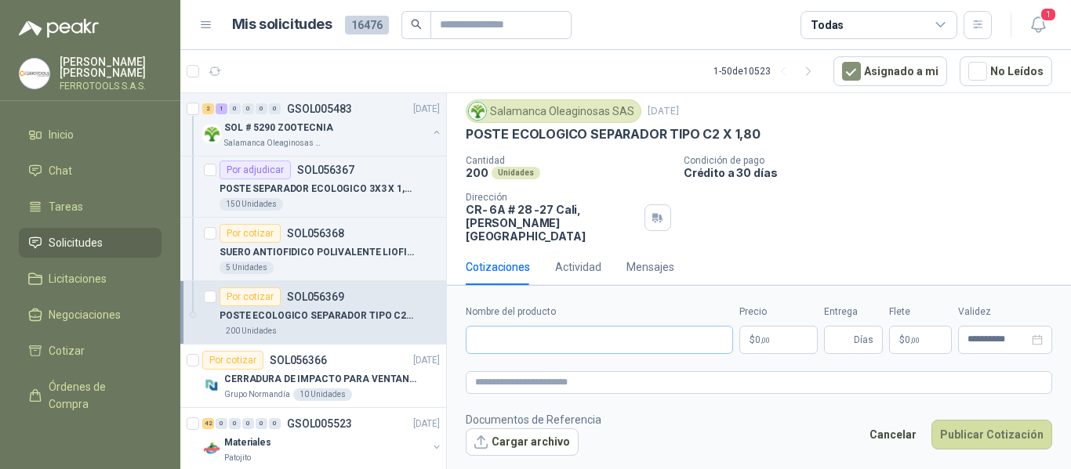
scroll to position [44, 0]
click at [571, 342] on input "Nombre del producto" at bounding box center [599, 340] width 267 height 28
paste input "**********"
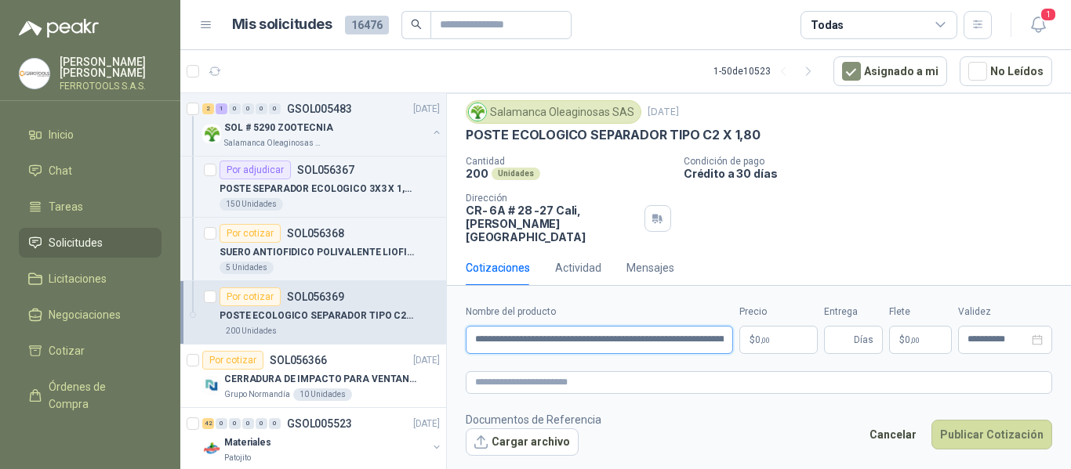
scroll to position [0, 94]
type input "**********"
click at [576, 382] on textarea at bounding box center [759, 382] width 586 height 23
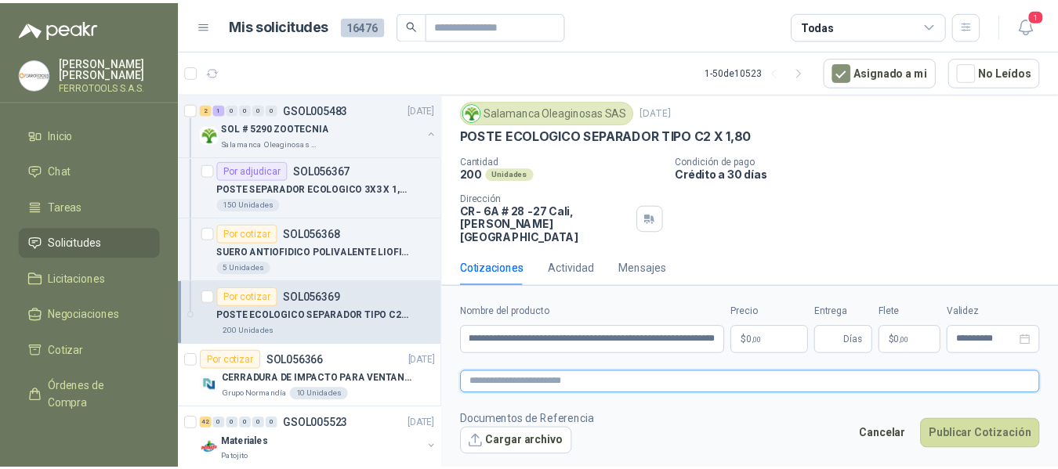
scroll to position [0, 0]
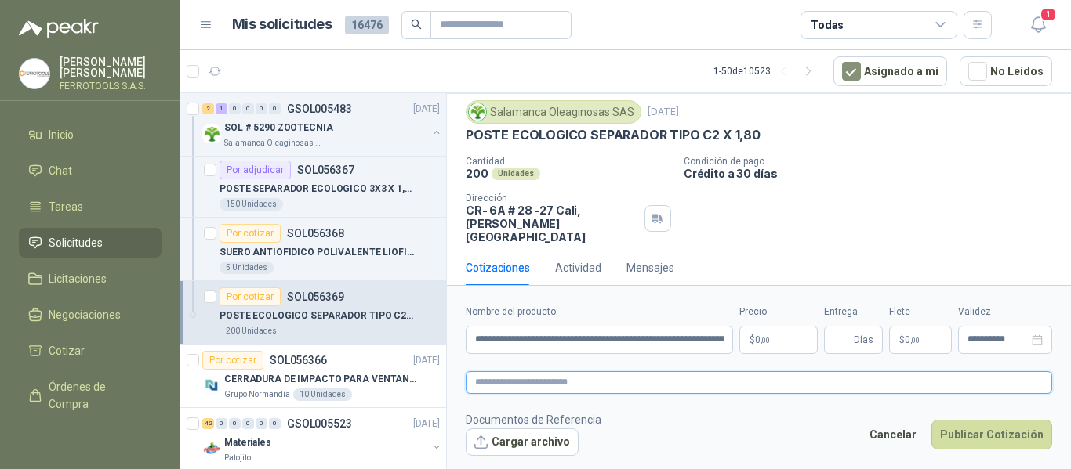
paste textarea "**********"
type textarea "**********"
click at [785, 331] on body "HERNAN RUALES FERROTOOLS S.A.S. Inicio Chat Tareas Solicitudes Licitaciones Neg…" at bounding box center [535, 234] width 1071 height 469
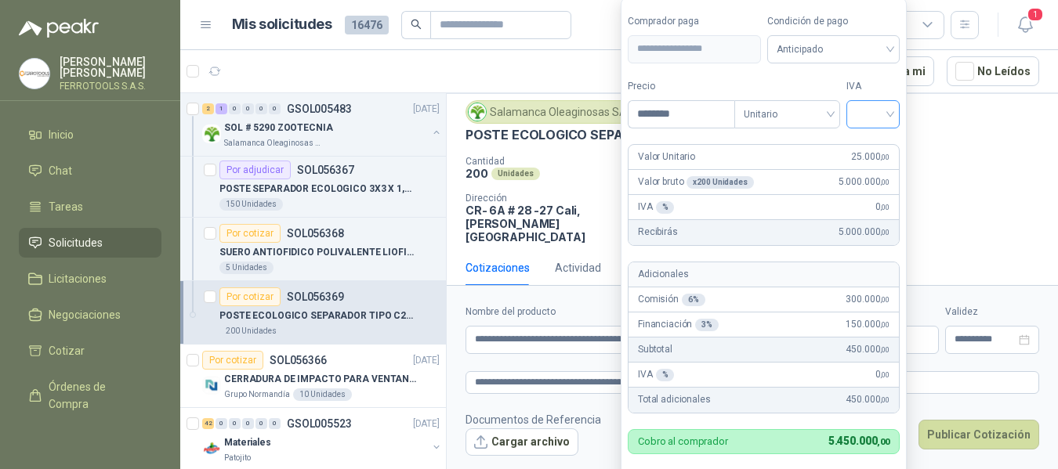
type input "********"
click at [889, 118] on input "search" at bounding box center [873, 113] width 34 height 24
click at [874, 145] on div "19%" at bounding box center [876, 146] width 29 height 17
click at [883, 74] on form "**********" at bounding box center [766, 257] width 290 height 519
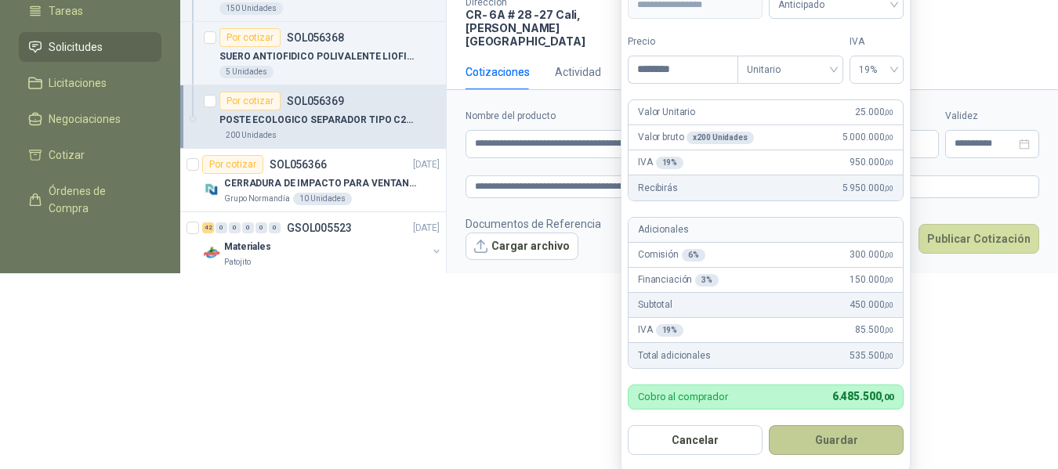
click at [843, 435] on button "Guardar" at bounding box center [836, 441] width 135 height 30
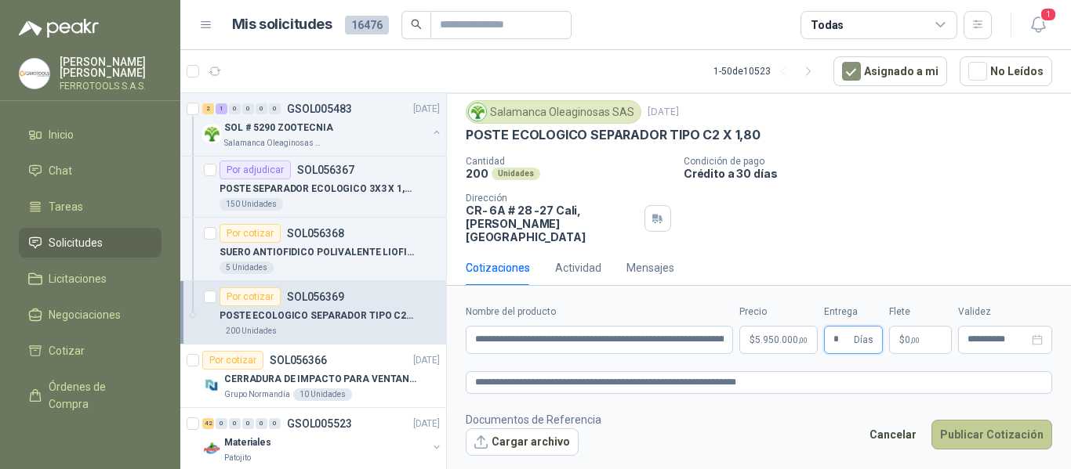
type input "*"
click at [991, 435] on button "Publicar Cotización" at bounding box center [991, 435] width 121 height 30
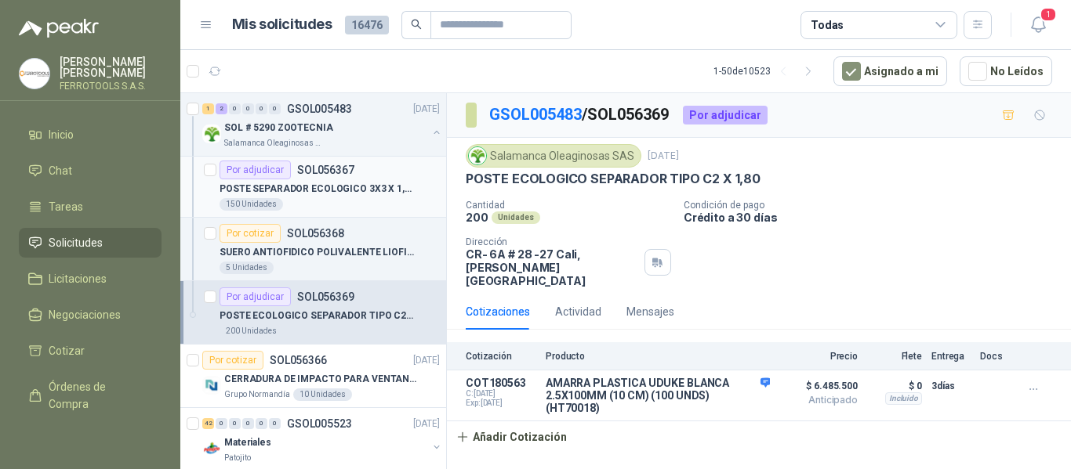
click at [377, 194] on p "POSTE SEPARADOR ECOLOGICO 3X3 X 1,80 CUADRADO" at bounding box center [316, 189] width 195 height 15
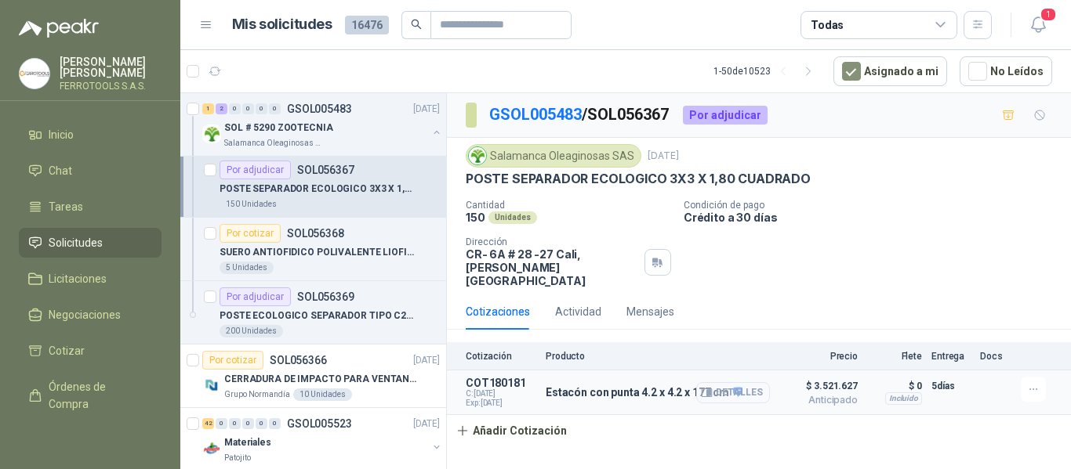
click at [731, 382] on button "Detalles" at bounding box center [733, 392] width 74 height 21
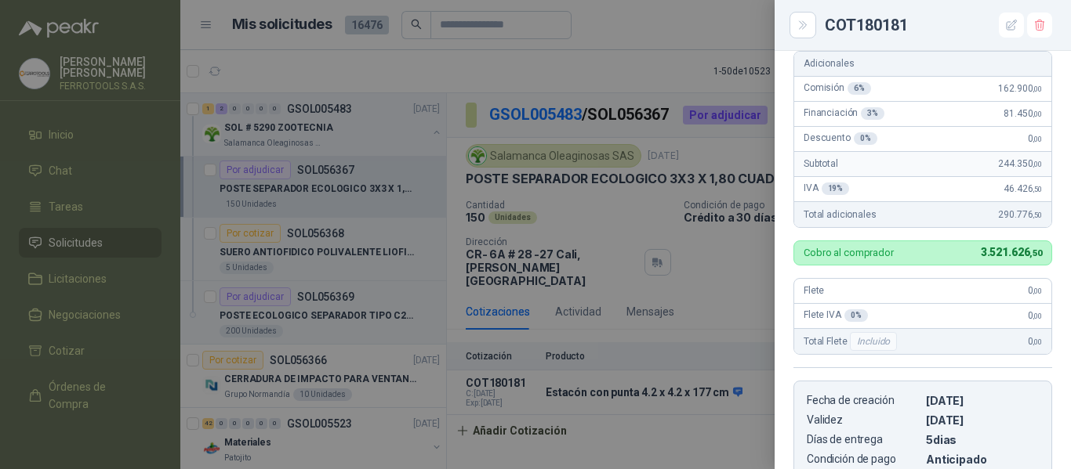
scroll to position [35, 0]
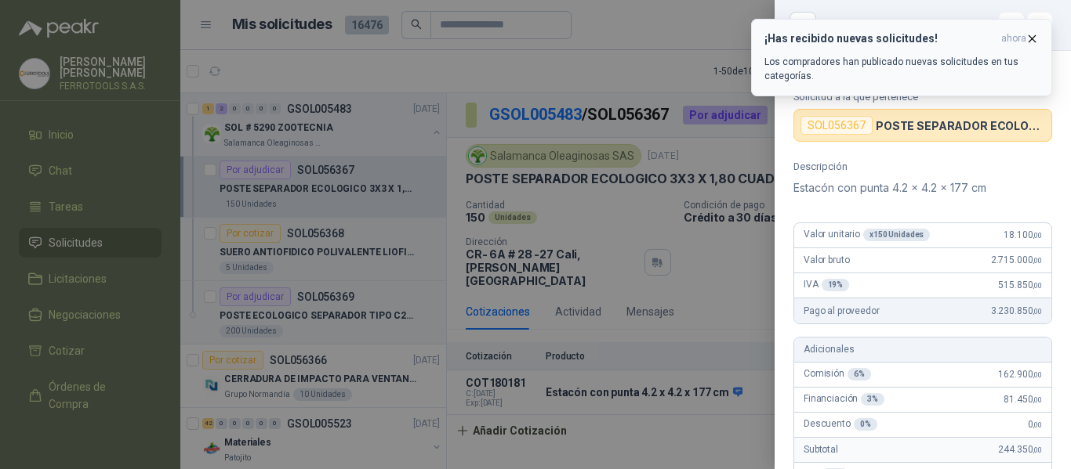
click at [871, 38] on h3 "¡Has recibido nuevas solicitudes!" at bounding box center [879, 38] width 230 height 13
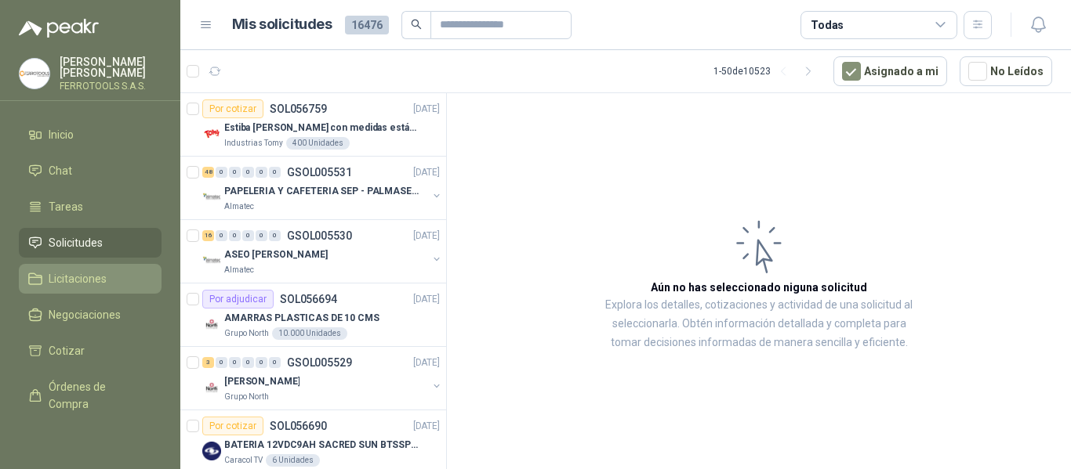
click at [52, 280] on span "Licitaciones" at bounding box center [78, 278] width 58 height 17
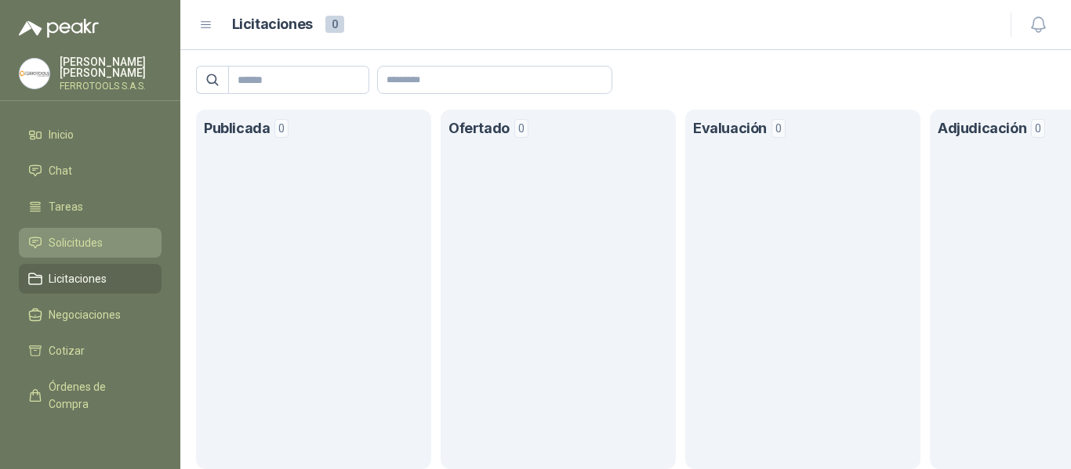
click at [87, 234] on span "Solicitudes" at bounding box center [76, 242] width 54 height 17
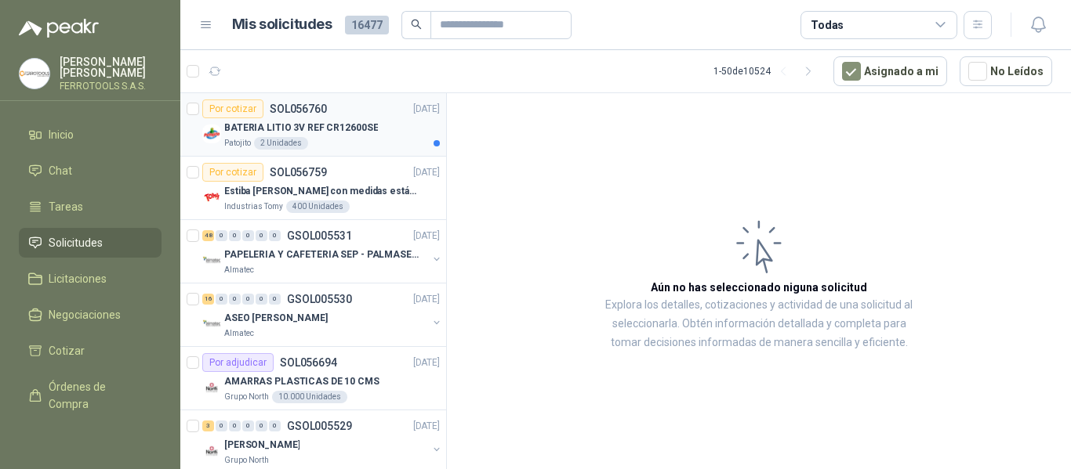
click at [364, 119] on div "BATERIA LITIO 3V REF CR12600SE" at bounding box center [332, 127] width 216 height 19
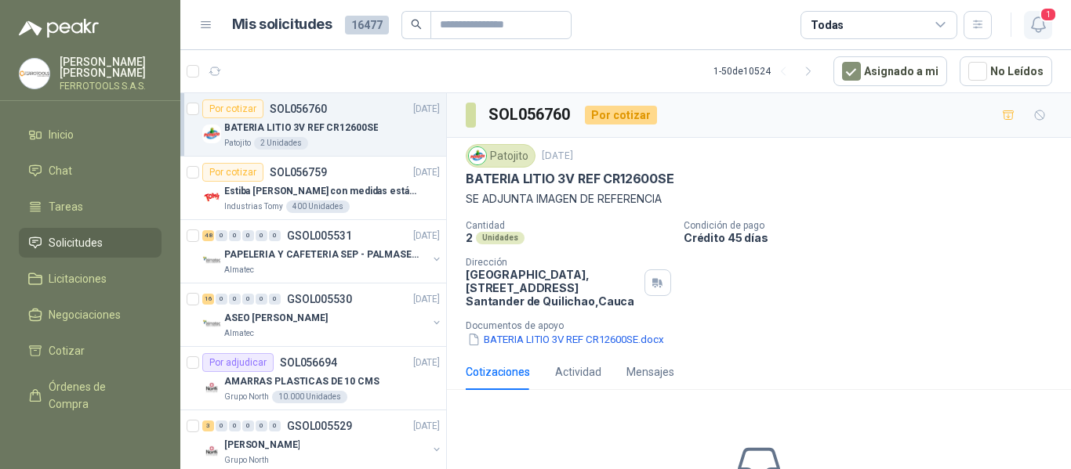
click at [1040, 35] on button "1" at bounding box center [1037, 25] width 28 height 28
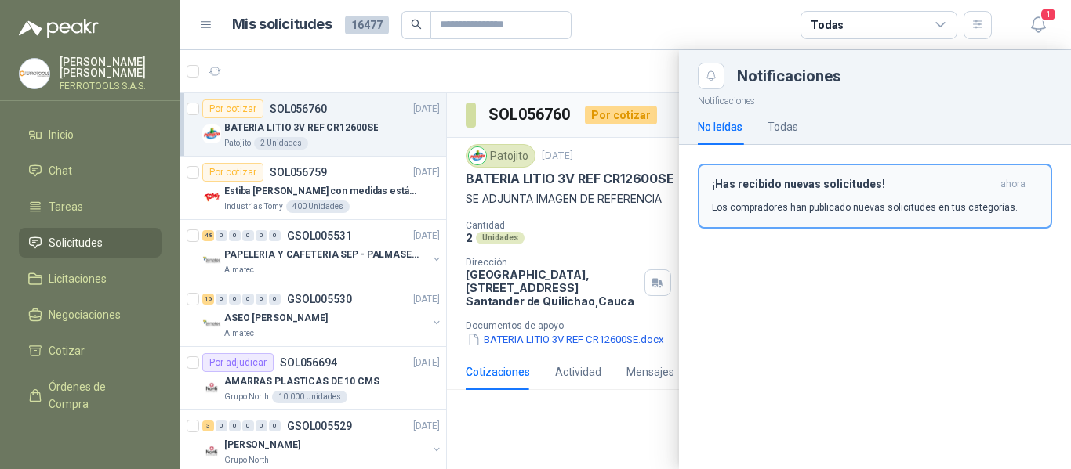
click at [860, 207] on p "Los compradores han publicado nuevas solicitudes en tus categorías." at bounding box center [865, 208] width 306 height 14
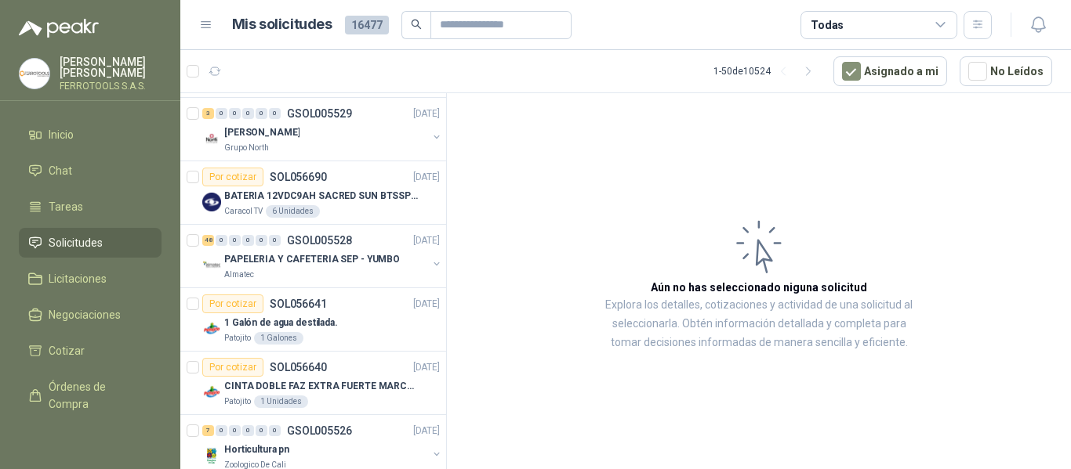
scroll to position [313, 0]
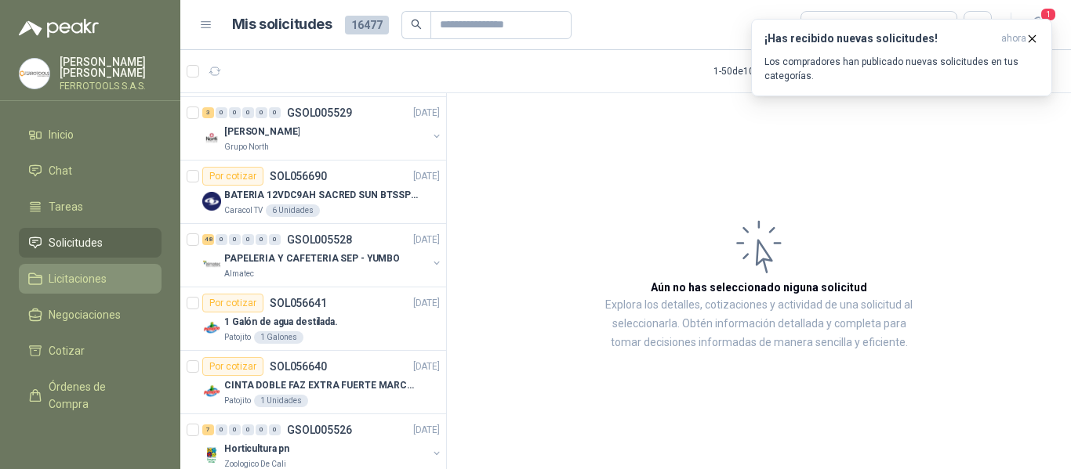
click at [56, 264] on link "Licitaciones" at bounding box center [90, 279] width 143 height 30
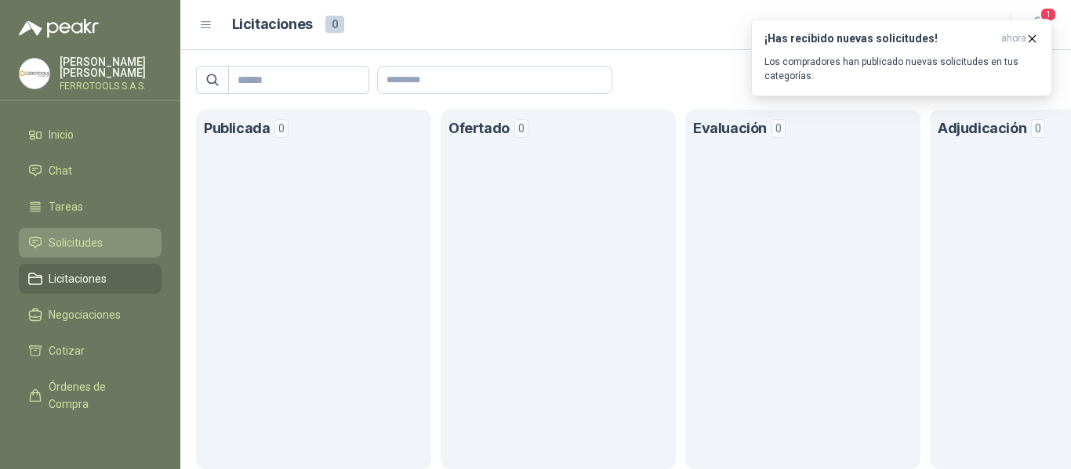
click at [78, 236] on span "Solicitudes" at bounding box center [76, 242] width 54 height 17
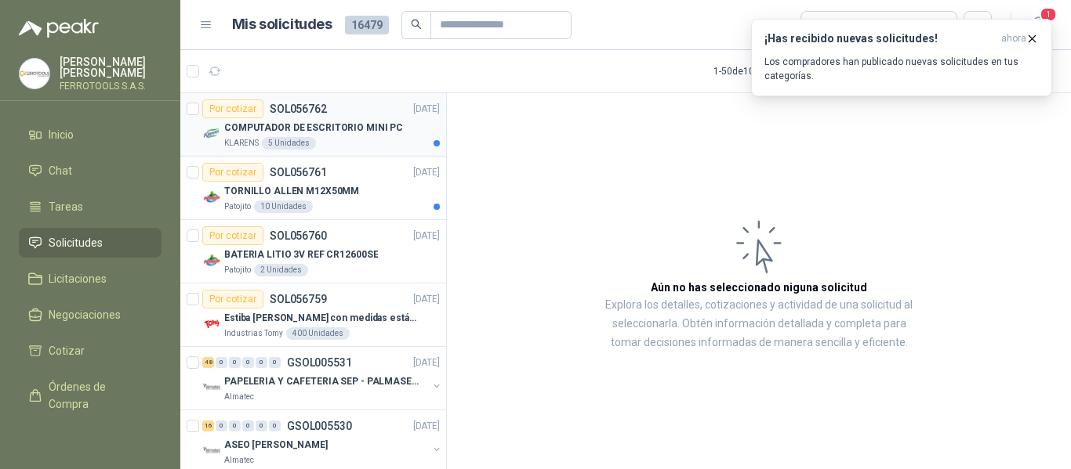
click at [239, 143] on p "KLARENS" at bounding box center [241, 143] width 34 height 13
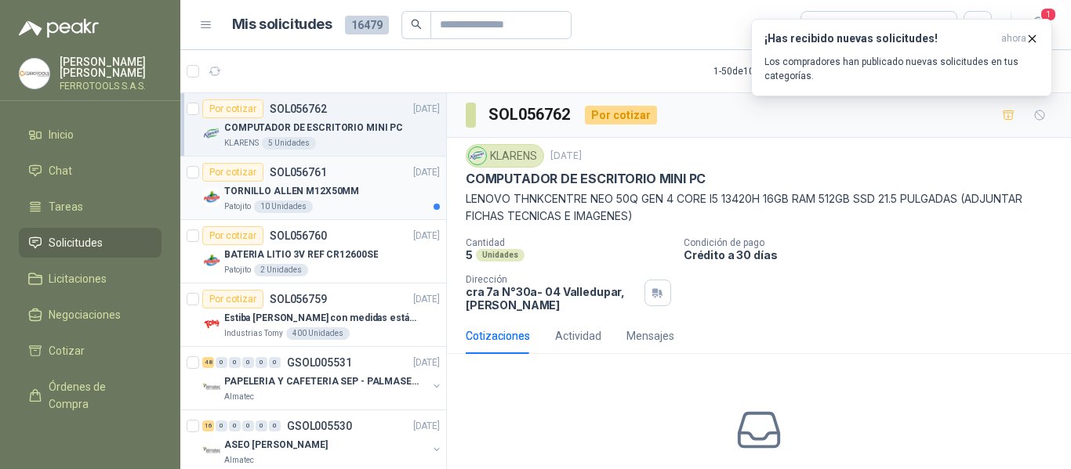
click at [384, 183] on div "TORNILLO ALLEN M12X50MM" at bounding box center [332, 191] width 216 height 19
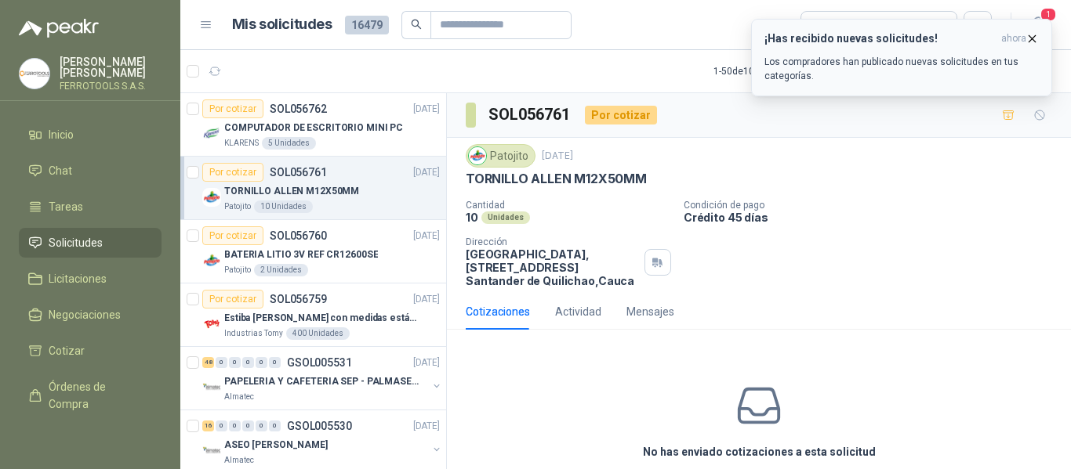
click at [951, 71] on p "Los compradores han publicado nuevas solicitudes en tus categorías." at bounding box center [901, 69] width 274 height 28
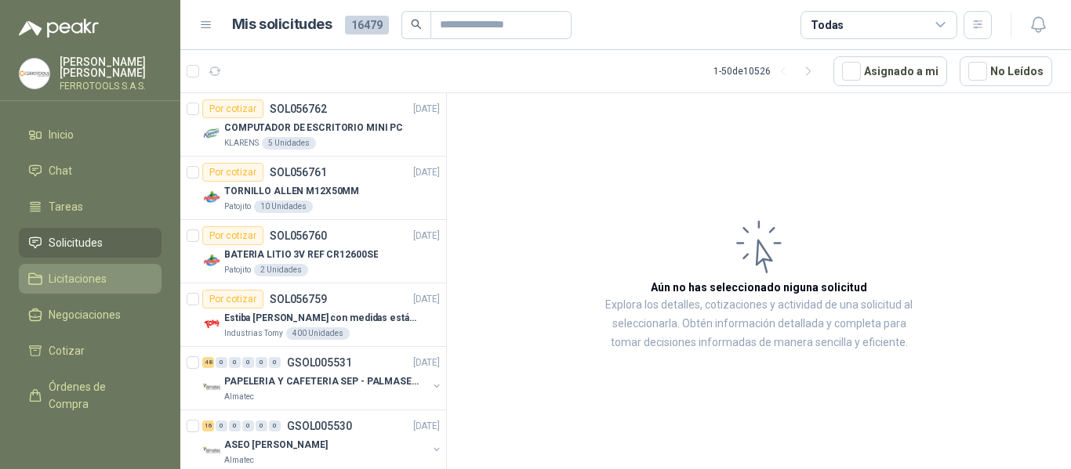
click at [49, 283] on span "Licitaciones" at bounding box center [78, 278] width 58 height 17
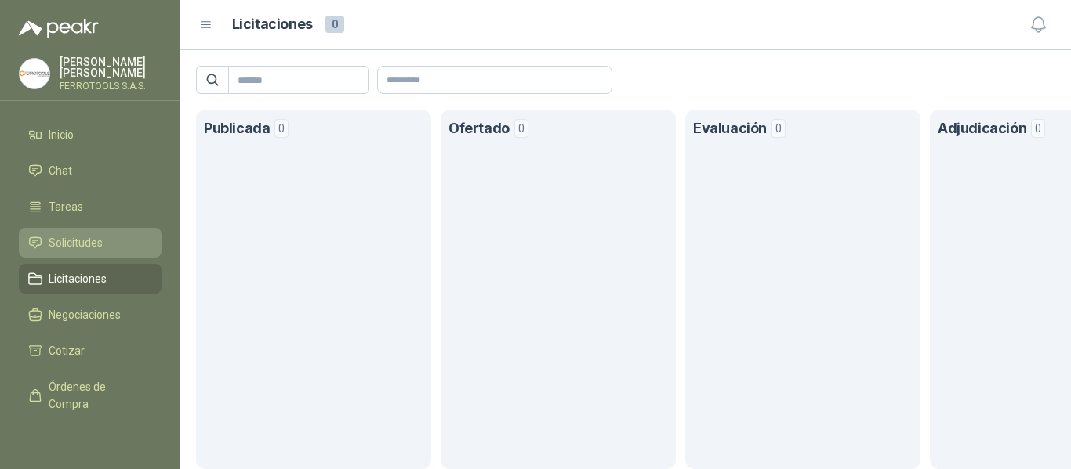
click at [71, 234] on span "Solicitudes" at bounding box center [76, 242] width 54 height 17
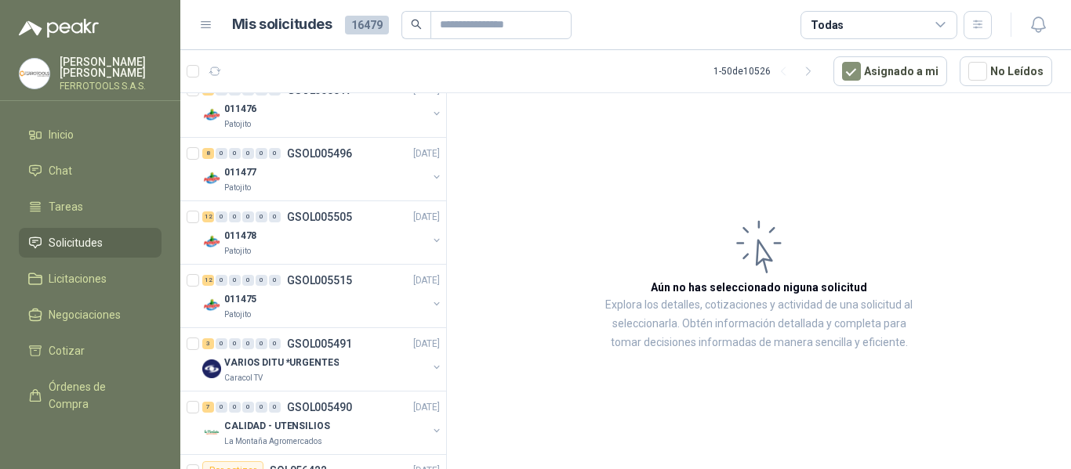
scroll to position [1489, 0]
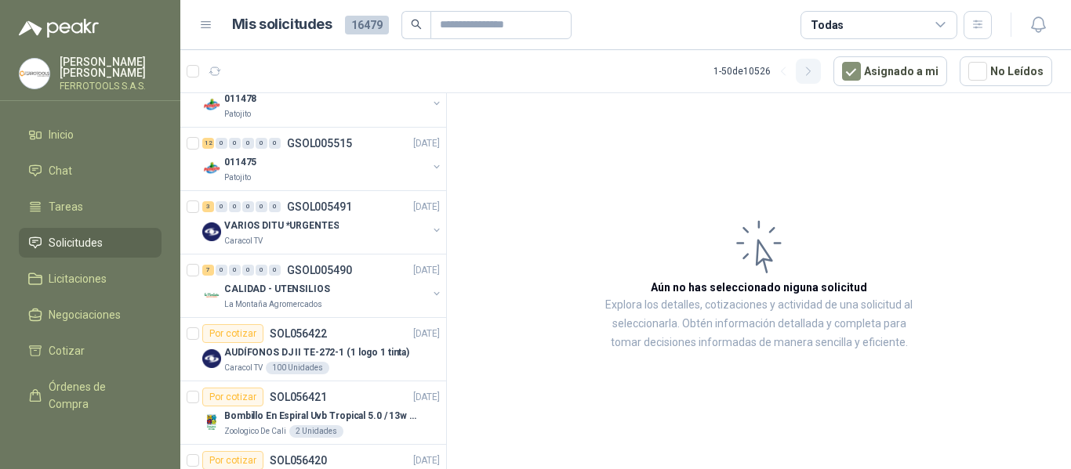
click at [821, 76] on button "button" at bounding box center [807, 71] width 25 height 25
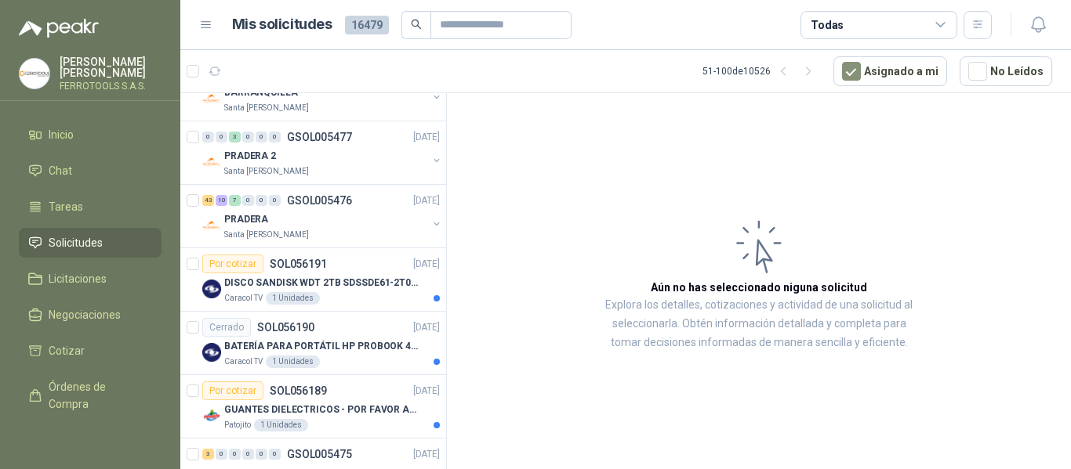
scroll to position [862, 0]
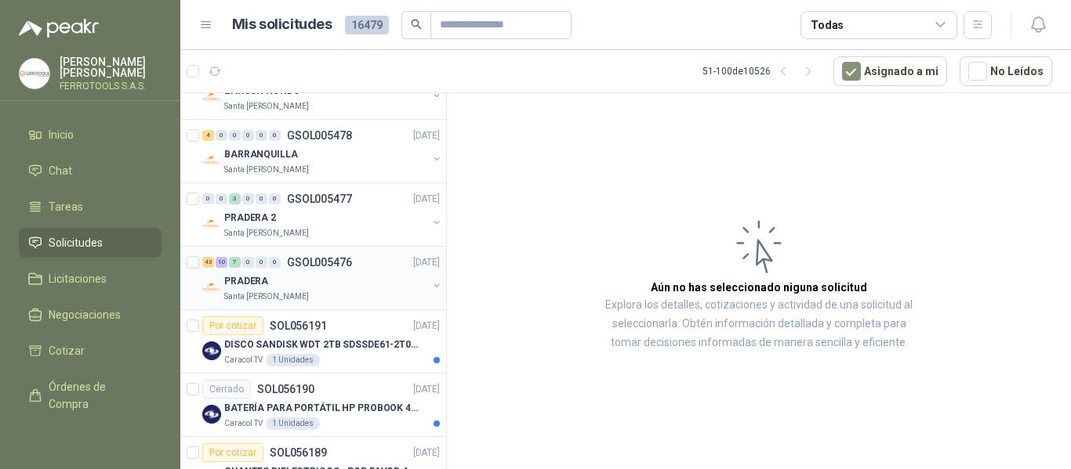
click at [347, 270] on div "43 10 7 0 0 0 GSOL005476 16/09/25" at bounding box center [322, 262] width 241 height 19
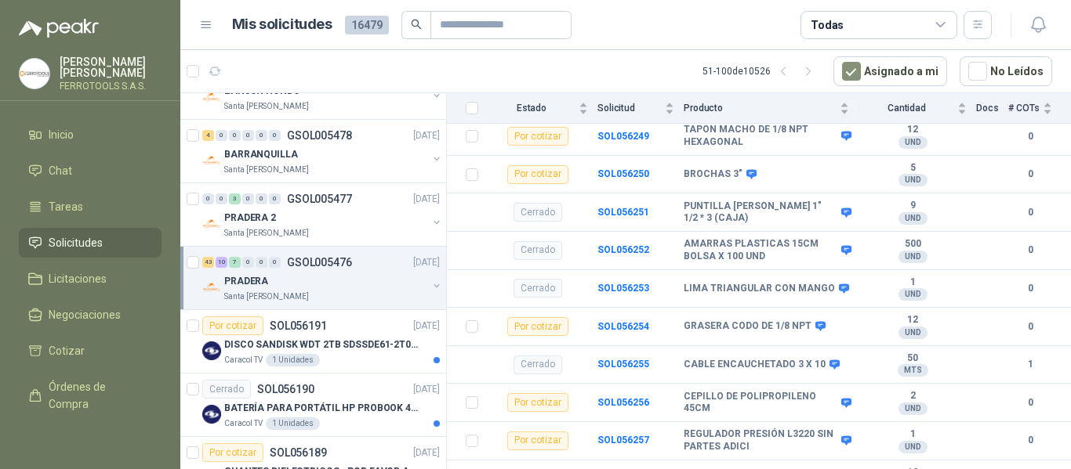
scroll to position [3494, 0]
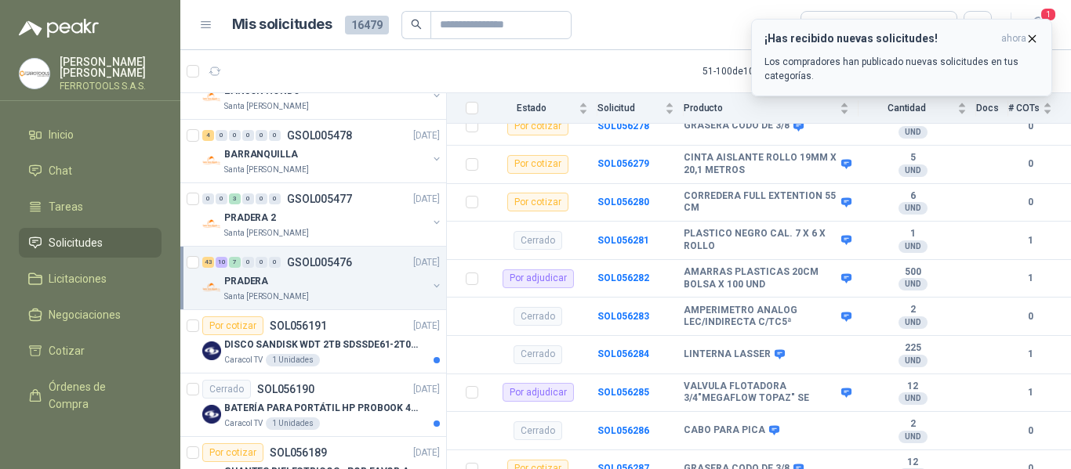
click at [959, 59] on p "Los compradores han publicado nuevas solicitudes en tus categorías." at bounding box center [901, 69] width 274 height 28
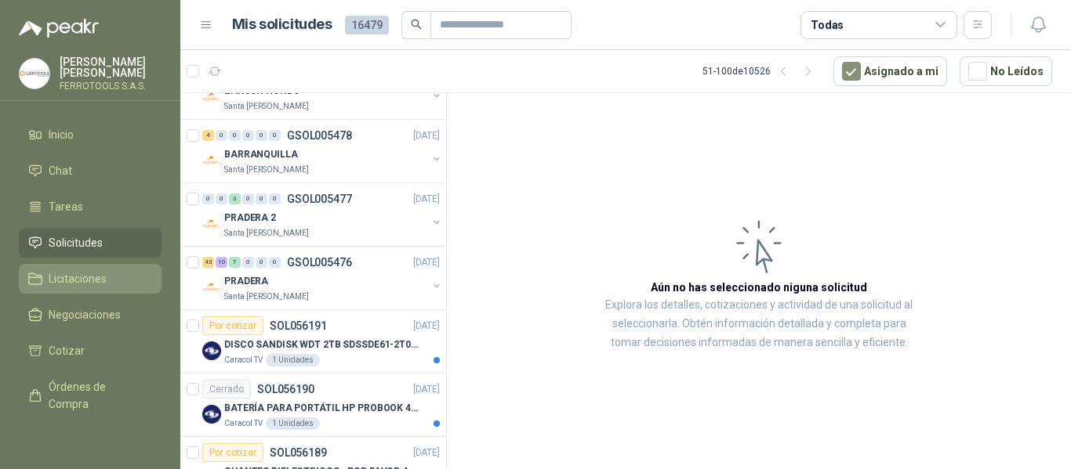
click at [94, 270] on span "Licitaciones" at bounding box center [78, 278] width 58 height 17
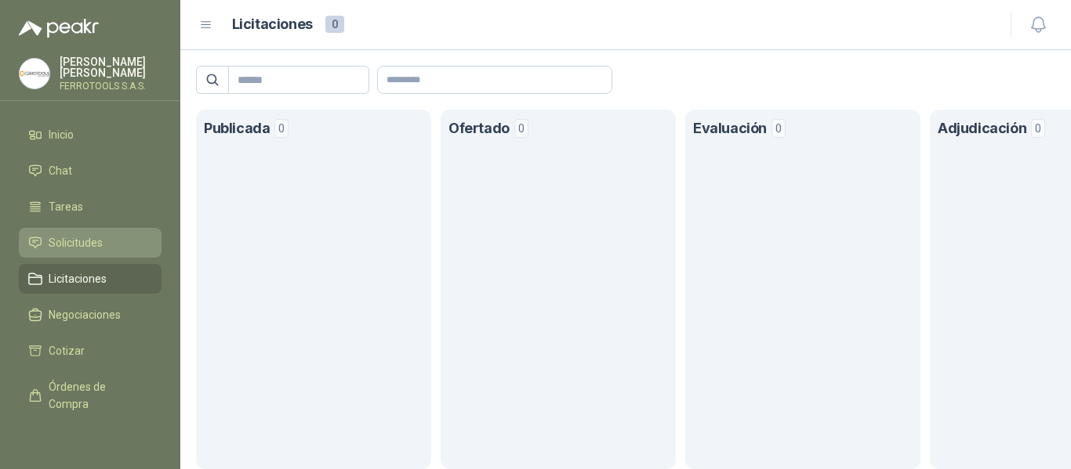
click at [103, 234] on li "Solicitudes" at bounding box center [90, 242] width 124 height 17
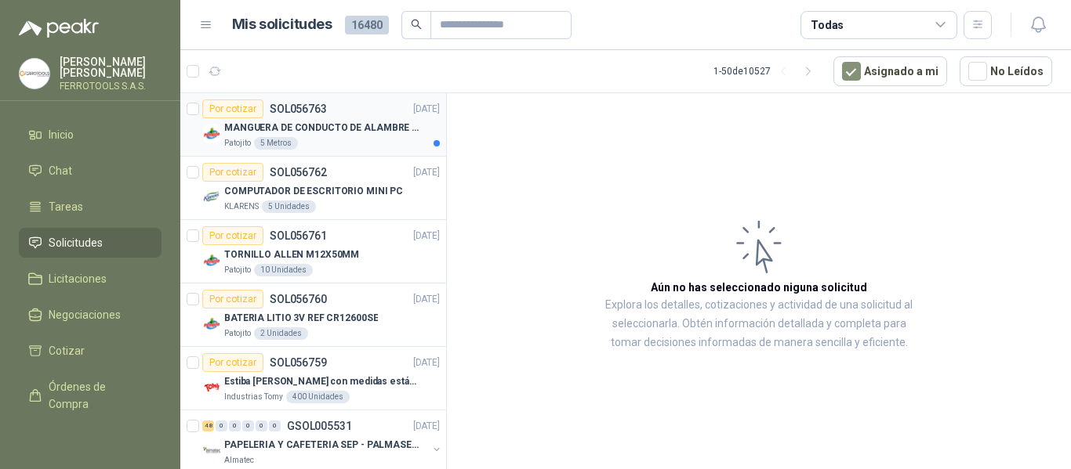
click at [385, 134] on p "MANGUERA DE CONDUCTO DE ALAMBRE DE ACERO PU" at bounding box center [321, 128] width 195 height 15
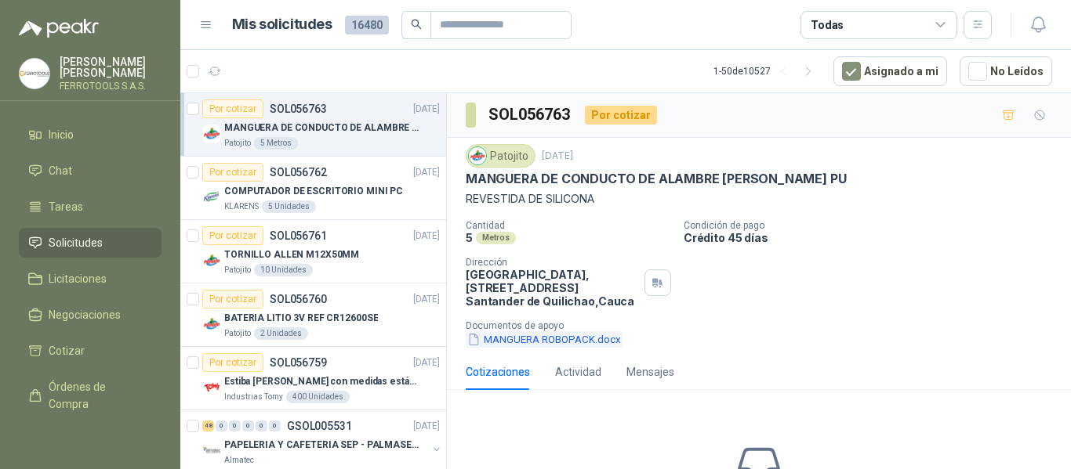
click at [578, 340] on button "MANGUERA ROBOPACK.docx" at bounding box center [544, 339] width 157 height 16
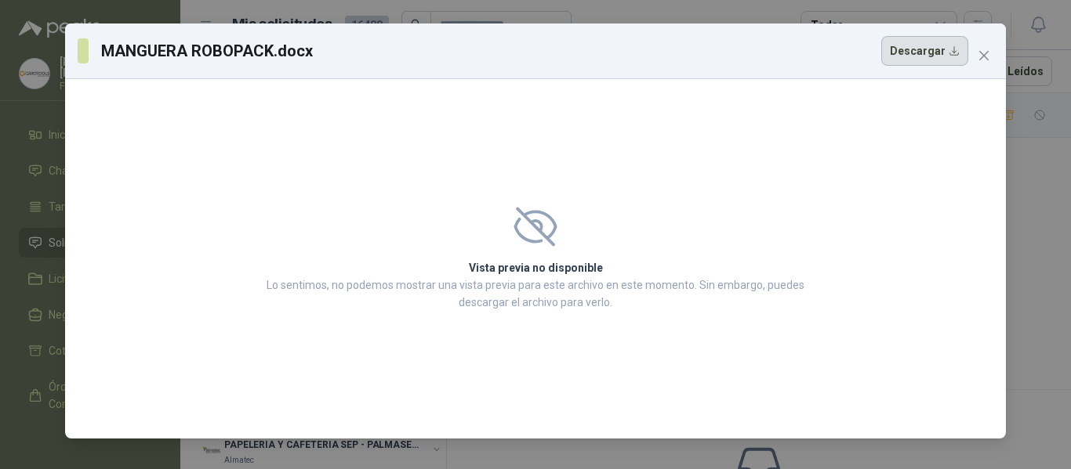
click at [915, 50] on button "Descargar" at bounding box center [924, 51] width 87 height 30
click at [988, 62] on button "Close" at bounding box center [983, 55] width 25 height 25
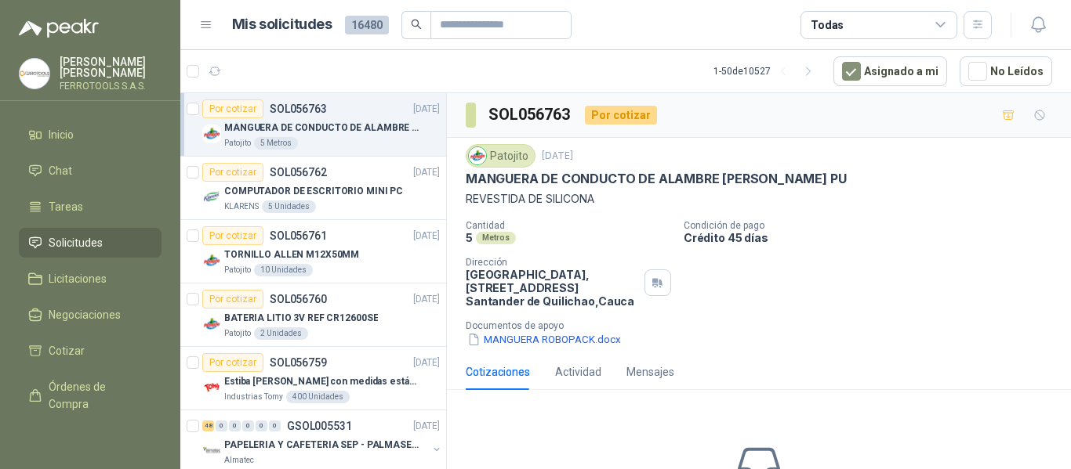
scroll to position [128, 0]
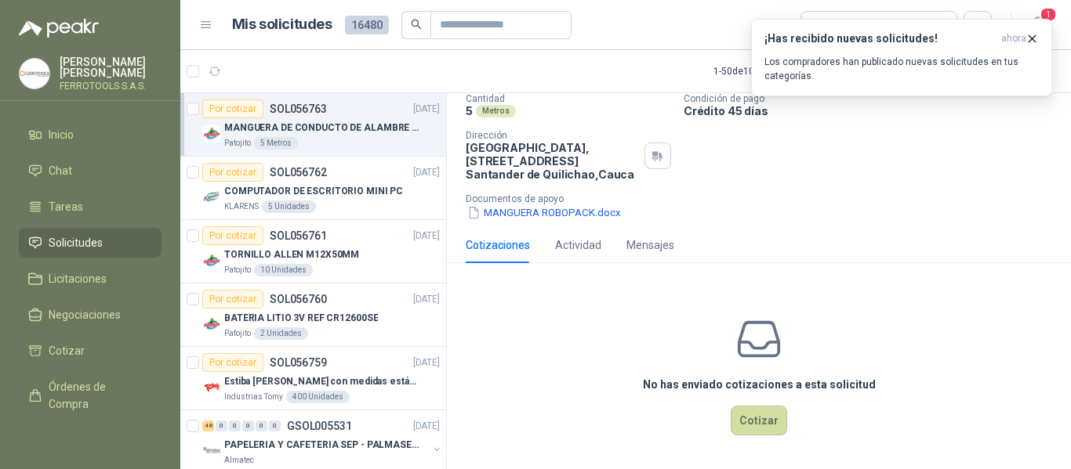
click at [897, 249] on div "Cotizaciones Actividad Mensajes" at bounding box center [759, 245] width 586 height 36
click at [857, 52] on div "¡Has recibido nuevas solicitudes! ahora Los compradores han publicado nuevas so…" at bounding box center [901, 57] width 274 height 51
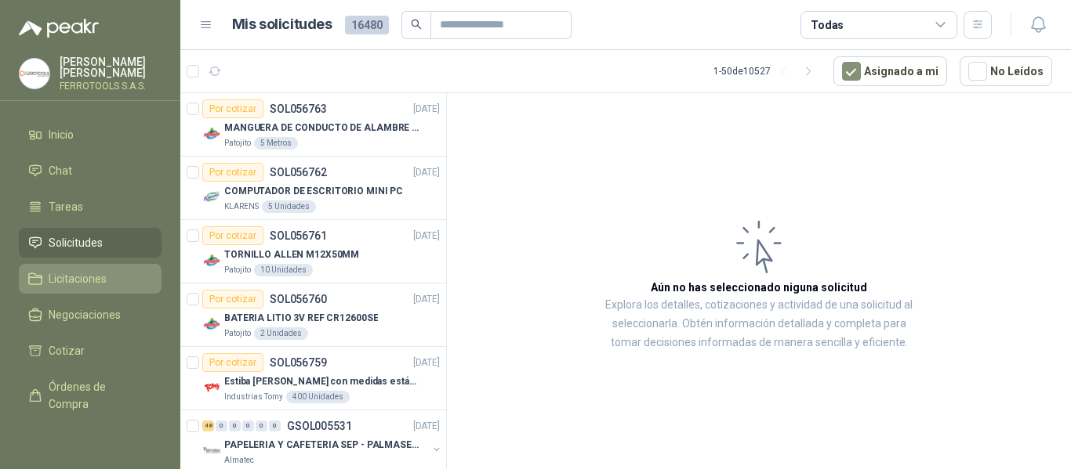
click at [75, 280] on span "Licitaciones" at bounding box center [78, 278] width 58 height 17
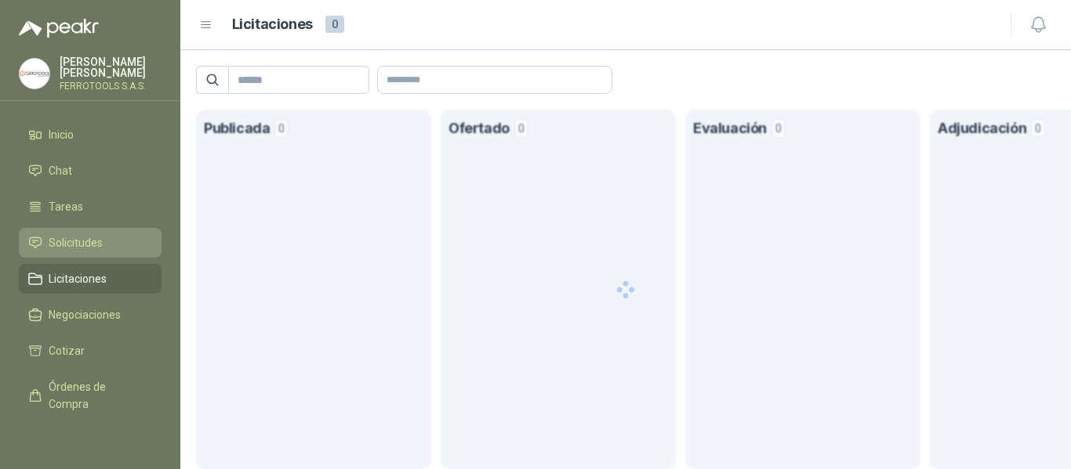
click at [80, 244] on span "Solicitudes" at bounding box center [76, 242] width 54 height 17
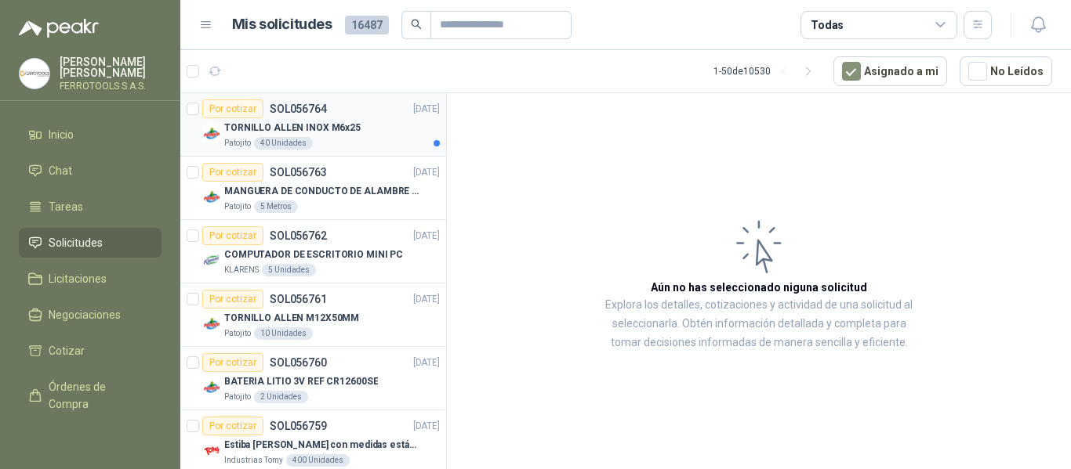
click at [371, 139] on div "Patojito 40 Unidades" at bounding box center [332, 143] width 216 height 13
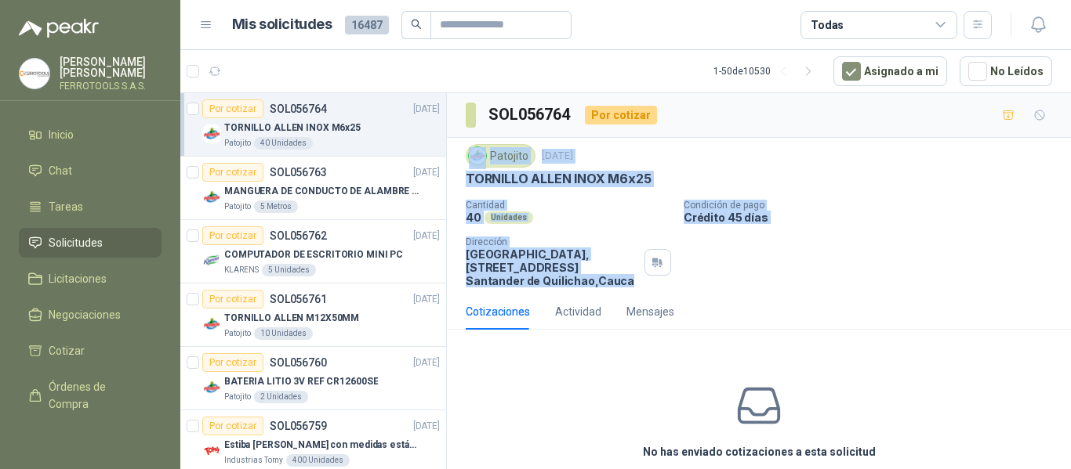
drag, startPoint x: 628, startPoint y: 281, endPoint x: 458, endPoint y: 163, distance: 206.5
click at [458, 163] on div "Patojito [DATE] TORNILLO [PERSON_NAME] INOX M6x25 Cantidad 40 Unidades Condició…" at bounding box center [759, 216] width 624 height 156
click at [875, 286] on div "Cantidad 40 Unidades Condición de pago Crédito 45 días Dirección Parque Industr…" at bounding box center [759, 244] width 586 height 88
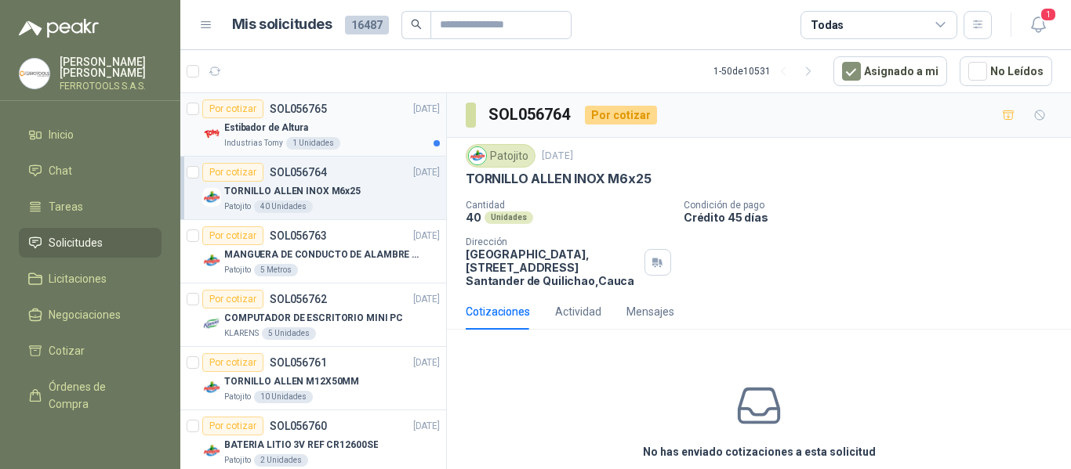
click at [368, 136] on div "Estibador de Altura" at bounding box center [332, 127] width 216 height 19
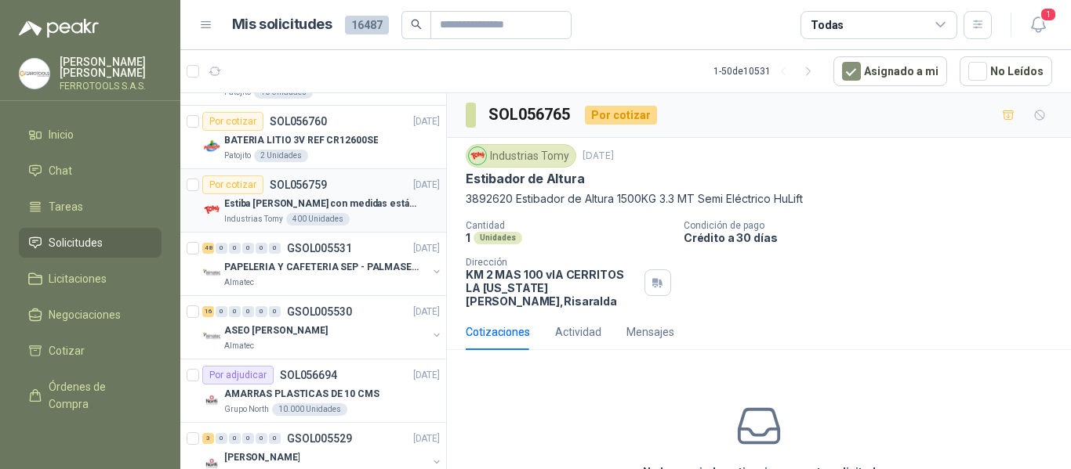
scroll to position [313, 0]
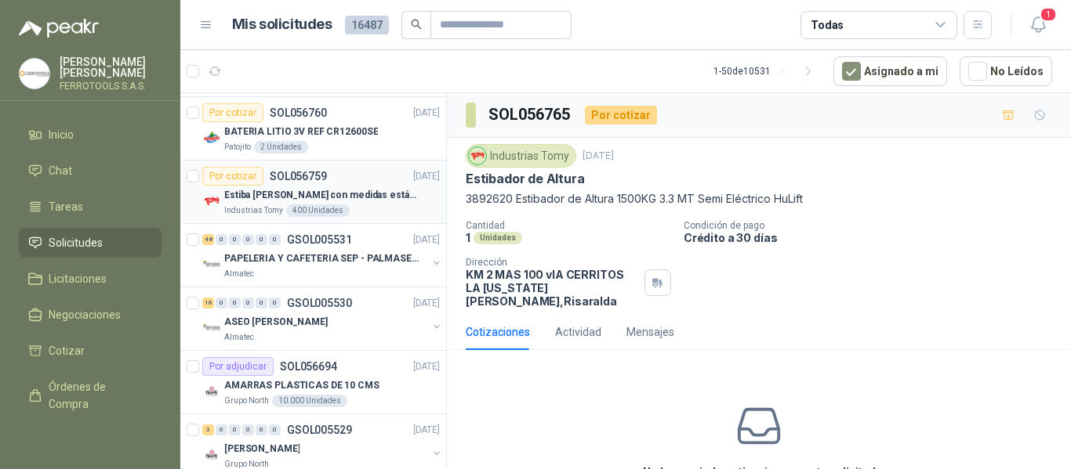
click at [345, 192] on p "Estiba [PERSON_NAME] con medidas estándar 1x120x15 de alto" at bounding box center [321, 195] width 195 height 15
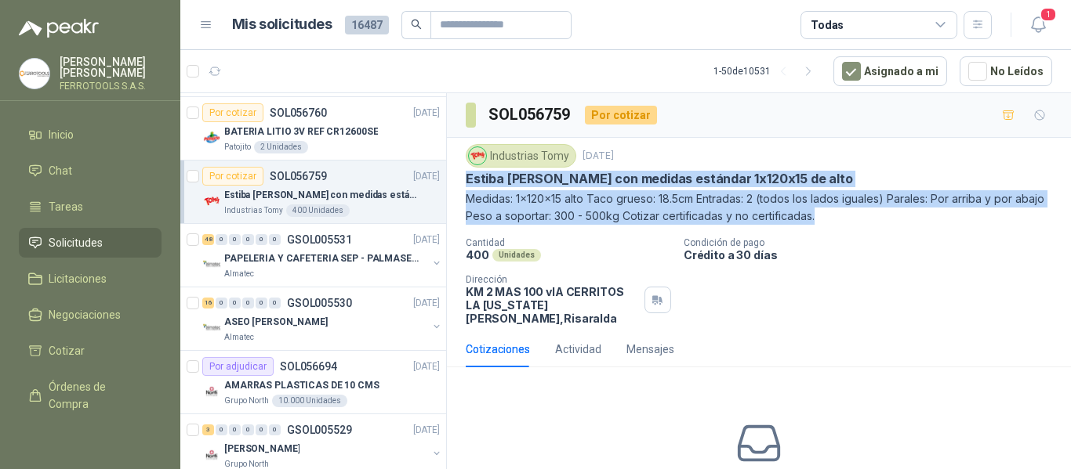
drag, startPoint x: 465, startPoint y: 177, endPoint x: 856, endPoint y: 212, distance: 392.6
click at [856, 212] on div "Industrias Tomy [DATE] Estiba [PERSON_NAME] con medidas estándar 1x120x15 de al…" at bounding box center [759, 235] width 624 height 194
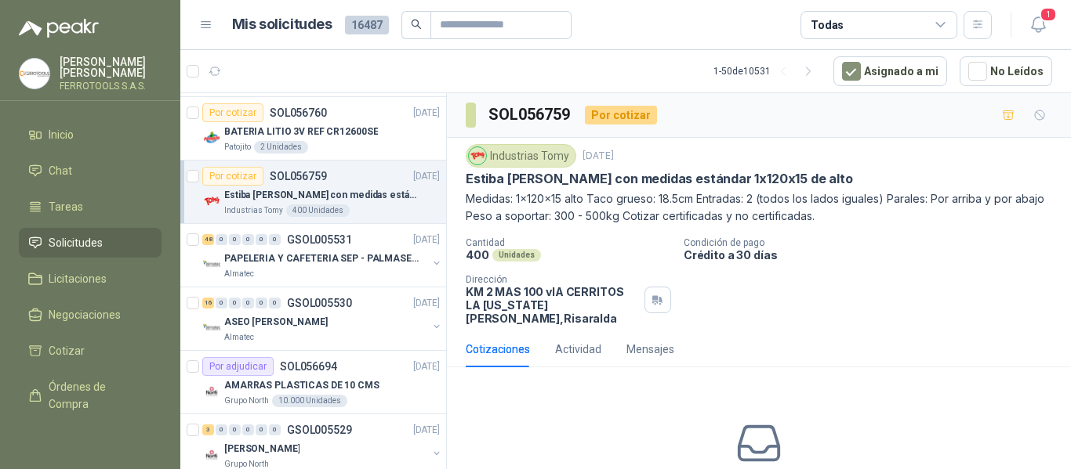
click at [824, 292] on div "Cantidad 400 Unidades Condición de pago Crédito a 30 días Dirección KM 2 MAS 10…" at bounding box center [759, 281] width 586 height 88
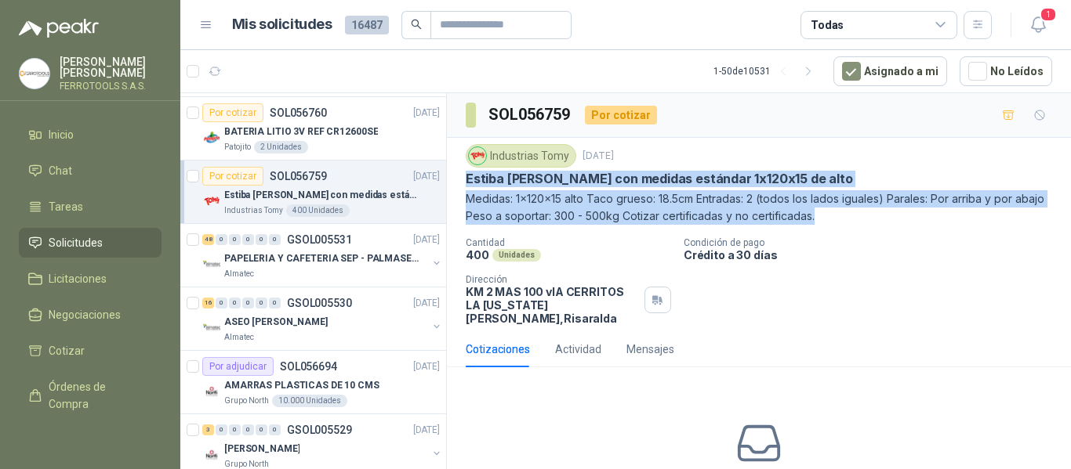
drag, startPoint x: 466, startPoint y: 180, endPoint x: 858, endPoint y: 214, distance: 393.3
click at [858, 214] on div "Industrias Tomy [DATE] Estiba [PERSON_NAME] con medidas estándar 1x120x15 de al…" at bounding box center [759, 184] width 586 height 81
copy div "Estiba [PERSON_NAME] con medidas estándar 1x120x15 de alto Medidas: 1x120x15 al…"
click at [1035, 31] on icon "button" at bounding box center [1037, 24] width 13 height 15
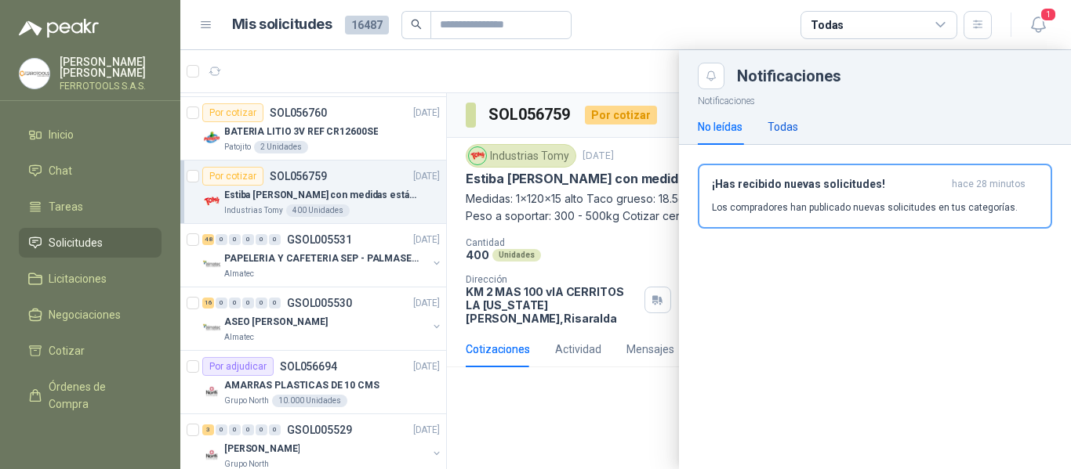
click at [791, 121] on div "Todas" at bounding box center [782, 126] width 31 height 17
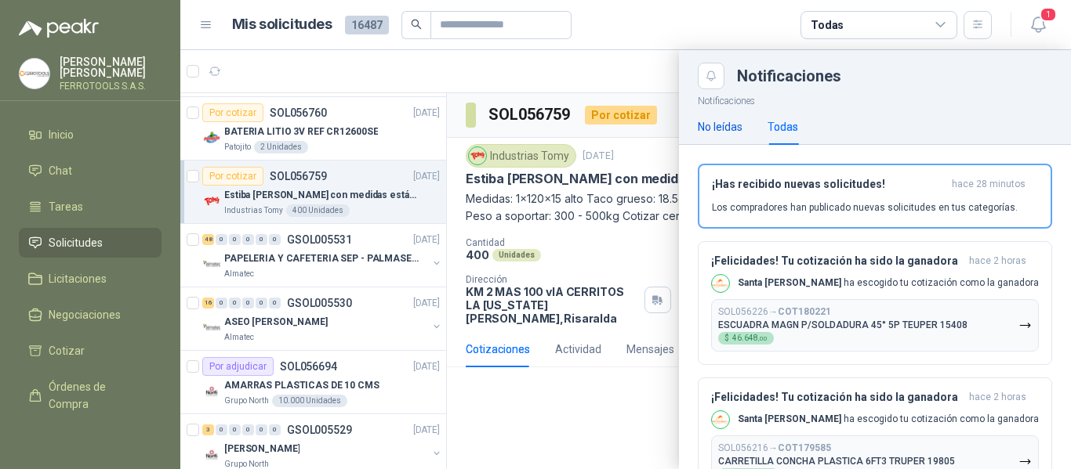
click at [715, 128] on div "No leídas" at bounding box center [719, 126] width 45 height 17
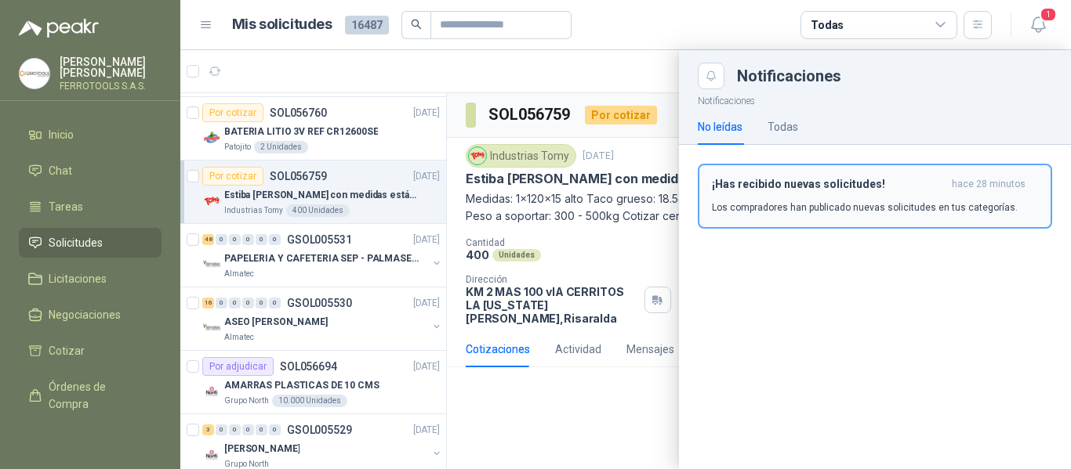
click at [760, 197] on div "¡Has recibido nuevas solicitudes! hace 28 minutos Los compradores han publicado…" at bounding box center [875, 196] width 326 height 37
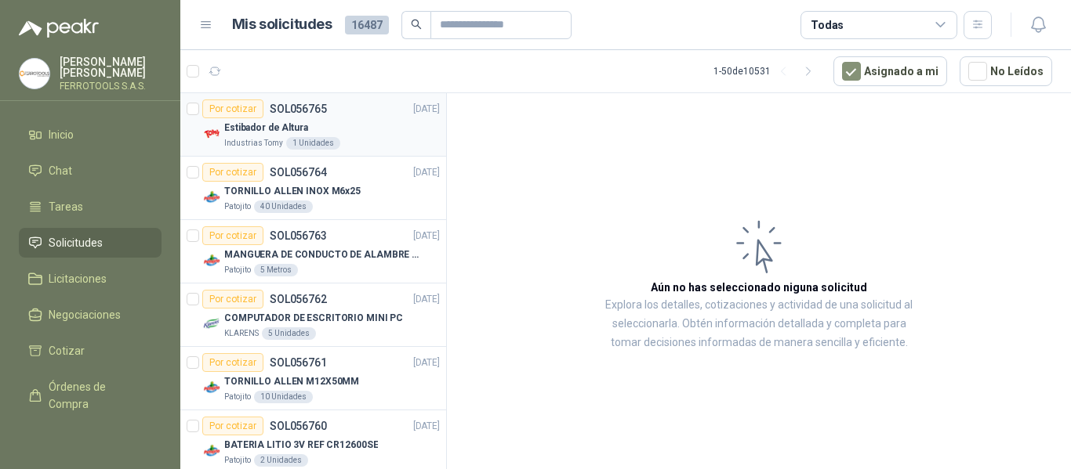
click at [366, 121] on div "Estibador de Altura" at bounding box center [332, 127] width 216 height 19
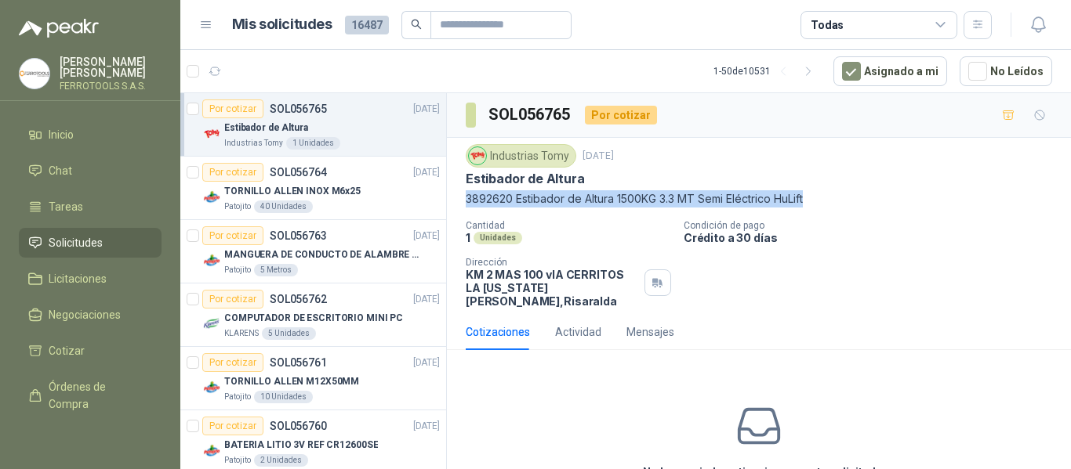
drag, startPoint x: 465, startPoint y: 199, endPoint x: 820, endPoint y: 205, distance: 355.1
click at [820, 205] on div "Industrias Tomy [DATE] Estibador de Altura 3892620 Estibador de Altura 1500KG 3…" at bounding box center [759, 226] width 624 height 176
copy p "3892620 Estibador de Altura 1500KG 3.3 MT Semi Eléctrico HuLift"
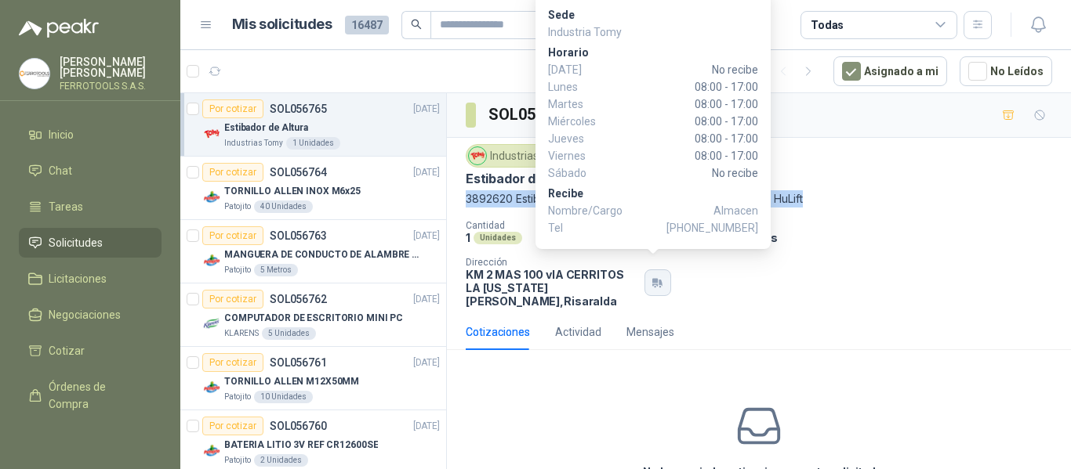
copy p "3892620 Estibador de Altura 1500KG 3.3 MT Semi Eléctrico HuLift"
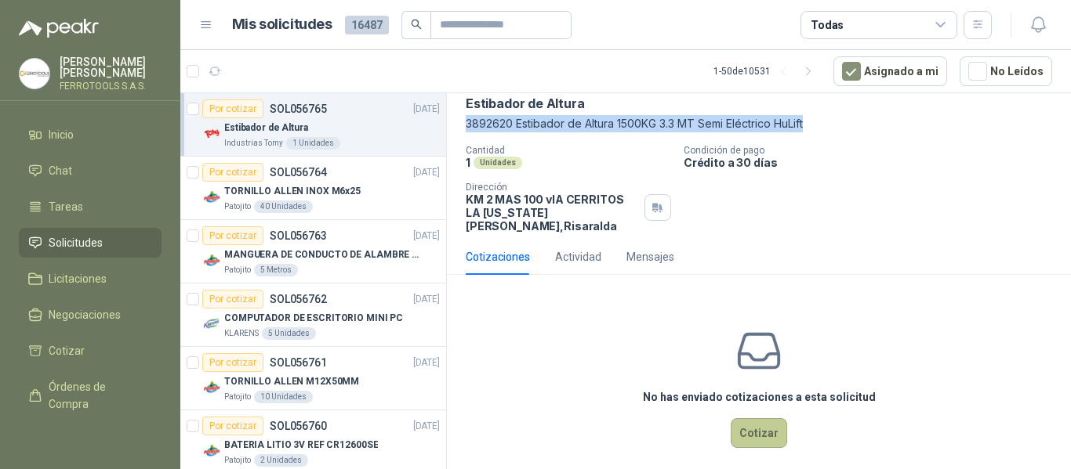
click at [778, 422] on button "Cotizar" at bounding box center [758, 433] width 56 height 30
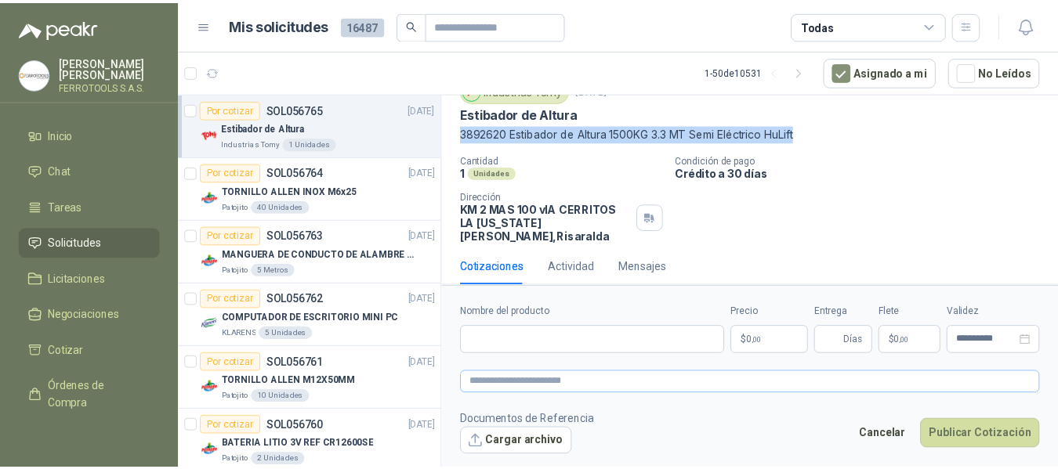
scroll to position [64, 0]
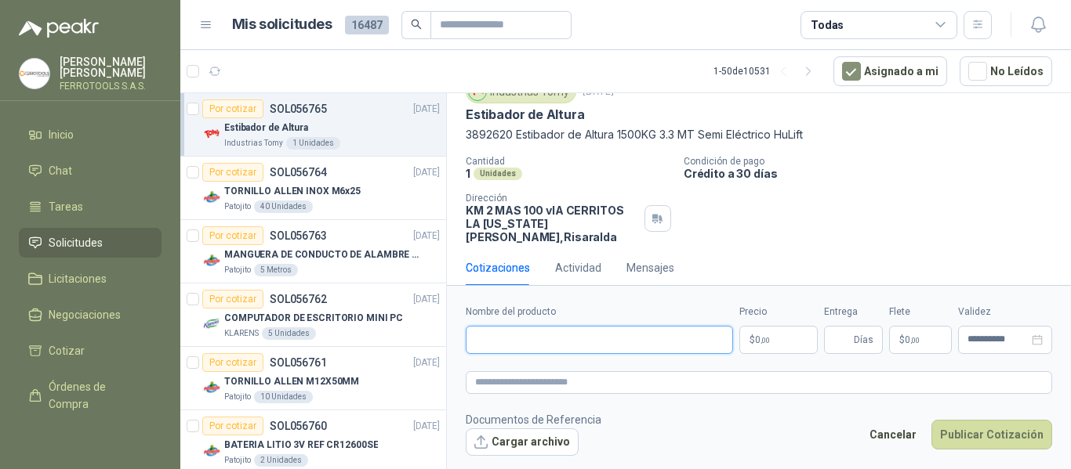
click at [585, 335] on input "Nombre del producto" at bounding box center [599, 340] width 267 height 28
paste input "**********"
type input "**********"
click at [617, 386] on textarea at bounding box center [759, 382] width 586 height 23
paste textarea "**********"
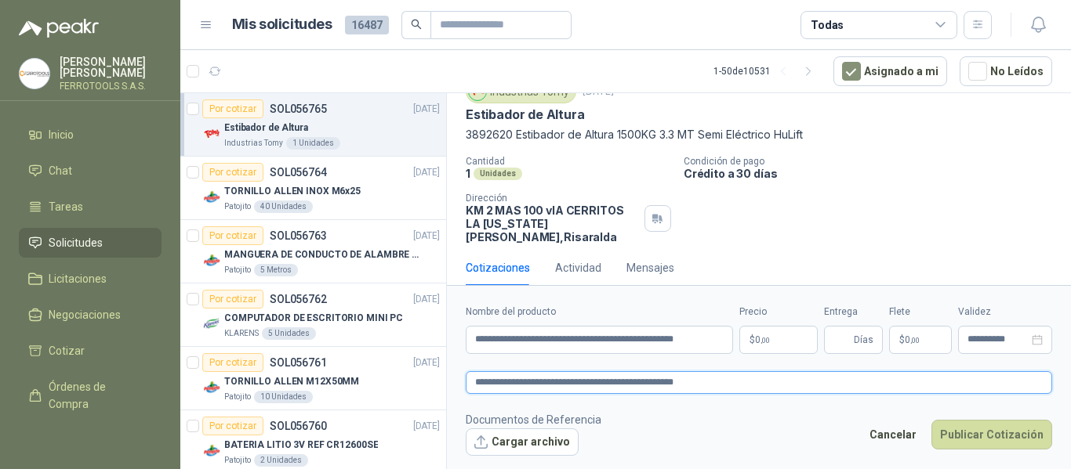
type textarea "**********"
click at [784, 335] on p "$ 0 ,00" at bounding box center [778, 340] width 78 height 28
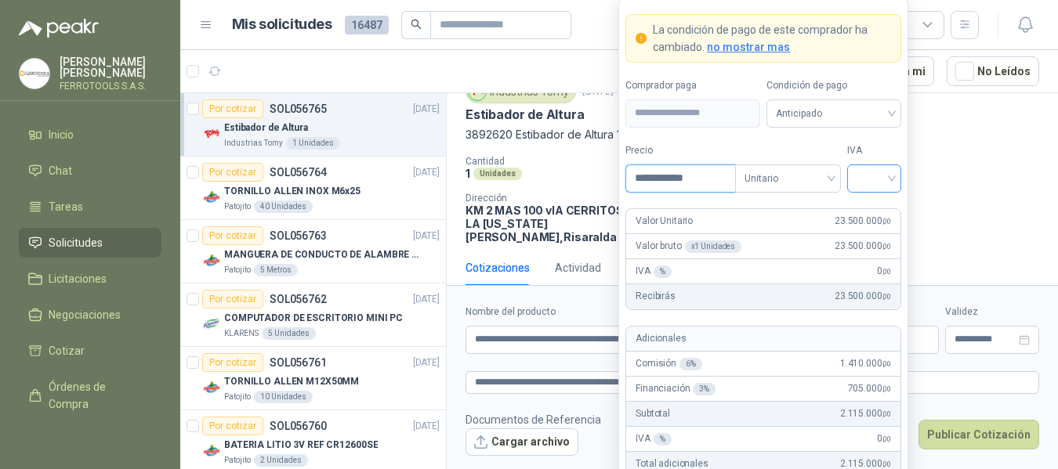
click at [897, 181] on div at bounding box center [874, 179] width 54 height 28
click at [870, 209] on div "19%" at bounding box center [874, 210] width 29 height 17
click at [886, 139] on form "**********" at bounding box center [763, 289] width 290 height 583
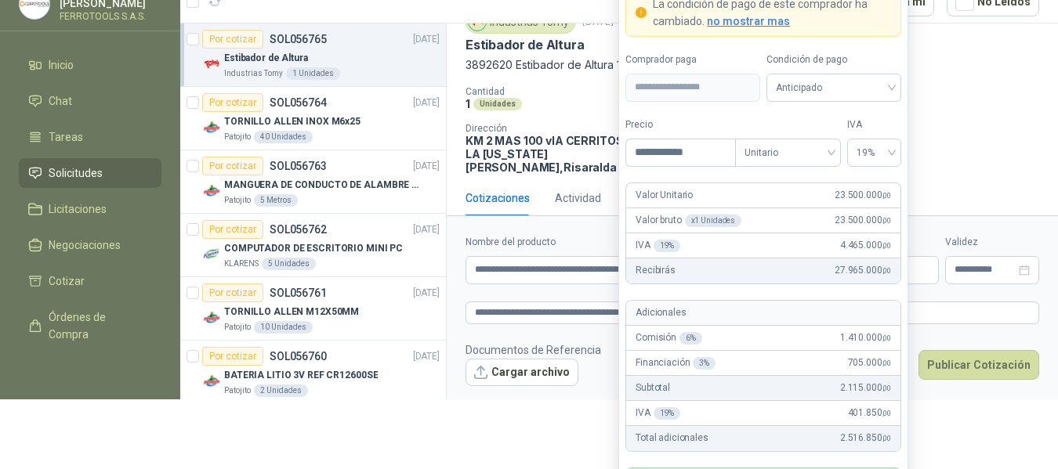
scroll to position [44, 0]
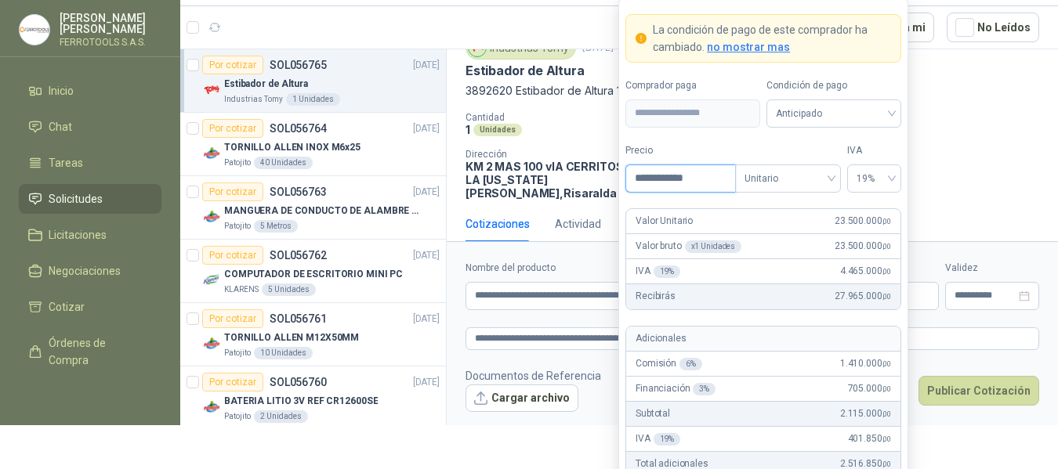
click at [654, 181] on input "**********" at bounding box center [680, 178] width 109 height 27
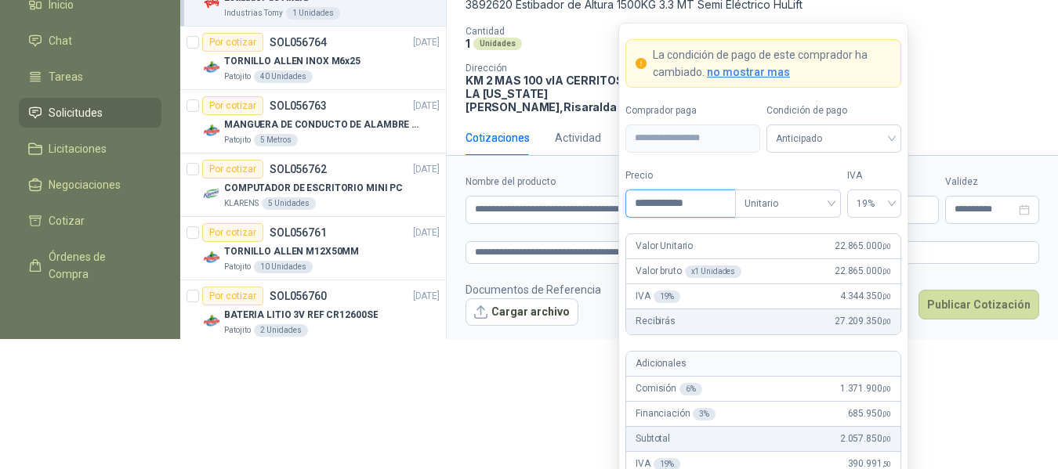
scroll to position [159, 0]
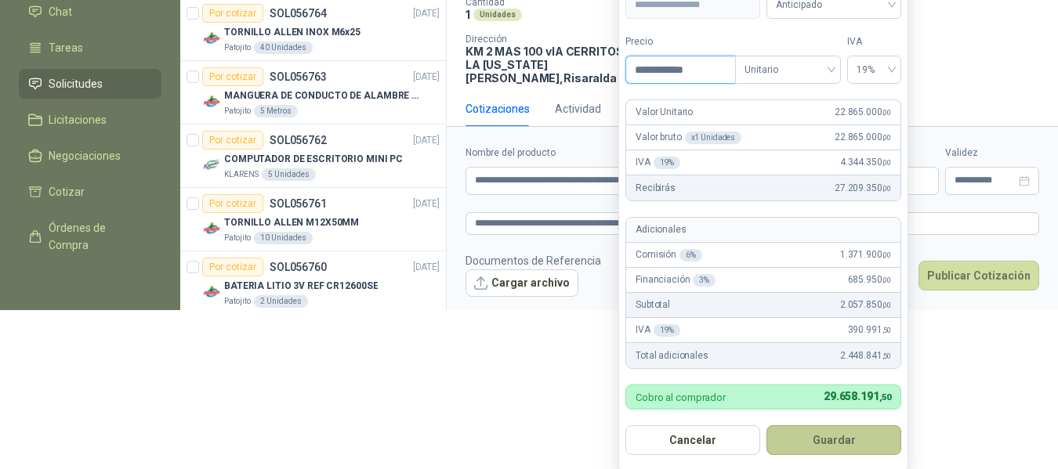
type input "**********"
click at [829, 440] on button "Guardar" at bounding box center [833, 441] width 135 height 30
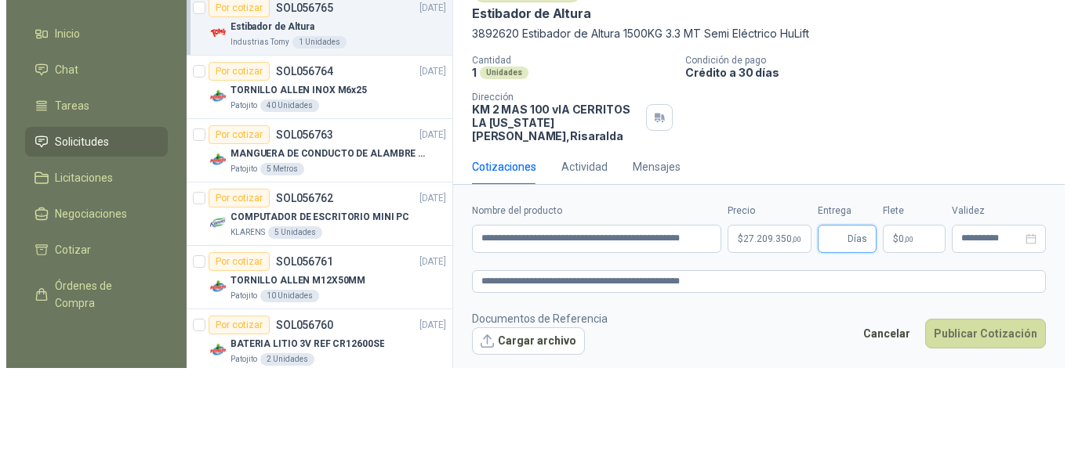
scroll to position [0, 0]
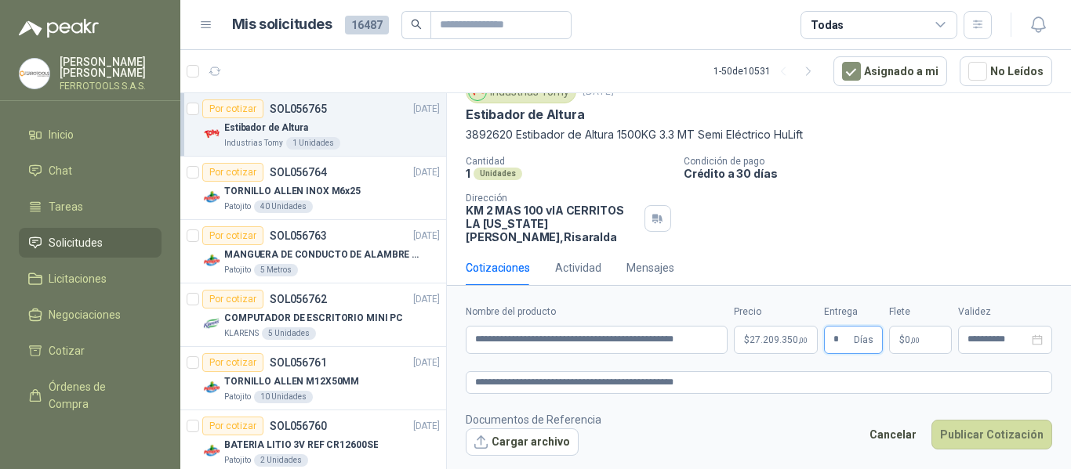
type input "*"
click at [737, 458] on form "**********" at bounding box center [759, 380] width 624 height 190
click at [723, 380] on textarea "**********" at bounding box center [759, 382] width 586 height 23
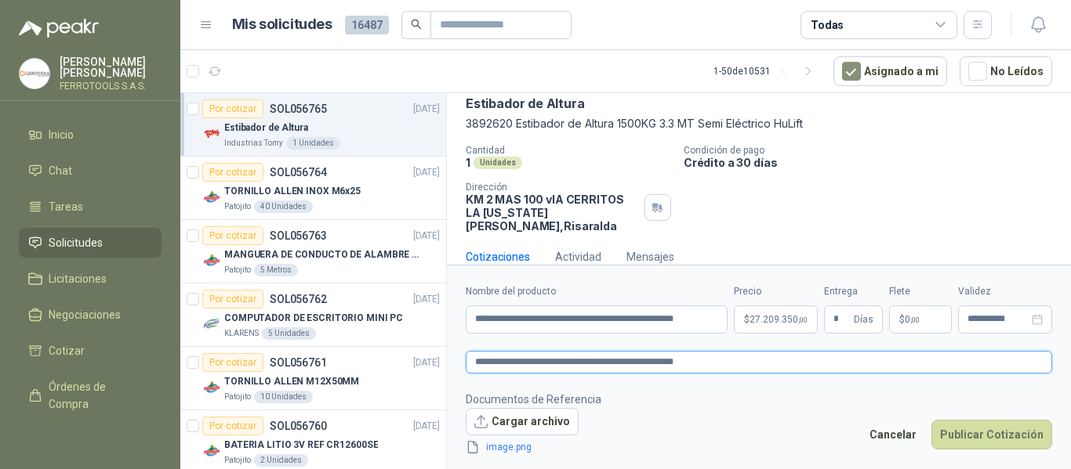
click at [730, 366] on textarea "**********" at bounding box center [759, 362] width 586 height 23
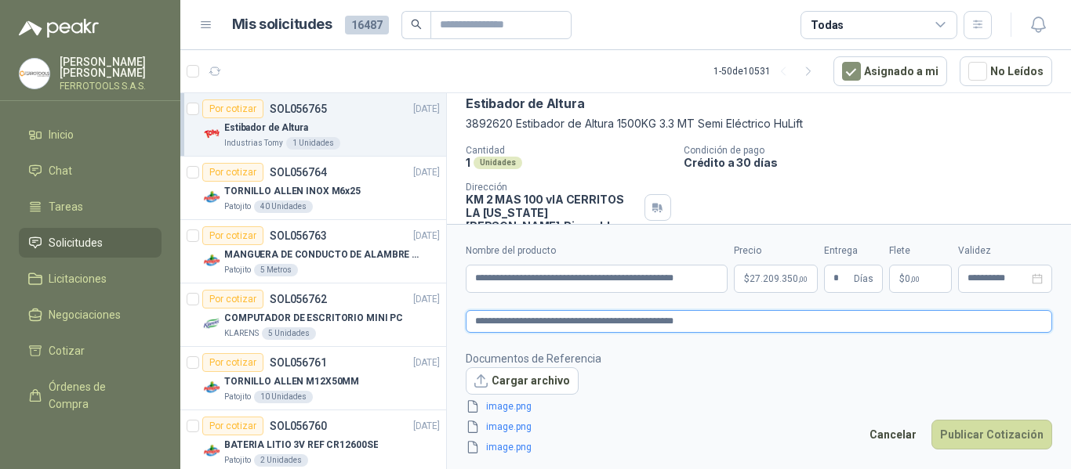
click at [734, 317] on textarea "**********" at bounding box center [759, 321] width 586 height 23
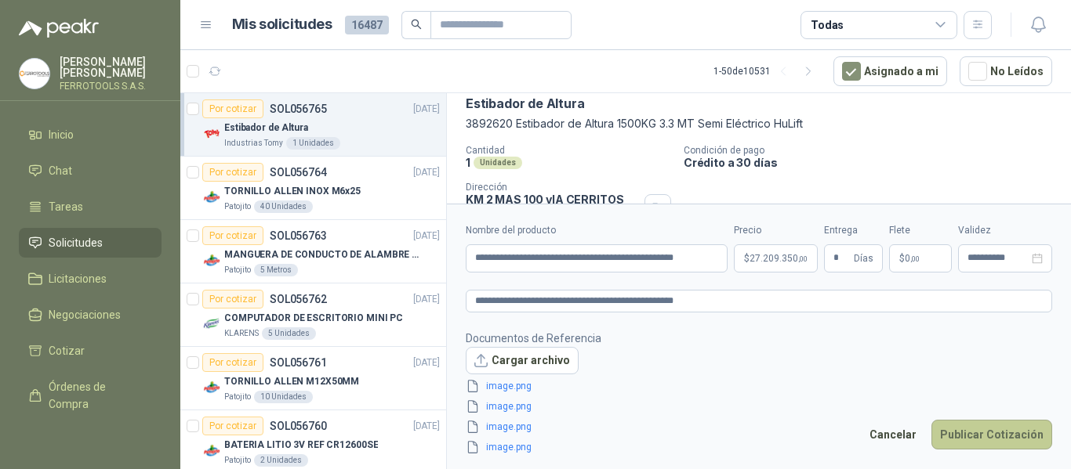
click at [984, 430] on button "Publicar Cotización" at bounding box center [991, 435] width 121 height 30
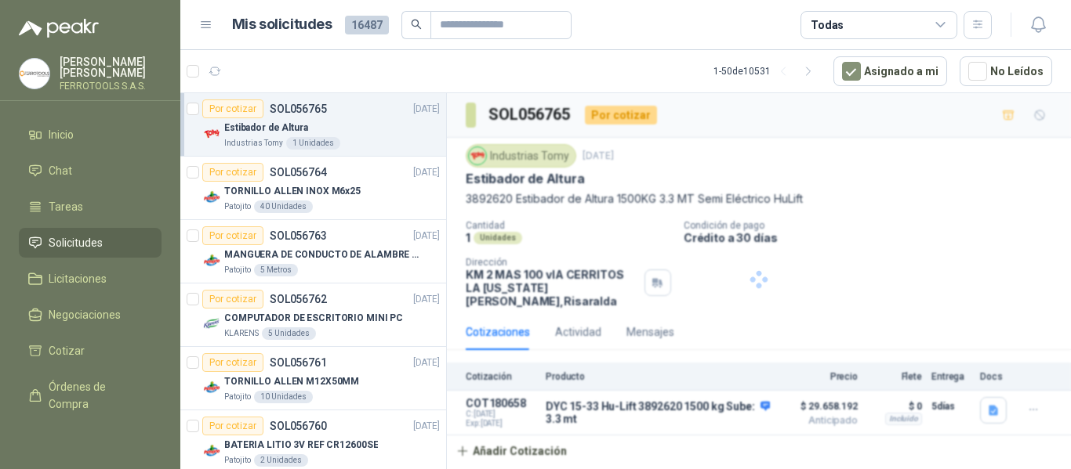
scroll to position [0, 0]
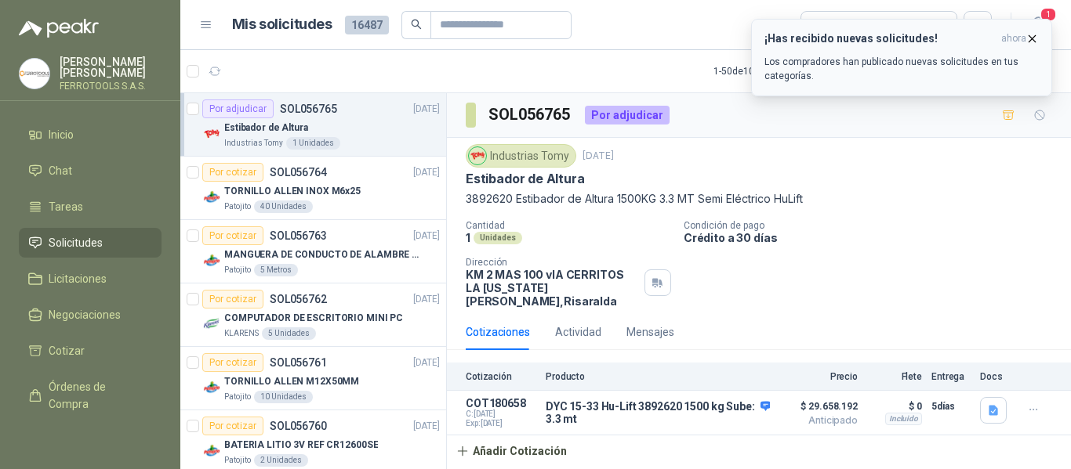
drag, startPoint x: 782, startPoint y: 321, endPoint x: 914, endPoint y: 54, distance: 297.2
click at [914, 54] on div "¡Has recibido nuevas solicitudes! ahora Los compradores han publicado nuevas so…" at bounding box center [901, 57] width 274 height 51
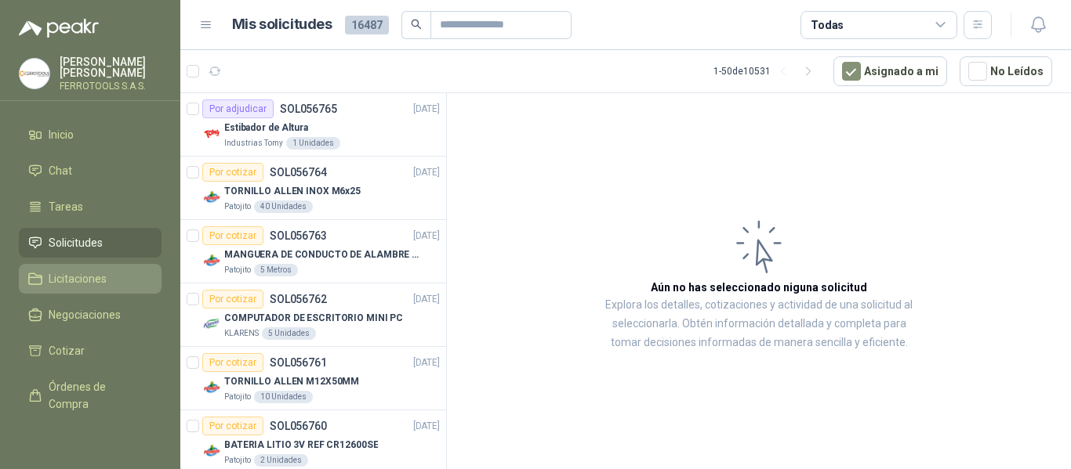
click at [81, 284] on span "Licitaciones" at bounding box center [78, 278] width 58 height 17
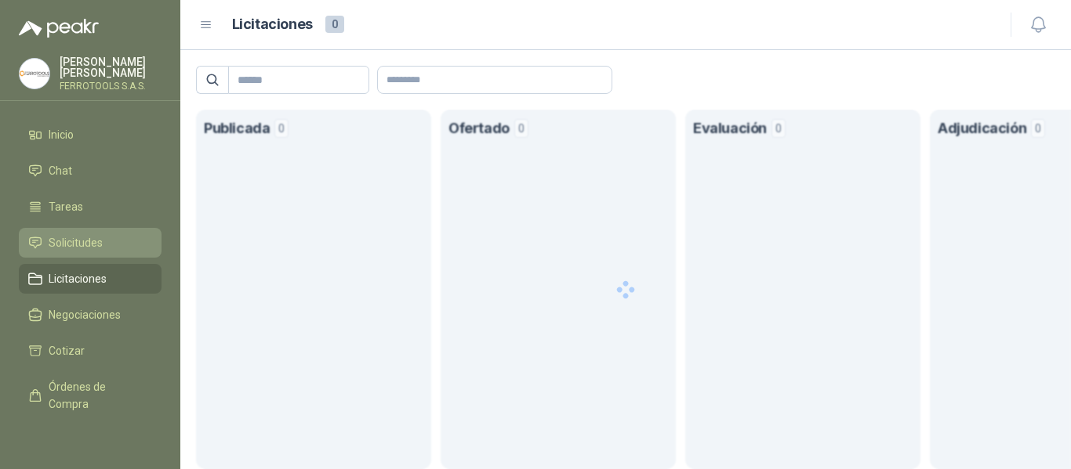
click at [89, 234] on span "Solicitudes" at bounding box center [76, 242] width 54 height 17
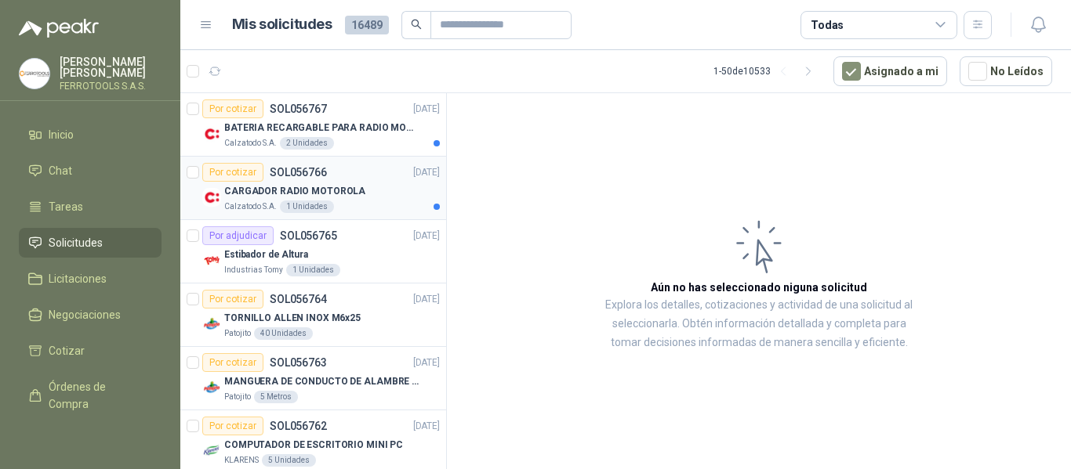
click at [393, 195] on div "CARGADOR RADIO MOTOROLA" at bounding box center [332, 191] width 216 height 19
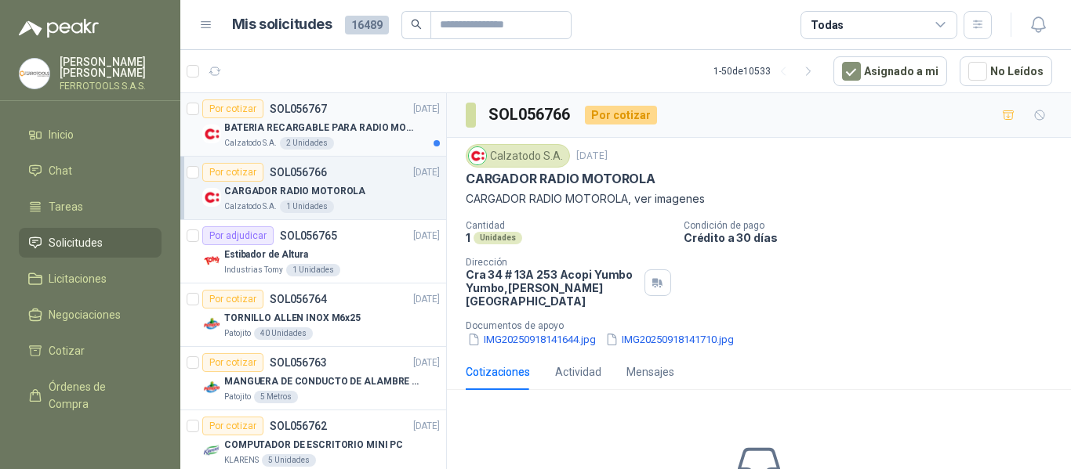
click at [364, 136] on div "BATERIA RECARGABLE PARA RADIO MOTOROLA" at bounding box center [332, 127] width 216 height 19
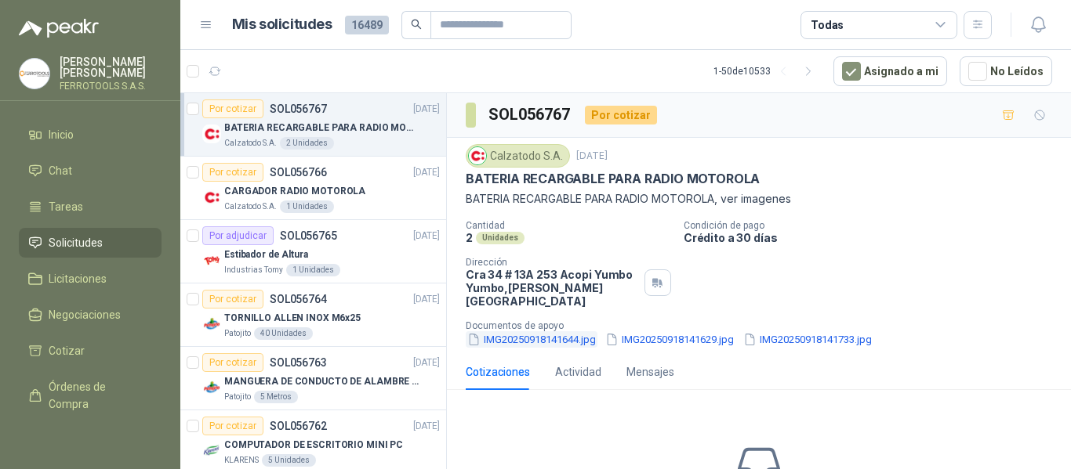
click at [543, 331] on button "IMG20250918141644.jpg" at bounding box center [532, 339] width 132 height 16
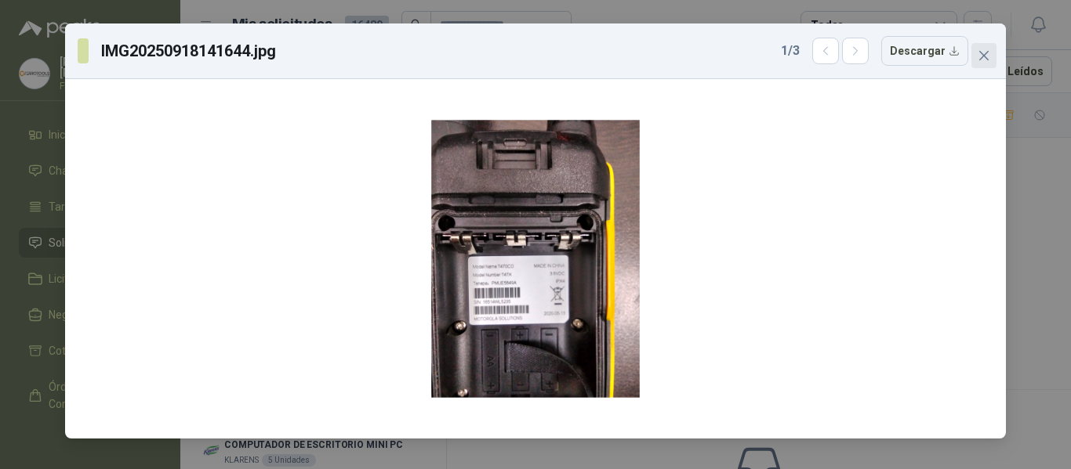
click at [994, 52] on span "Close" at bounding box center [983, 55] width 25 height 13
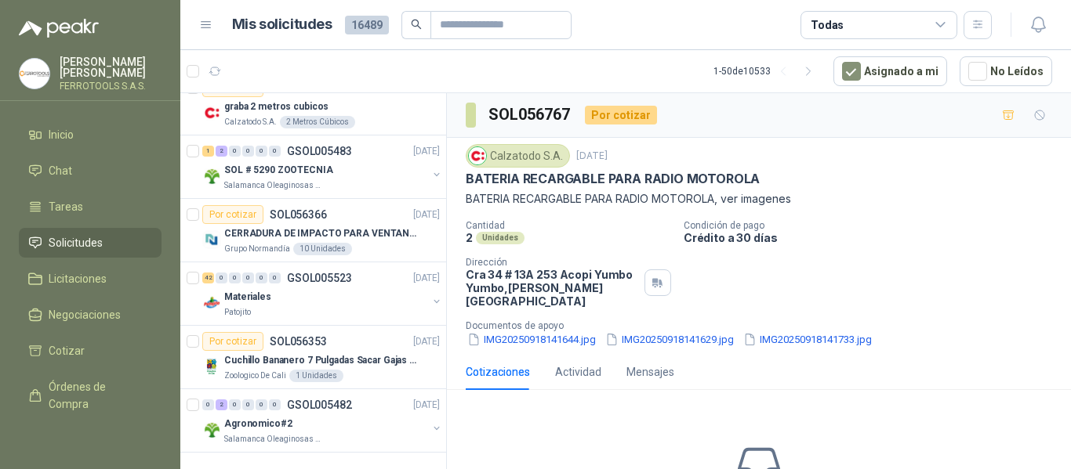
scroll to position [2827, 0]
click at [497, 25] on input "text" at bounding box center [495, 25] width 110 height 27
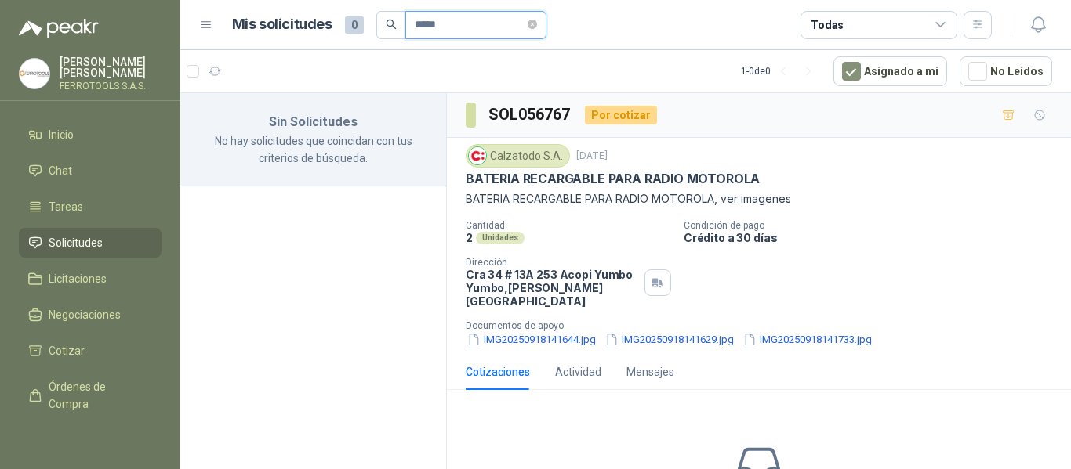
drag, startPoint x: 498, startPoint y: 20, endPoint x: 261, endPoint y: 20, distance: 237.5
click at [261, 20] on div "Mis solicitudes 0 *****" at bounding box center [389, 25] width 314 height 28
type input "********"
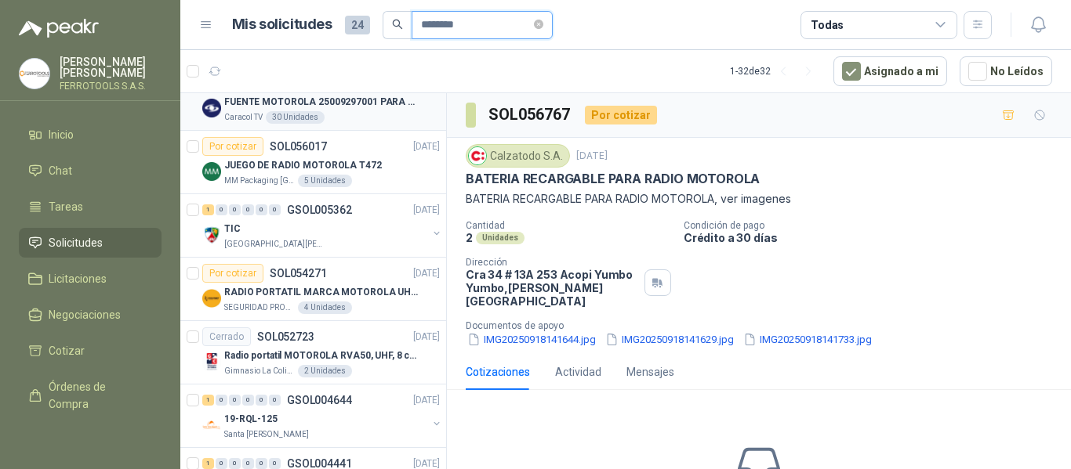
scroll to position [157, 0]
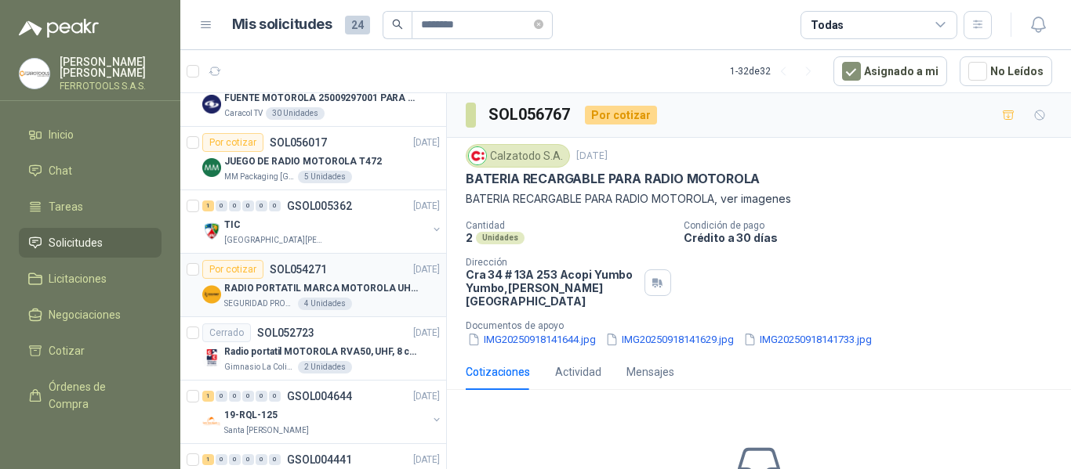
click at [379, 287] on p "RADIO PORTATIL MARCA MOTOROLA UHF SIN PANTALLA CON GPS, INCLUYE: ANTENA, BATERI…" at bounding box center [321, 288] width 195 height 15
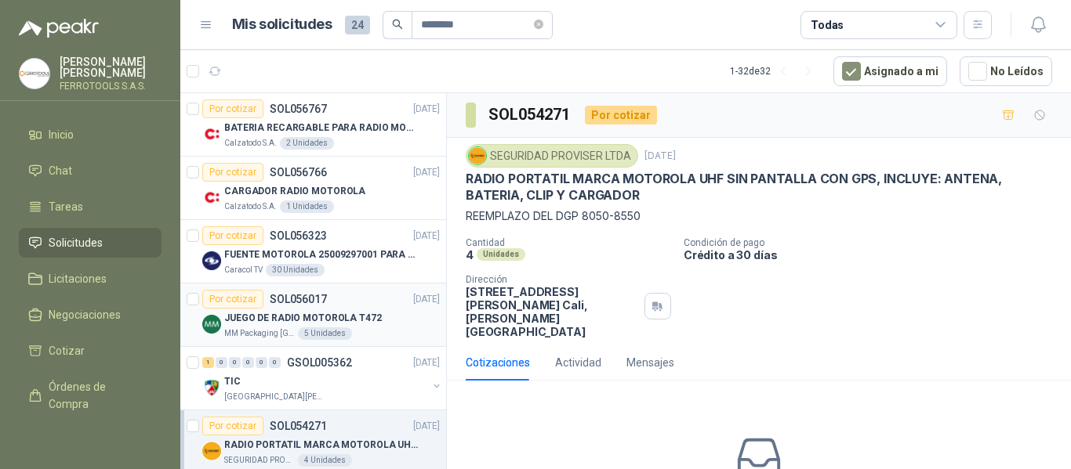
click at [369, 321] on p "JUEGO DE RADIO MOTOROLA T472" at bounding box center [303, 318] width 158 height 15
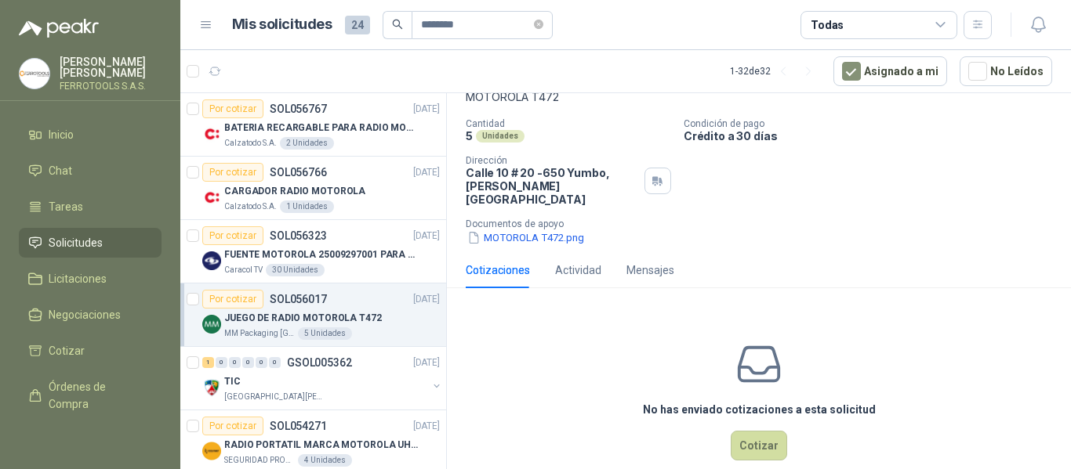
scroll to position [114, 0]
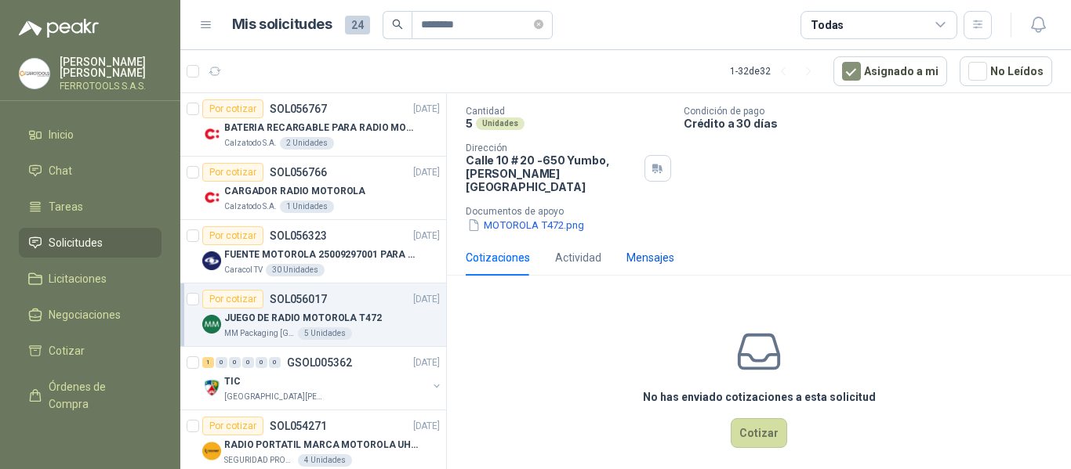
click at [663, 249] on div "Mensajes" at bounding box center [650, 257] width 48 height 17
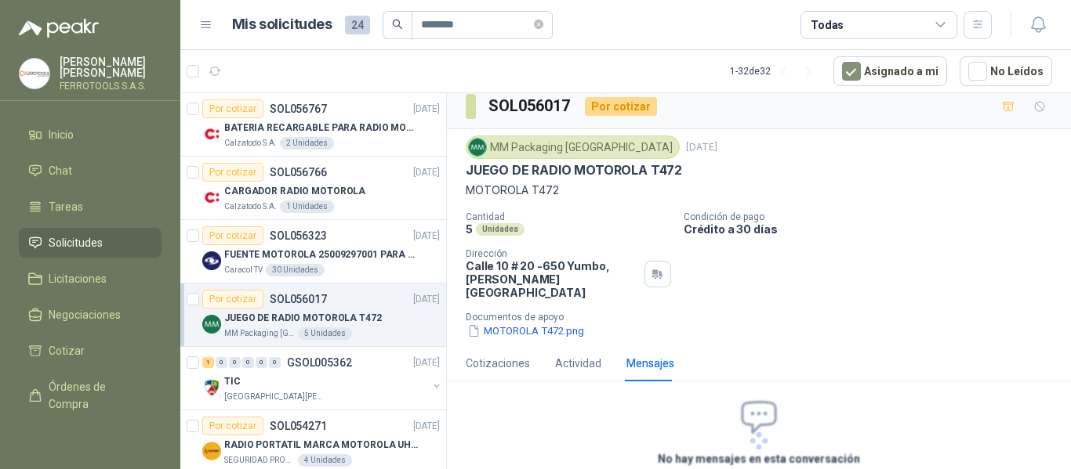
scroll to position [88, 0]
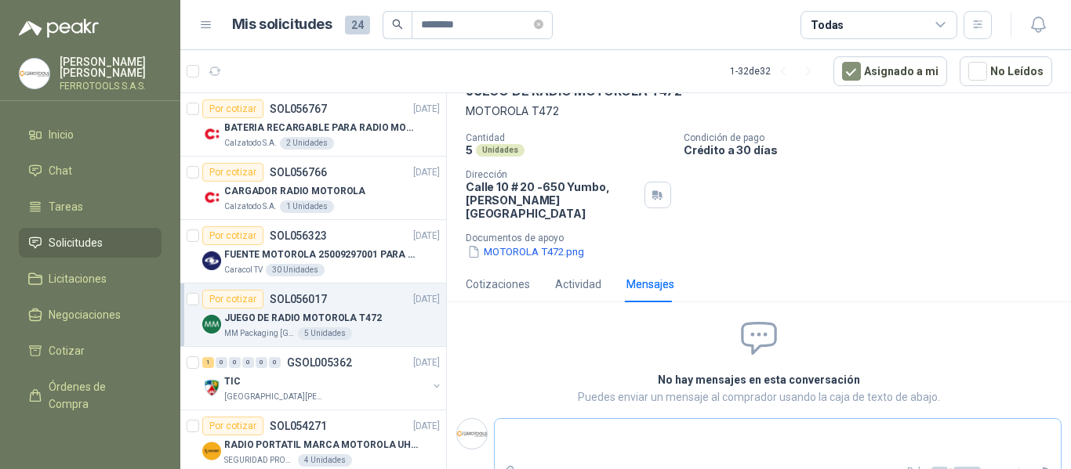
type textarea "*"
type textarea "**"
type textarea "***"
type textarea "****"
type textarea "*****"
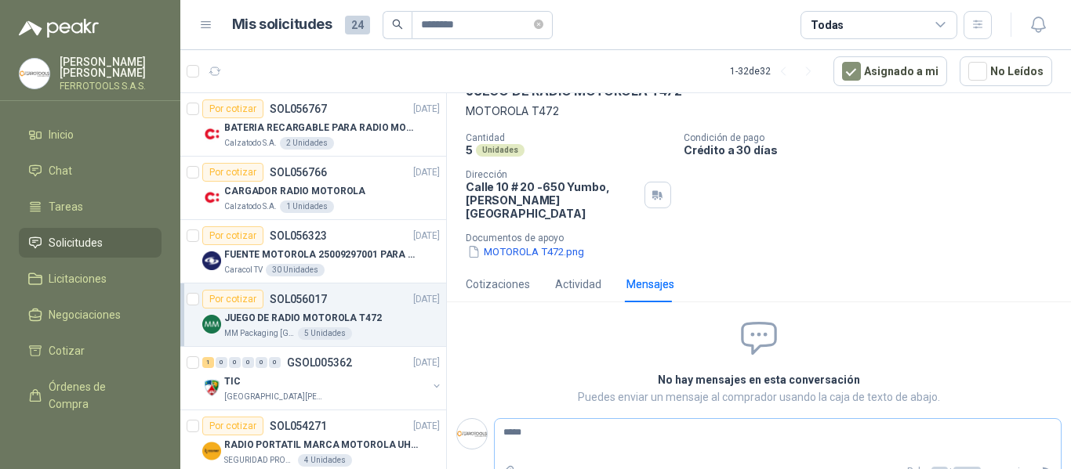
type textarea "******"
type textarea "********"
type textarea "*********"
type textarea "**********"
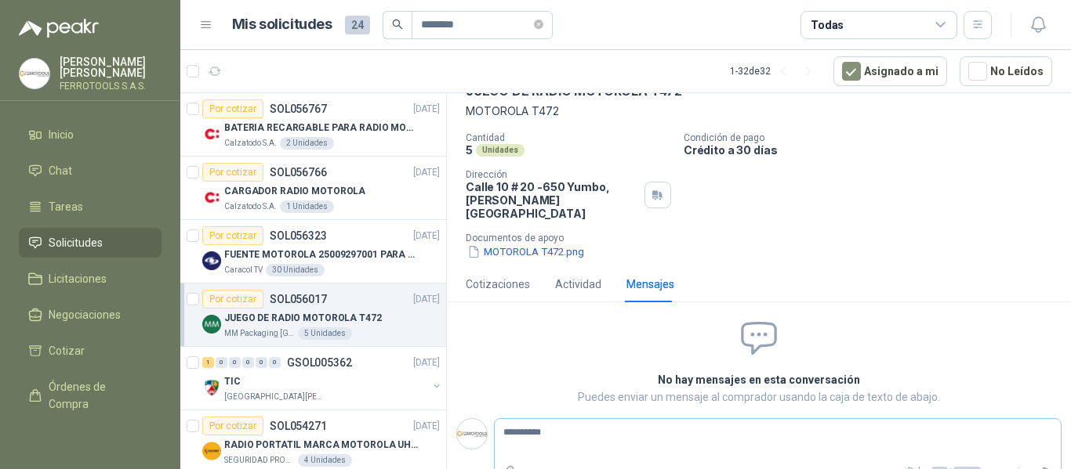
type textarea "**********"
click at [1042, 467] on icon "Enviar" at bounding box center [1047, 472] width 11 height 10
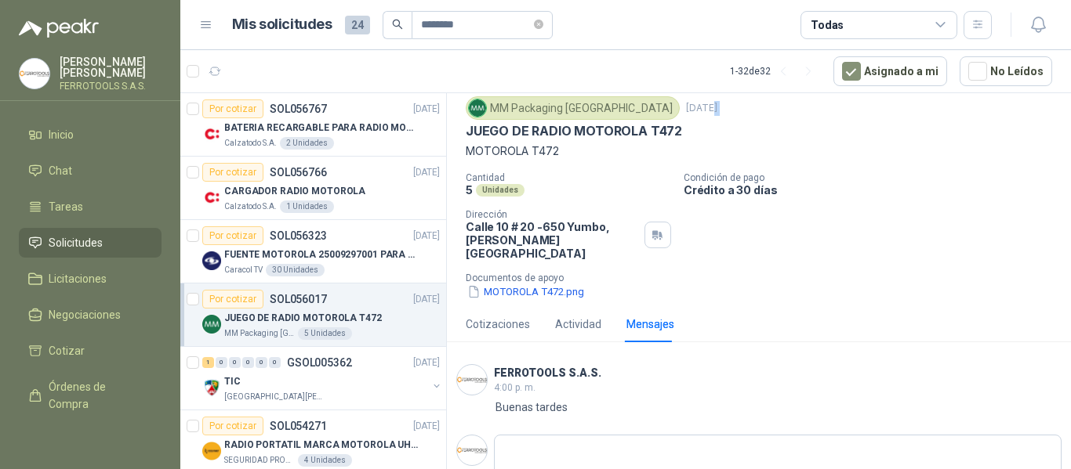
scroll to position [32, 0]
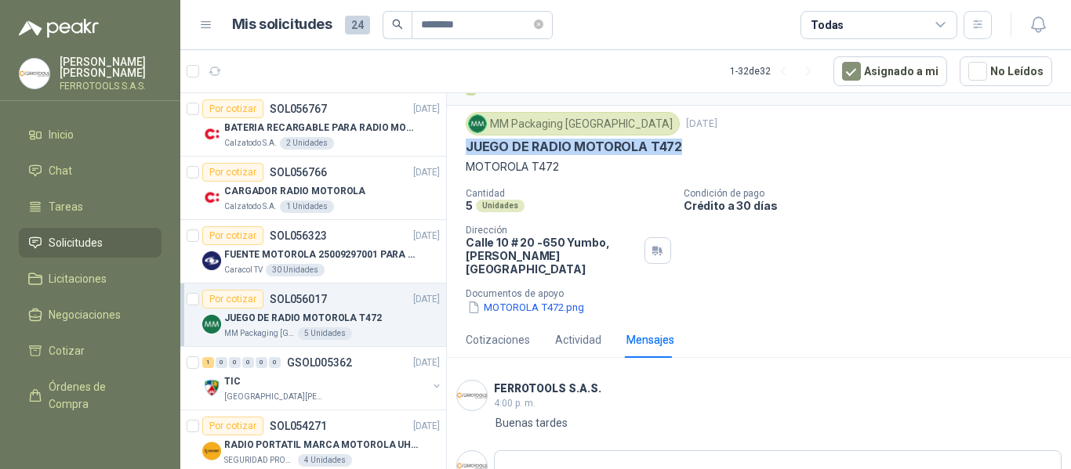
drag, startPoint x: 462, startPoint y: 103, endPoint x: 677, endPoint y: 147, distance: 219.0
click at [677, 147] on div "MM Packaging Colombia 15 sept, 2025 JUEGO DE RADIO MOTOROLA T472 MOTOROLA T472 …" at bounding box center [759, 214] width 624 height 216
copy p "JUEGO DE RADIO MOTOROLA T472"
click at [85, 171] on li "Chat" at bounding box center [90, 170] width 124 height 17
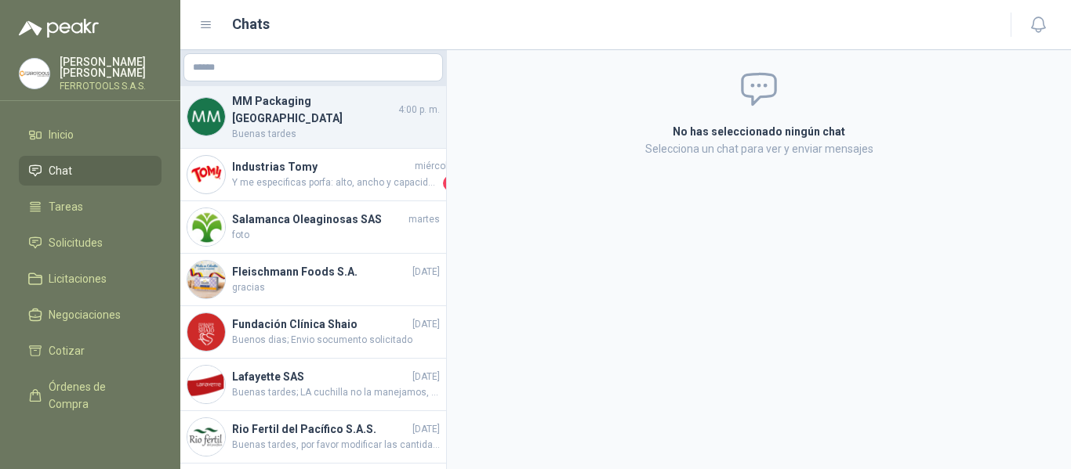
click at [337, 107] on h4 "MM Packaging Colombia" at bounding box center [313, 109] width 163 height 34
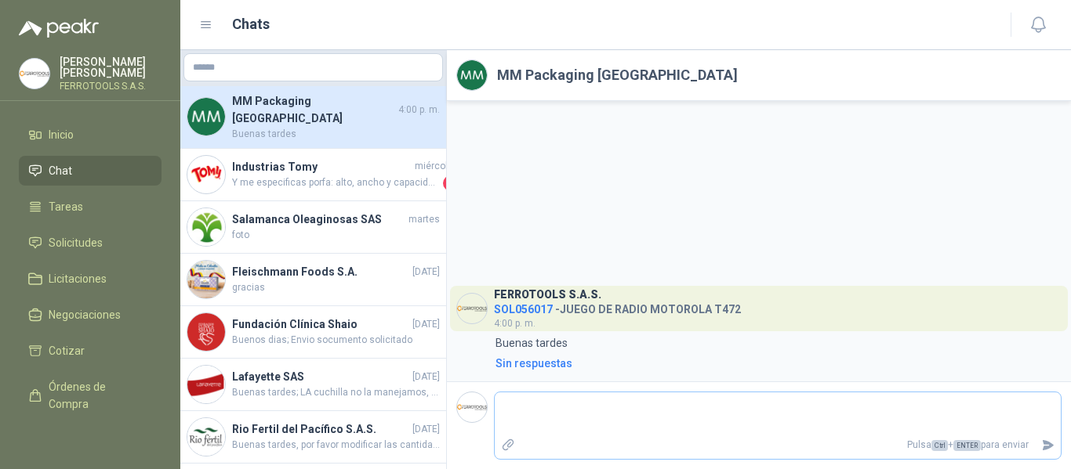
type textarea "*"
type textarea "**"
type textarea "***"
type textarea "****"
type textarea "*****"
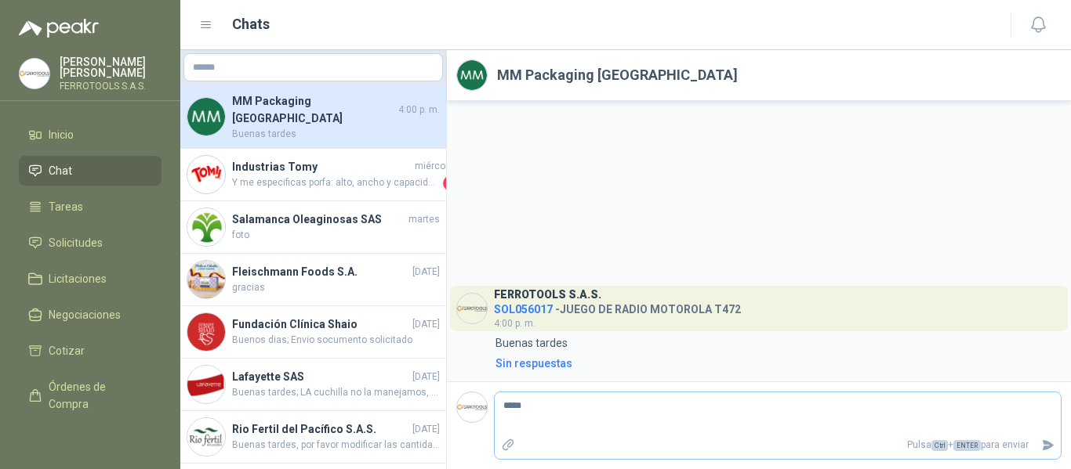
type textarea "******"
type textarea "*******"
type textarea "********"
type textarea "**********"
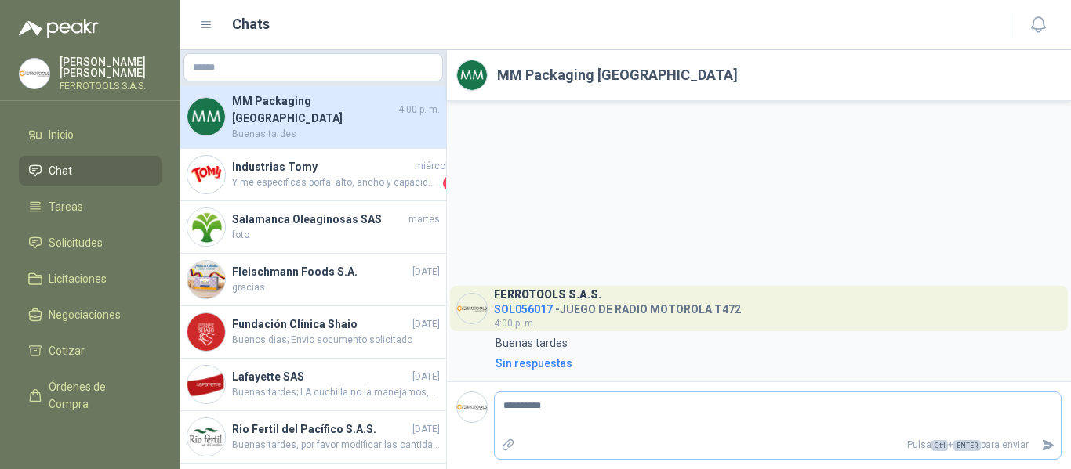
type textarea "**********"
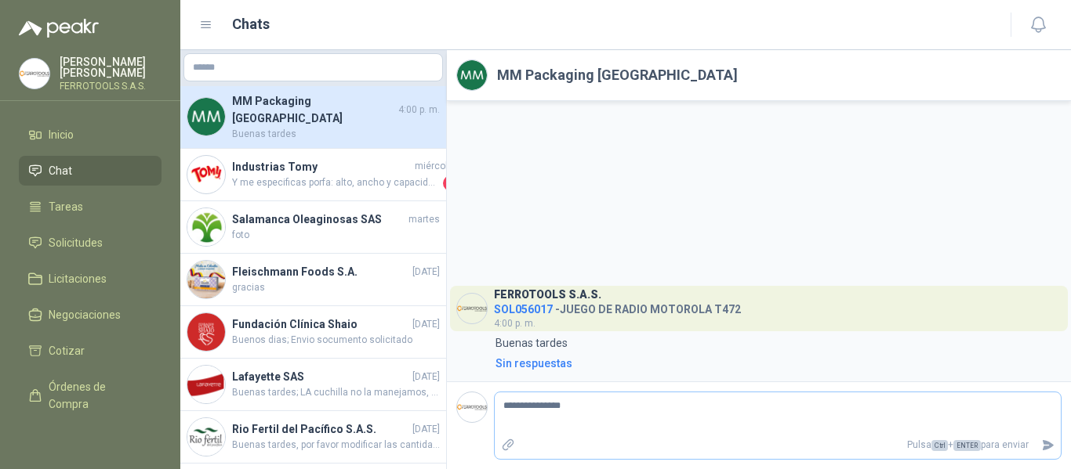
type textarea "**********"
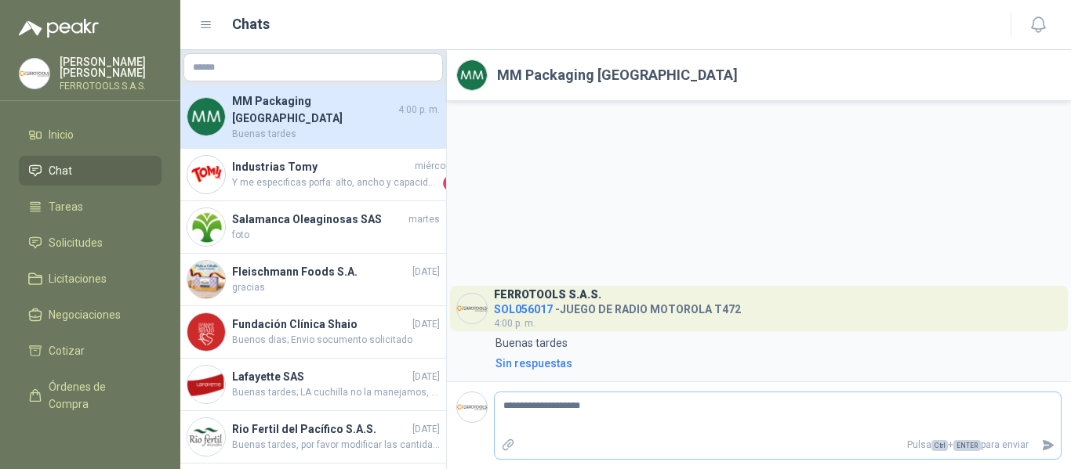
type textarea "**********"
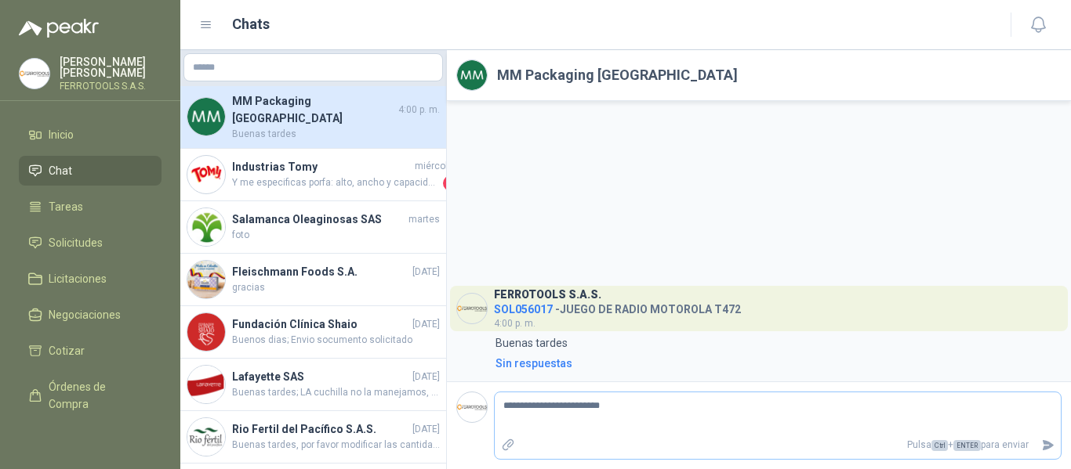
type textarea "**********"
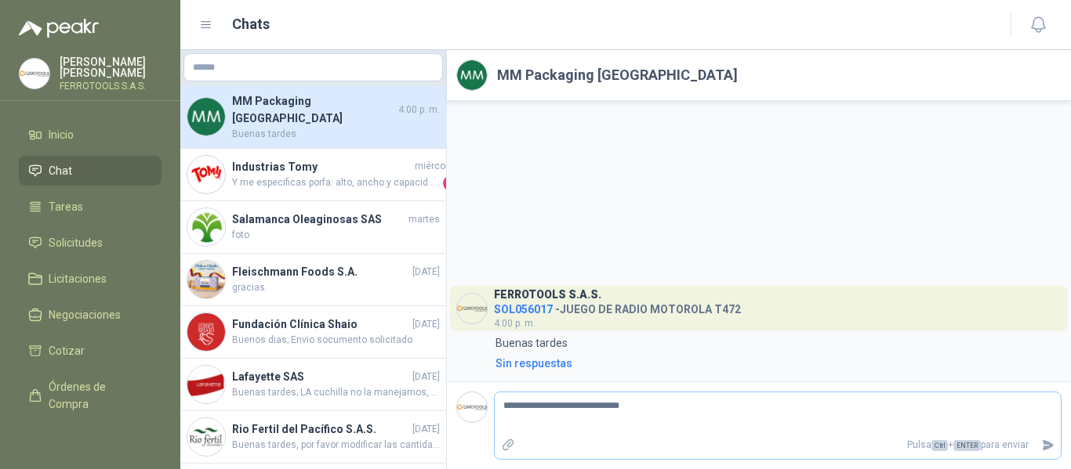
type textarea "**********"
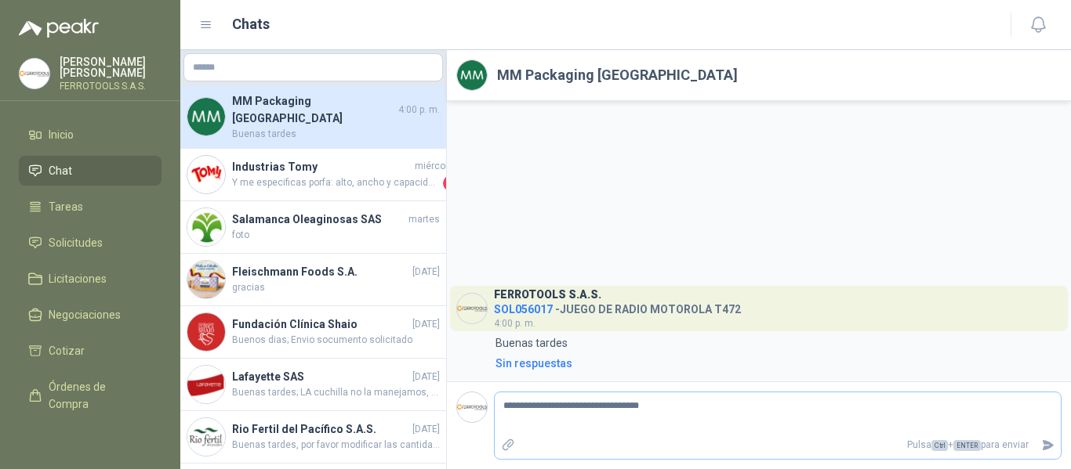
type textarea "**********"
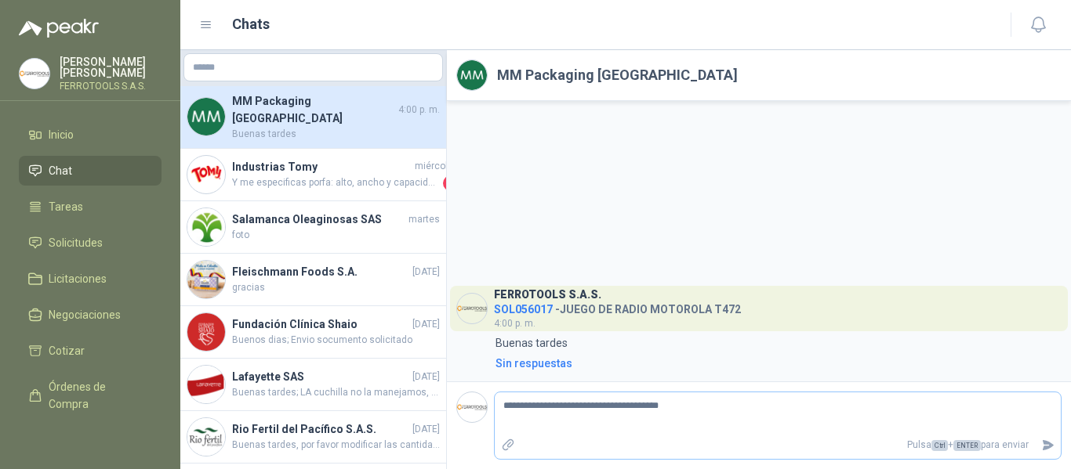
type textarea "**********"
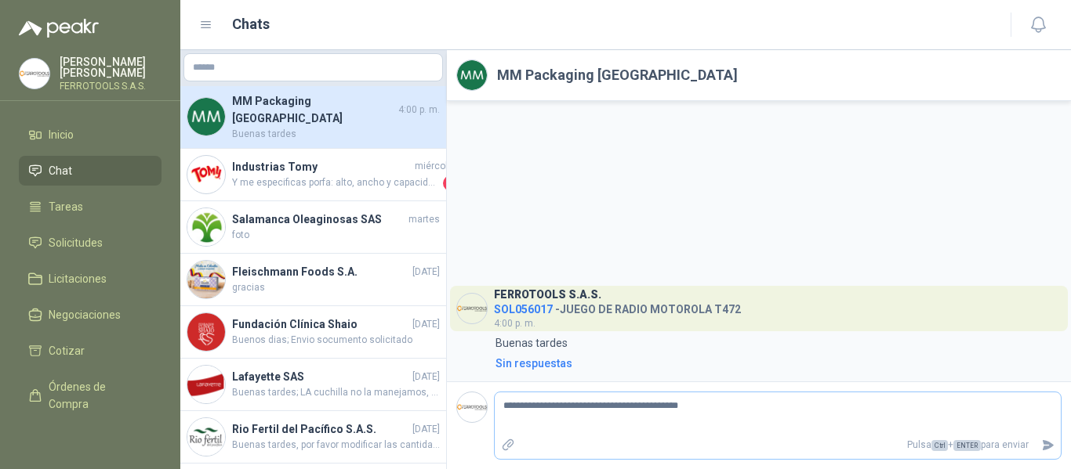
type textarea "**********"
click at [1048, 446] on icon "Enviar" at bounding box center [1047, 445] width 13 height 13
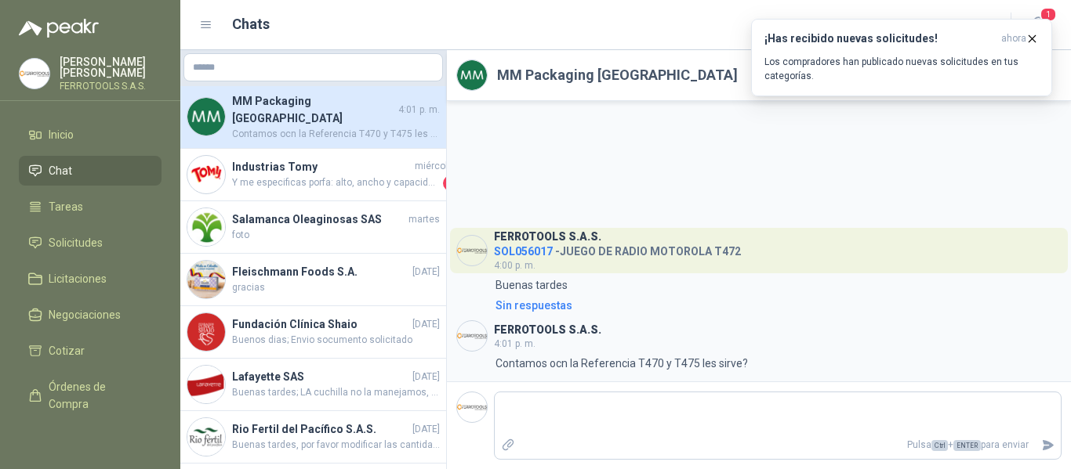
drag, startPoint x: 745, startPoint y: 382, endPoint x: 555, endPoint y: 20, distance: 409.8
click at [555, 20] on div "Chats" at bounding box center [595, 24] width 792 height 22
click at [71, 239] on span "Solicitudes" at bounding box center [76, 242] width 54 height 17
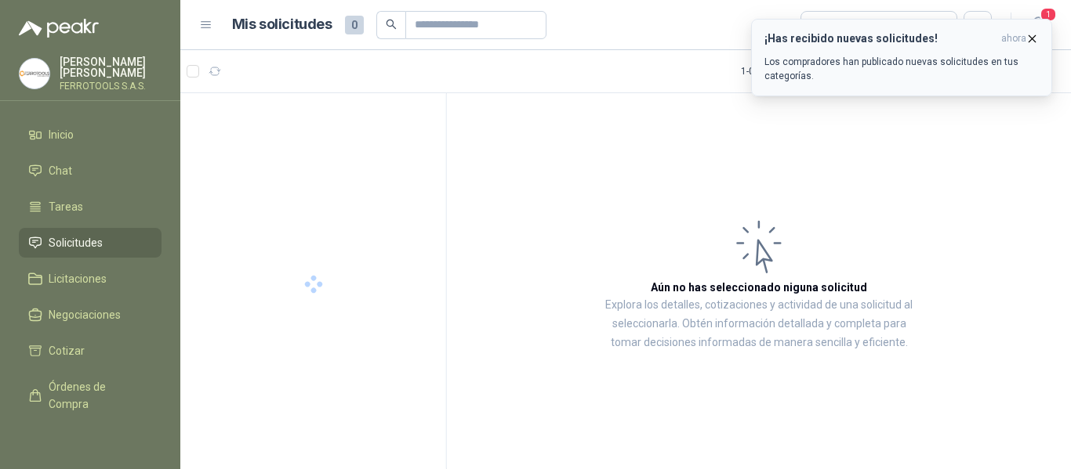
click at [831, 70] on p "Los compradores han publicado nuevas solicitudes en tus categorías." at bounding box center [901, 69] width 274 height 28
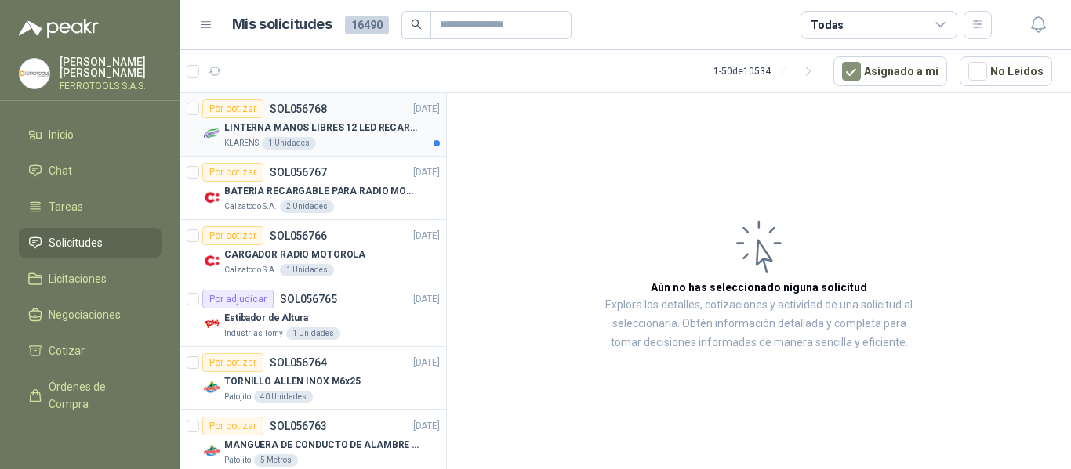
click at [365, 133] on p "LINTERNA MANOS LIBRES 12 LED RECARGALE" at bounding box center [321, 128] width 195 height 15
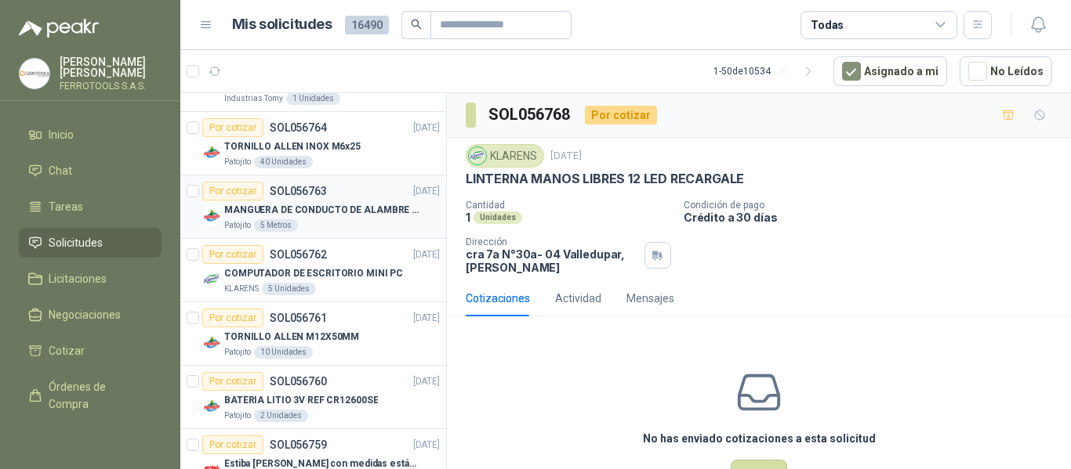
scroll to position [157, 0]
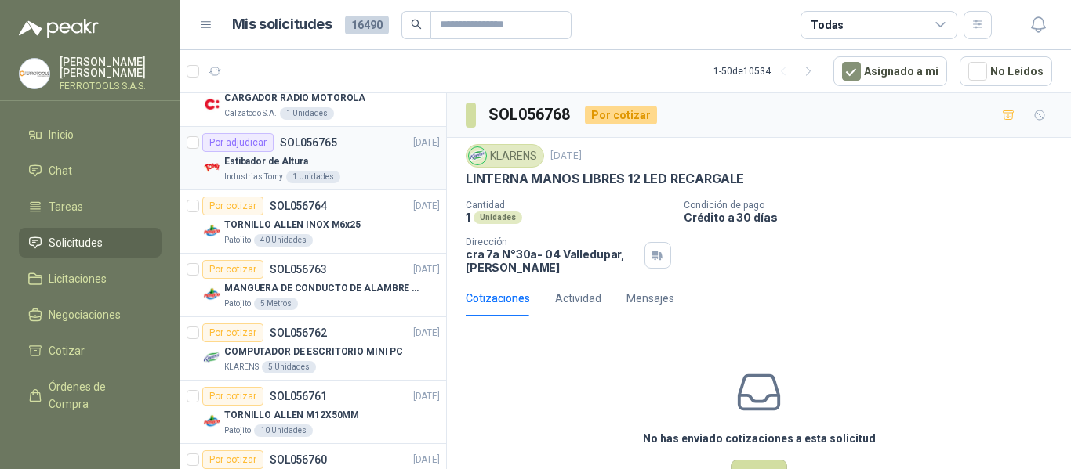
click at [372, 161] on div "Estibador de Altura" at bounding box center [332, 161] width 216 height 19
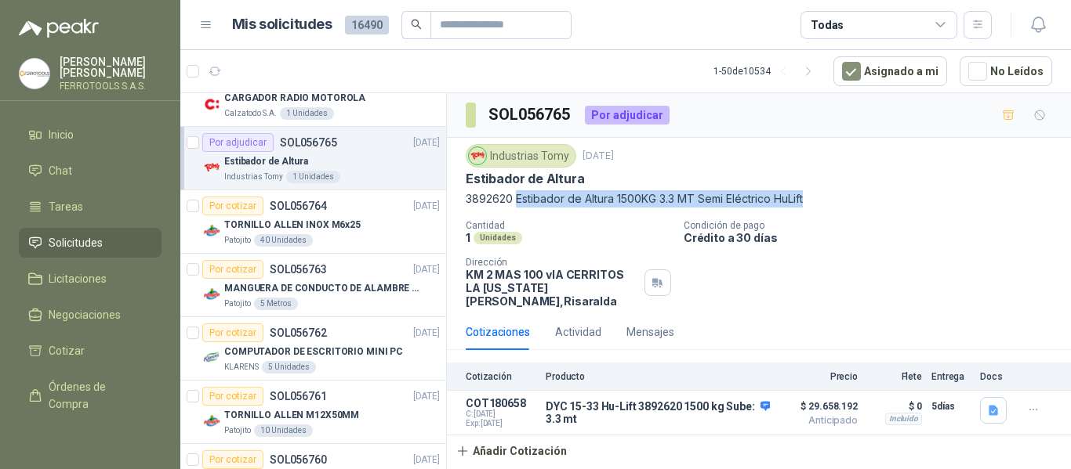
drag, startPoint x: 517, startPoint y: 203, endPoint x: 813, endPoint y: 205, distance: 296.2
click at [813, 205] on p "3892620 Estibador de Altura 1500KG 3.3 MT Semi Eléctrico HuLift" at bounding box center [759, 198] width 586 height 17
copy p "Estibador de Altura 1500KG 3.3 MT Semi Eléctrico HuLift"
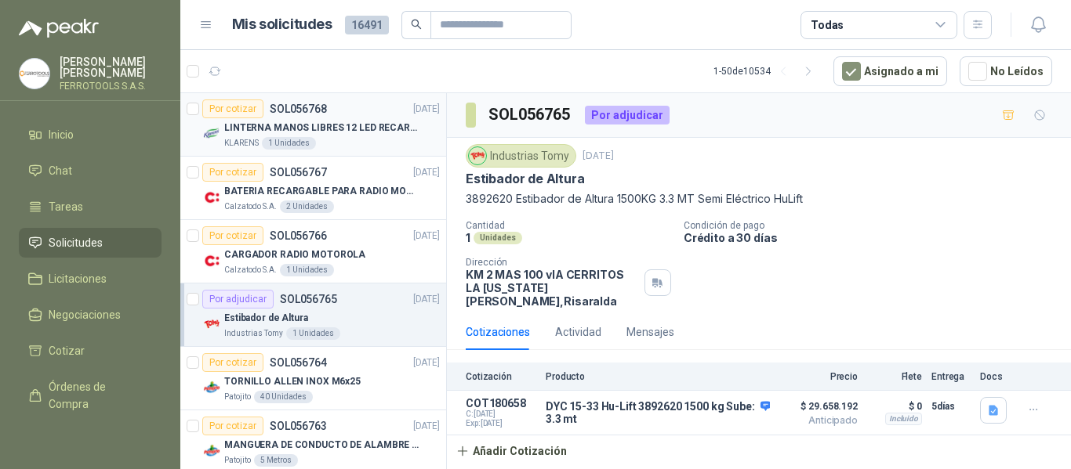
click at [393, 133] on p "LINTERNA MANOS LIBRES 12 LED RECARGALE" at bounding box center [321, 128] width 195 height 15
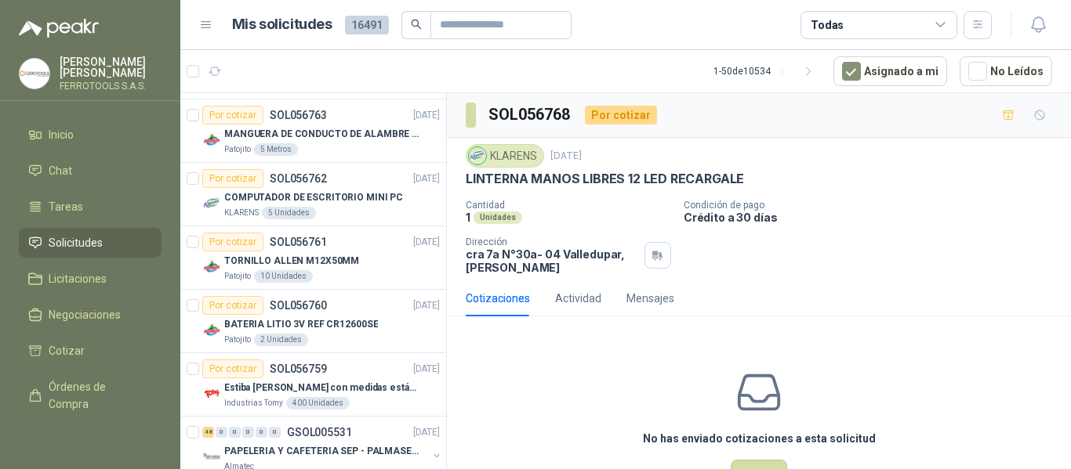
scroll to position [313, 0]
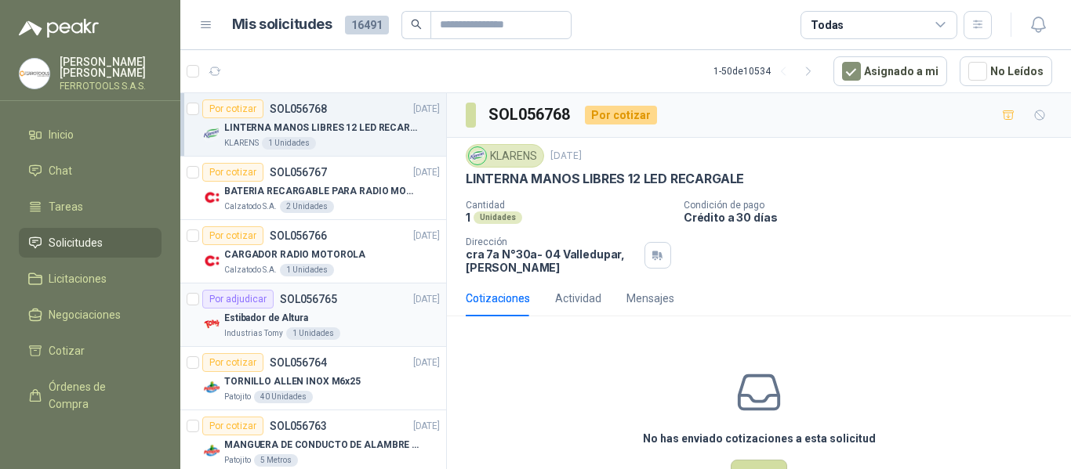
click at [355, 321] on div "Estibador de Altura" at bounding box center [332, 318] width 216 height 19
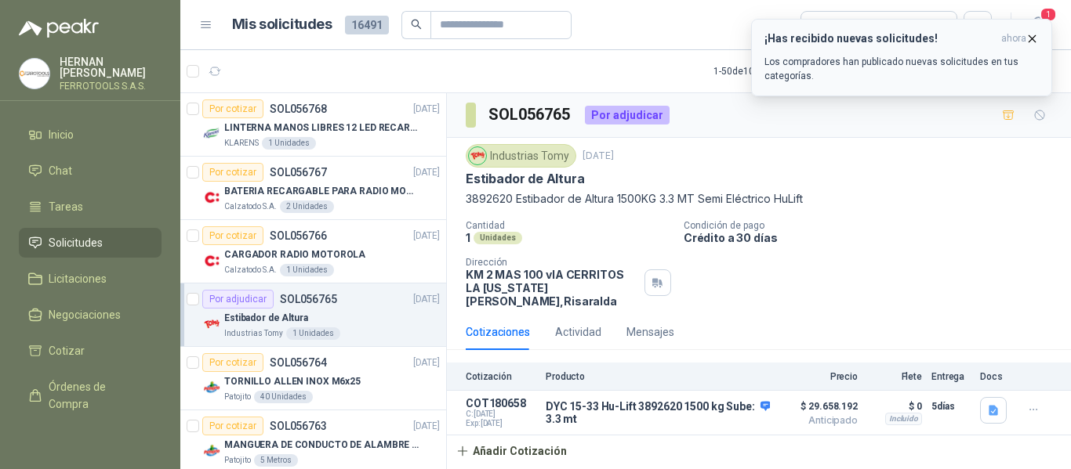
click at [913, 53] on div "¡Has recibido nuevas solicitudes! ahora Los compradores han publicado nuevas so…" at bounding box center [901, 57] width 274 height 51
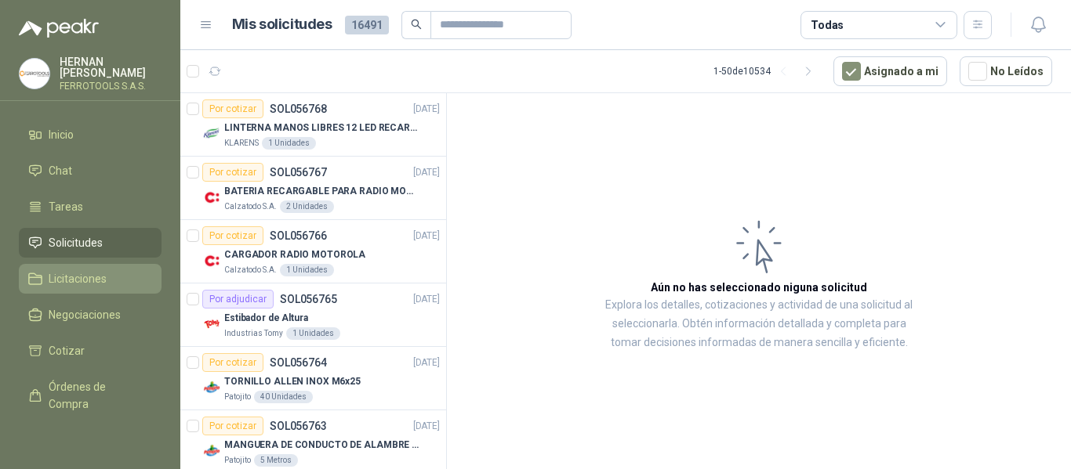
click at [89, 277] on span "Licitaciones" at bounding box center [78, 278] width 58 height 17
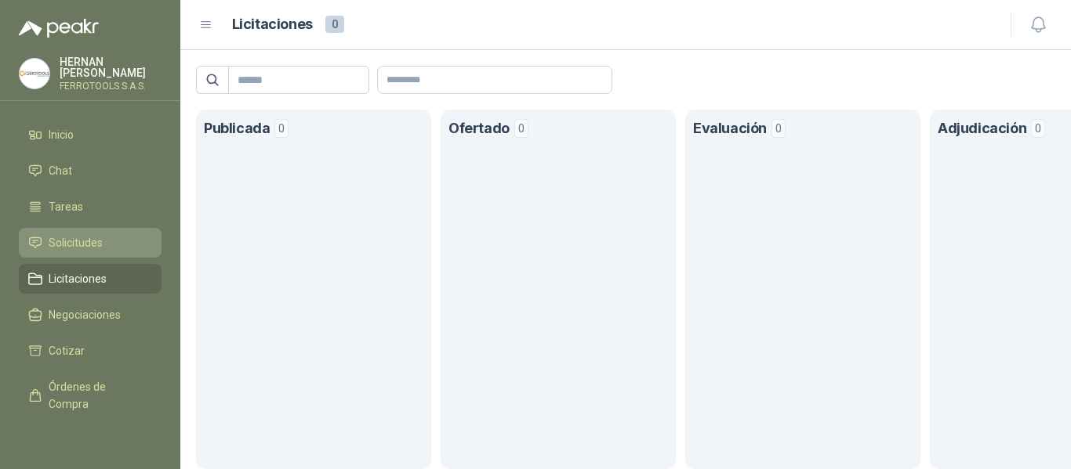
click at [92, 237] on span "Solicitudes" at bounding box center [76, 242] width 54 height 17
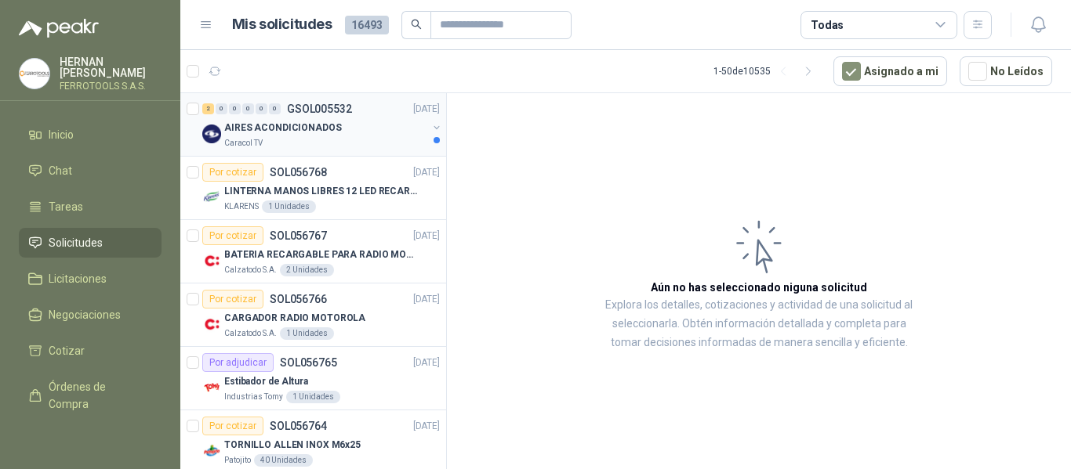
click at [356, 142] on div "Caracol TV" at bounding box center [325, 143] width 203 height 13
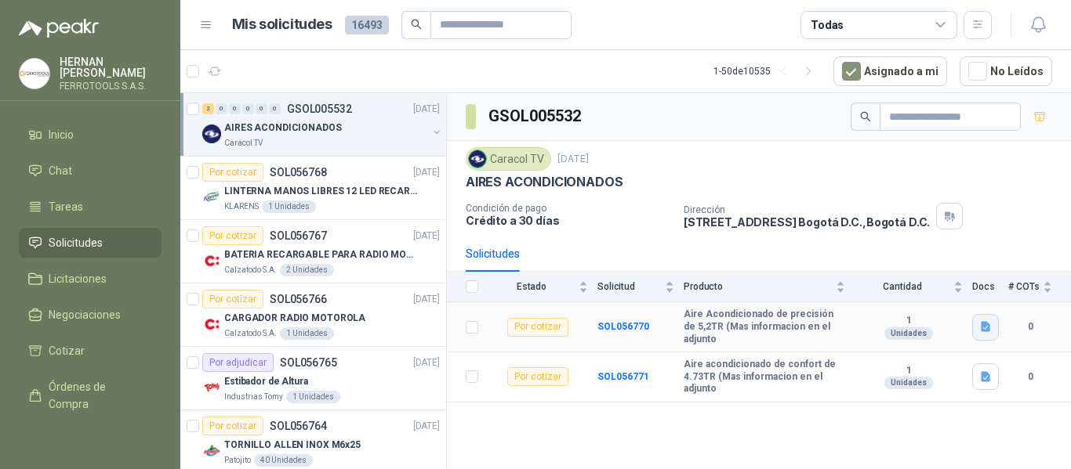
click at [994, 326] on button "button" at bounding box center [985, 327] width 27 height 27
click at [948, 285] on button "DC-PDO- AIRES Petición Oferta.xlsx" at bounding box center [896, 288] width 184 height 16
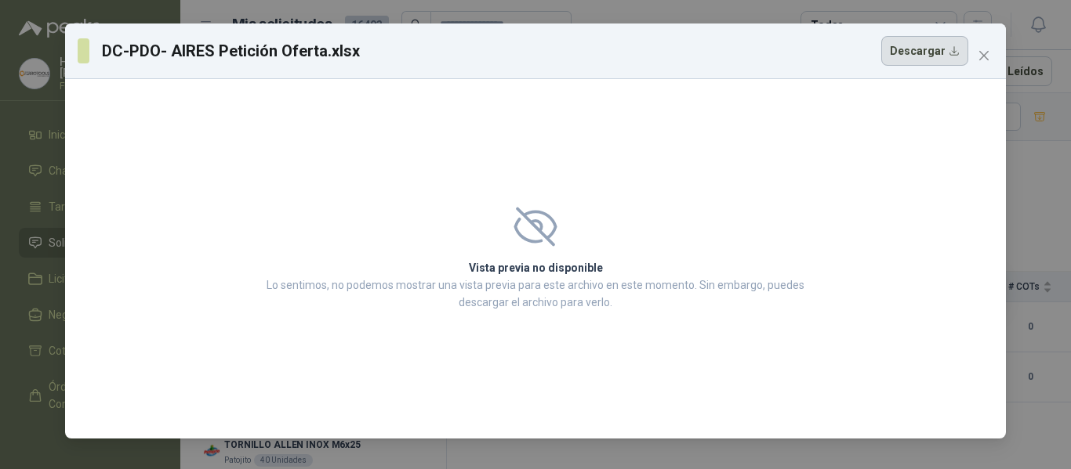
click at [926, 53] on button "Descargar" at bounding box center [924, 51] width 87 height 30
click at [994, 56] on span "Close" at bounding box center [983, 55] width 25 height 13
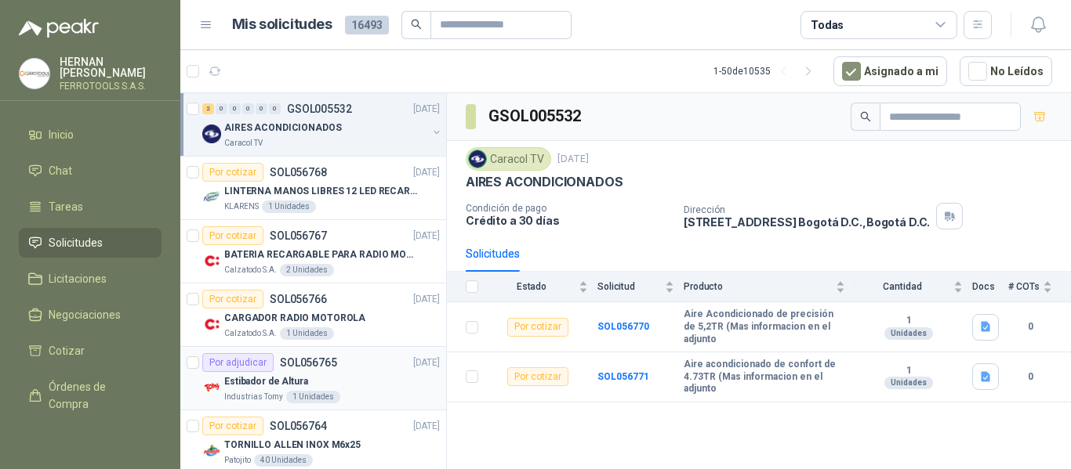
drag, startPoint x: 360, startPoint y: 378, endPoint x: 371, endPoint y: 373, distance: 11.2
click at [360, 378] on div "Estibador de Altura" at bounding box center [332, 381] width 216 height 19
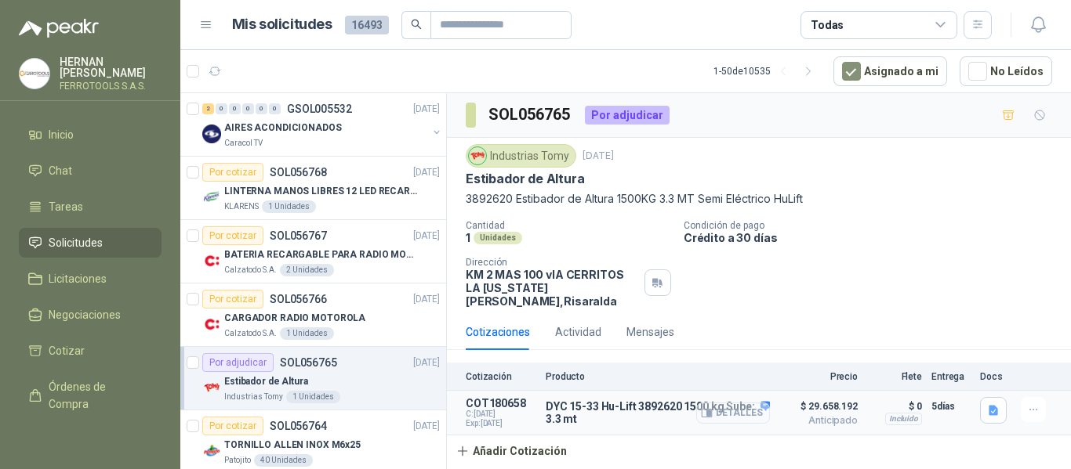
click at [735, 404] on button "Detalles" at bounding box center [733, 413] width 74 height 21
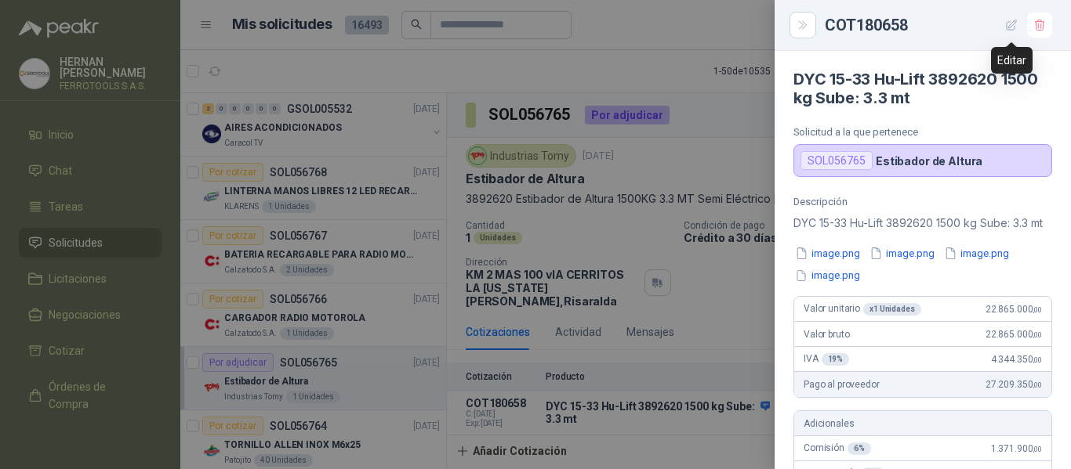
click at [1017, 24] on icon "button" at bounding box center [1011, 25] width 13 height 13
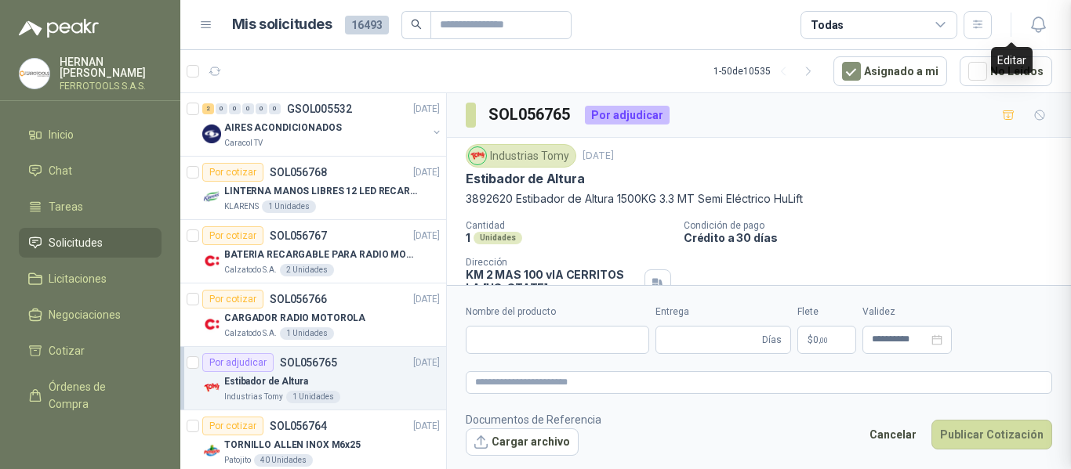
type input "**********"
type input "*"
type textarea "**********"
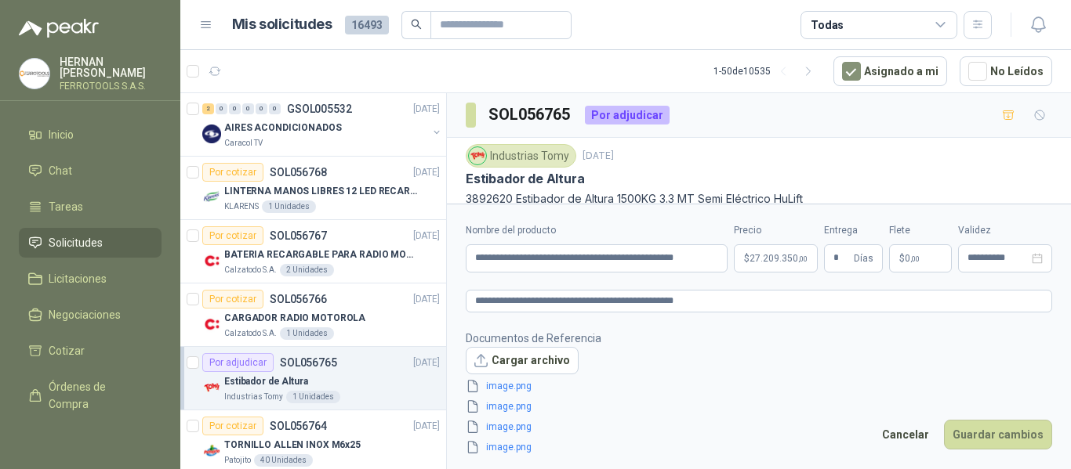
click at [773, 260] on span "27.209.350 ,00" at bounding box center [778, 258] width 58 height 9
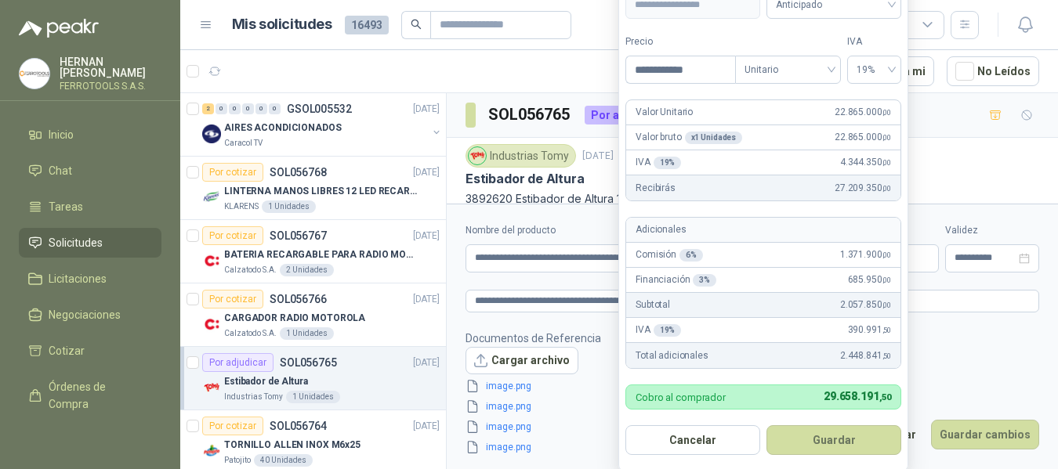
drag, startPoint x: 705, startPoint y: 72, endPoint x: 421, endPoint y: 85, distance: 284.0
click at [421, 85] on body "[PERSON_NAME] FERROTOOLS S.A.S. Inicio Chat Tareas Solicitudes Licitaciones Neg…" at bounding box center [529, 234] width 1058 height 469
type input "**********"
click at [845, 442] on button "Guardar" at bounding box center [833, 441] width 135 height 30
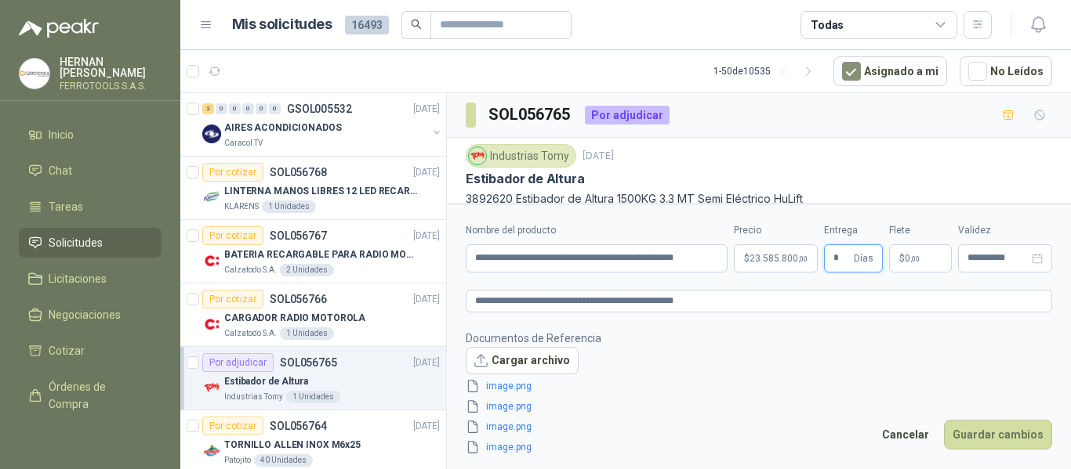
type input "*"
click at [816, 386] on footer "Documentos de Referencia Cargar archivo image.png image.png image.png image.png…" at bounding box center [759, 393] width 586 height 127
click at [1007, 436] on button "Guardar cambios" at bounding box center [998, 435] width 108 height 30
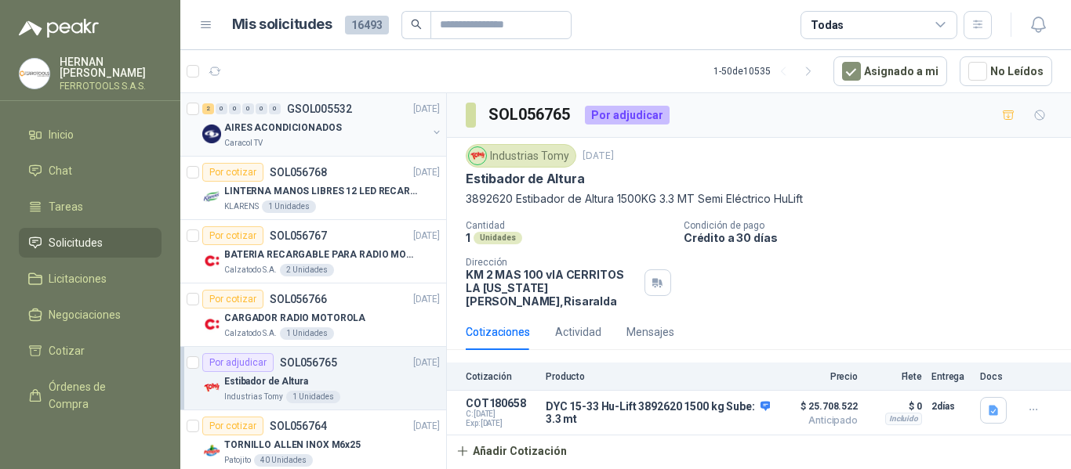
click at [360, 124] on div "AIRES ACONDICIONADOS" at bounding box center [325, 127] width 203 height 19
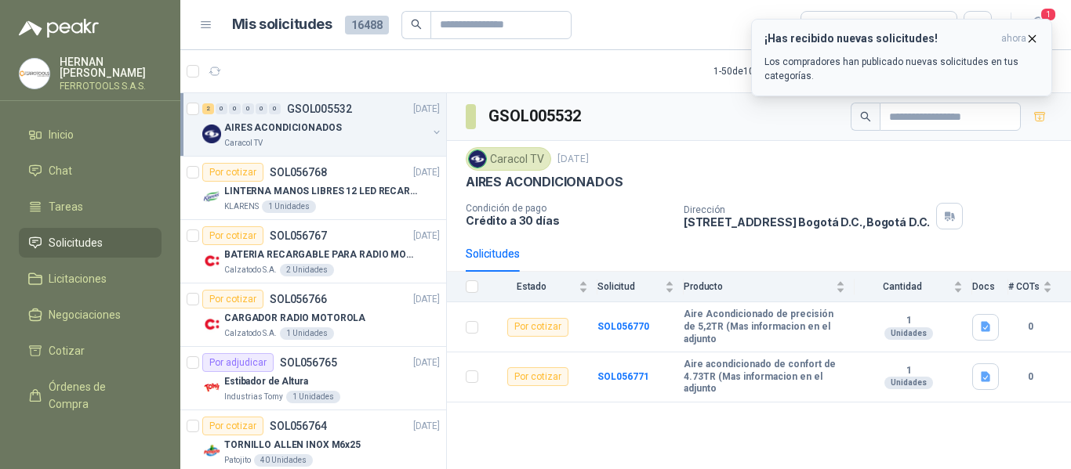
click at [818, 59] on p "Los compradores han publicado nuevas solicitudes en tus categorías." at bounding box center [901, 69] width 274 height 28
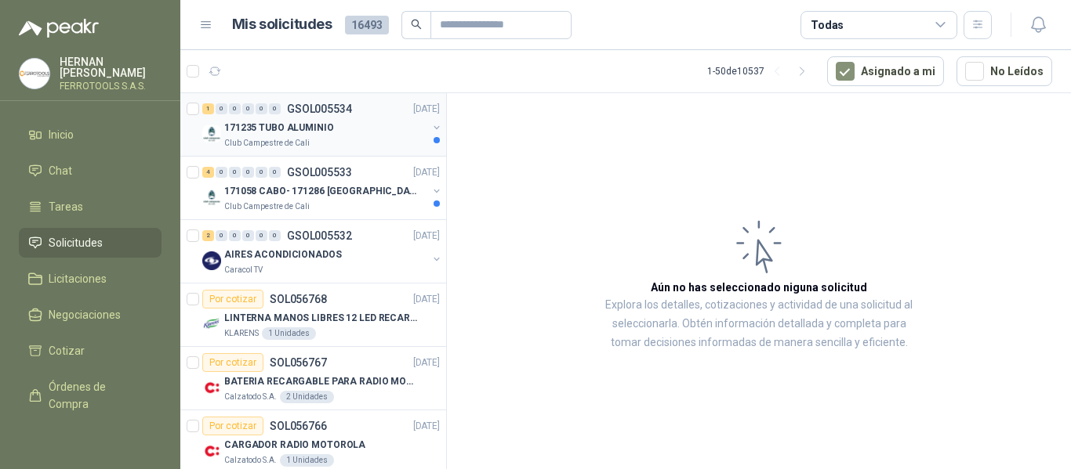
click at [368, 129] on div "171235 TUBO ALUMINIO" at bounding box center [325, 127] width 203 height 19
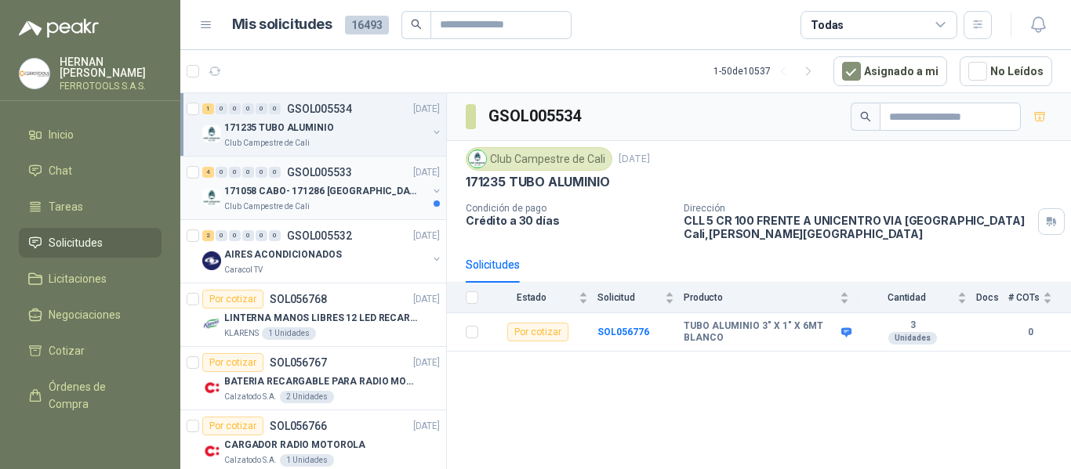
click at [359, 185] on p "171058 CABO- 171286 [GEOGRAPHIC_DATA]" at bounding box center [321, 191] width 195 height 15
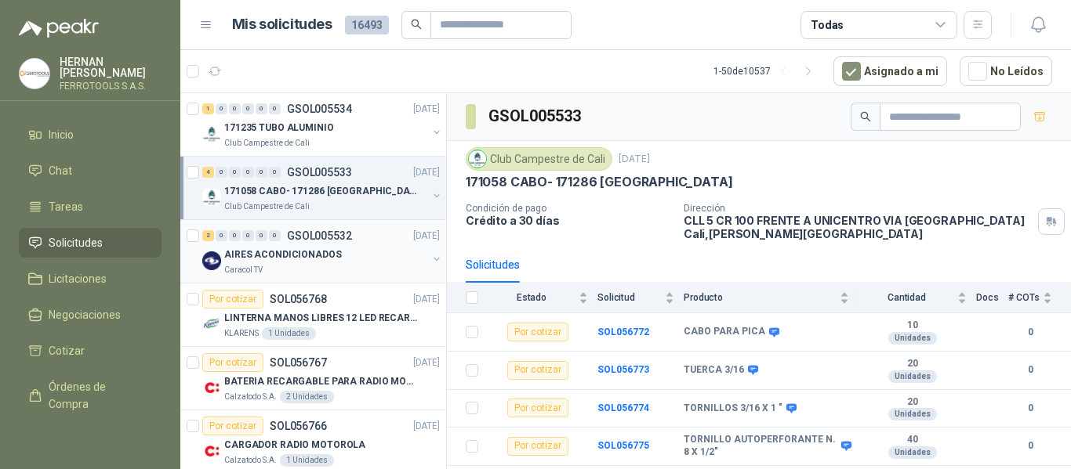
click at [335, 239] on p "GSOL005532" at bounding box center [319, 235] width 65 height 11
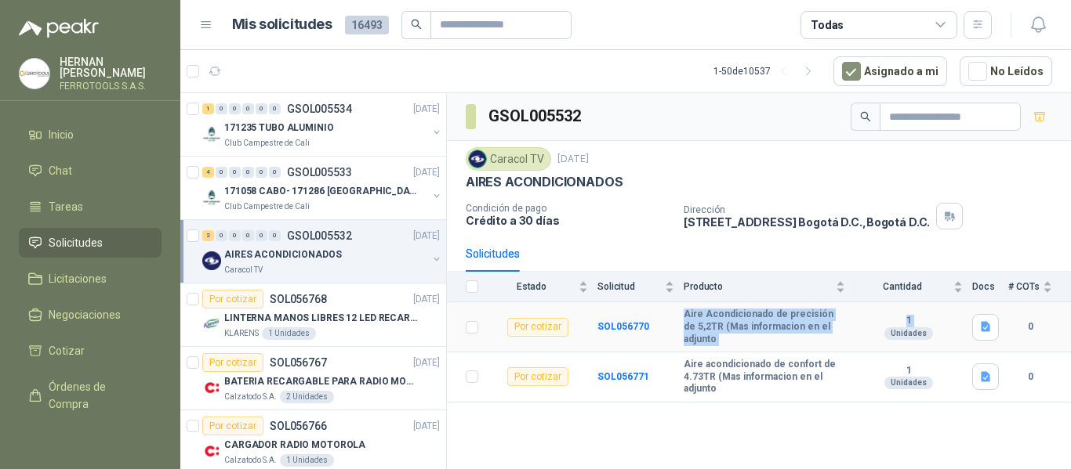
drag, startPoint x: 684, startPoint y: 319, endPoint x: 860, endPoint y: 339, distance: 176.6
click at [860, 339] on tr "Por cotizar SOL056770 Aire Acondicionado de precisión de 5,2TR (Mas informacion…" at bounding box center [759, 328] width 624 height 50
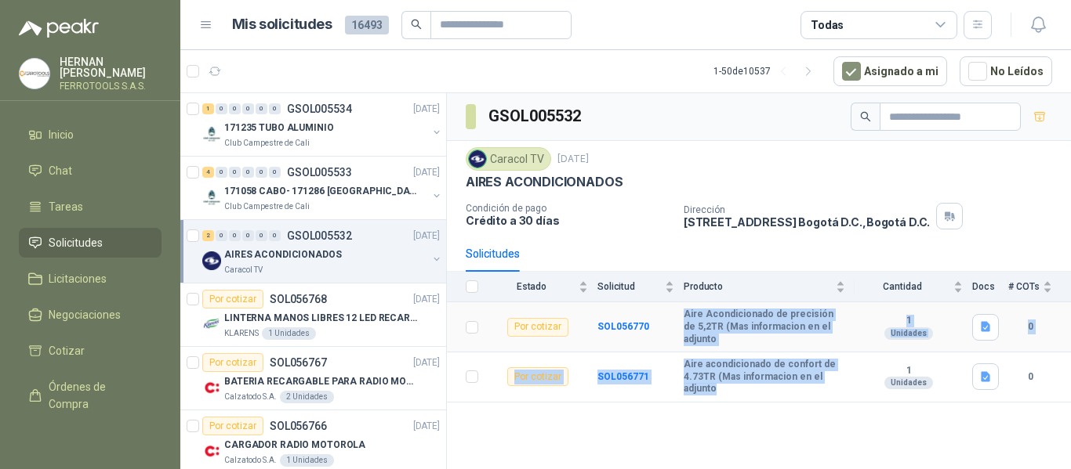
drag, startPoint x: 730, startPoint y: 383, endPoint x: 677, endPoint y: 313, distance: 87.8
click at [677, 313] on tbody "Por cotizar SOL056770 Aire Acondicionado de precisión de 5,2TR (Mas informacion…" at bounding box center [759, 353] width 624 height 100
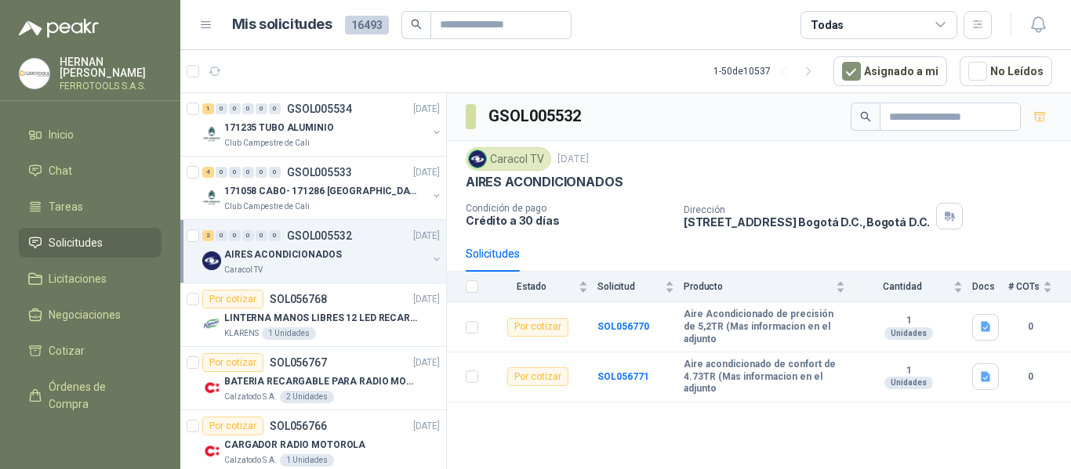
click at [744, 404] on div "GSOL005532 Caracol TV 18 sept, 2025 AIRES ACONDICIONADOS Condición de pago Créd…" at bounding box center [759, 284] width 624 height 382
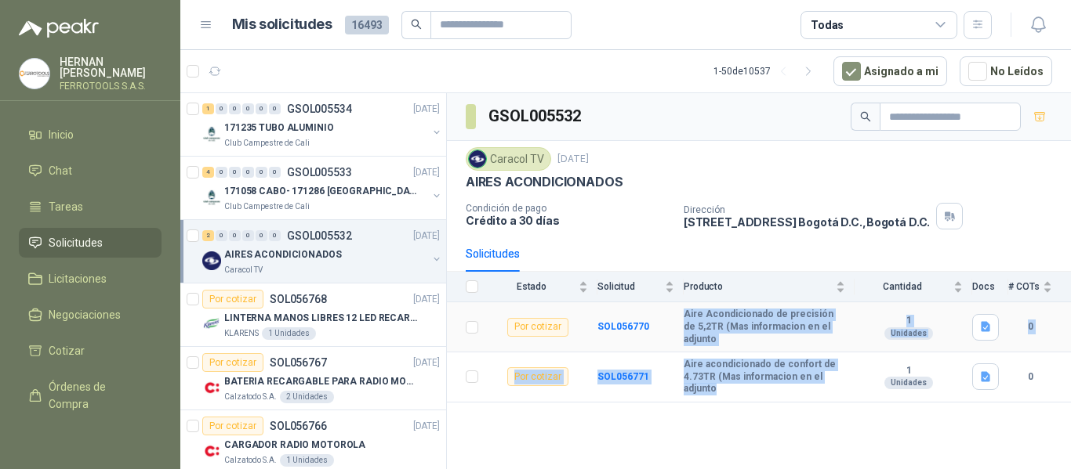
drag, startPoint x: 723, startPoint y: 383, endPoint x: 685, endPoint y: 314, distance: 78.9
click at [685, 314] on tbody "Por cotizar SOL056770 Aire Acondicionado de precisión de 5,2TR (Mas informacion…" at bounding box center [759, 353] width 624 height 100
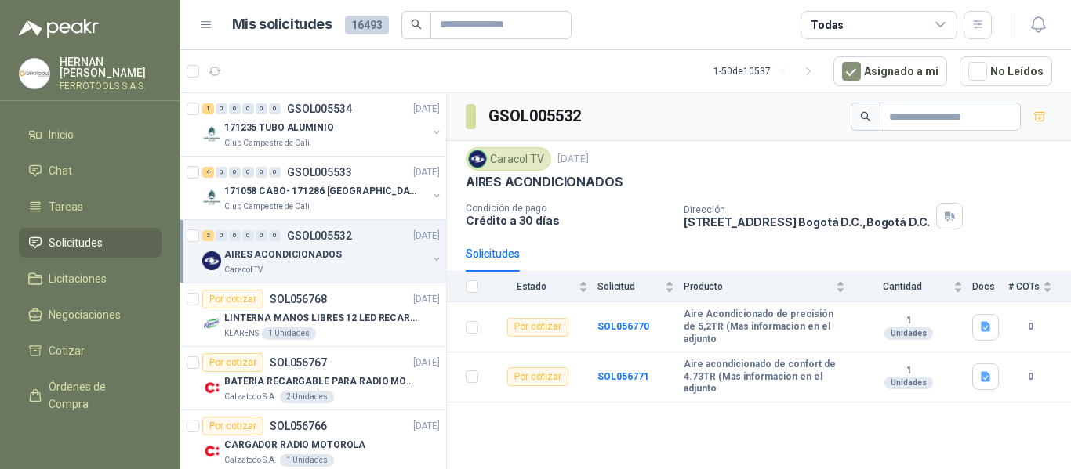
click at [736, 20] on article "Mis solicitudes 16493 Todas" at bounding box center [612, 25] width 760 height 28
